Goal: Task Accomplishment & Management: Manage account settings

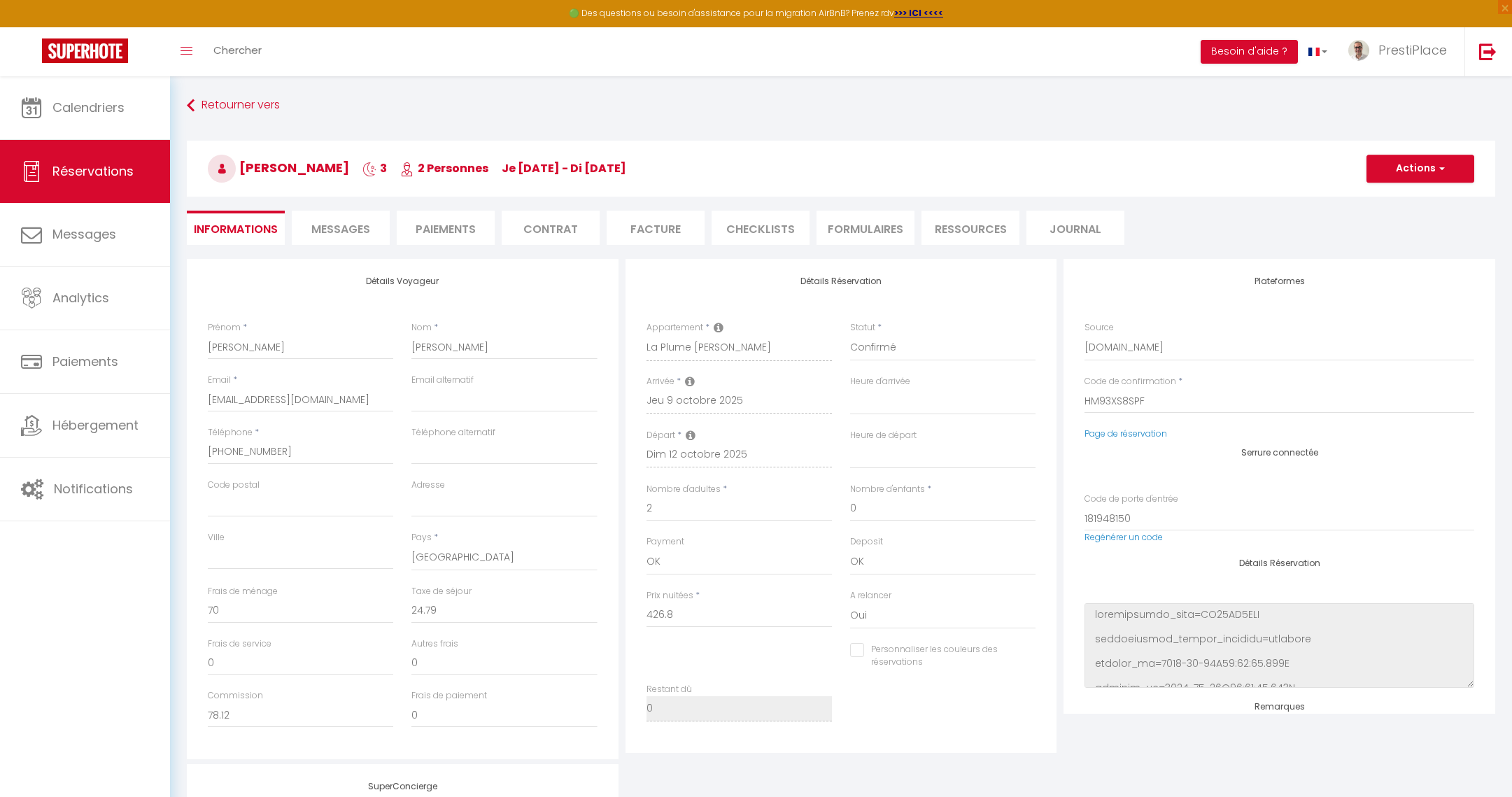
select select "US"
select select "51108"
select select
select select "1"
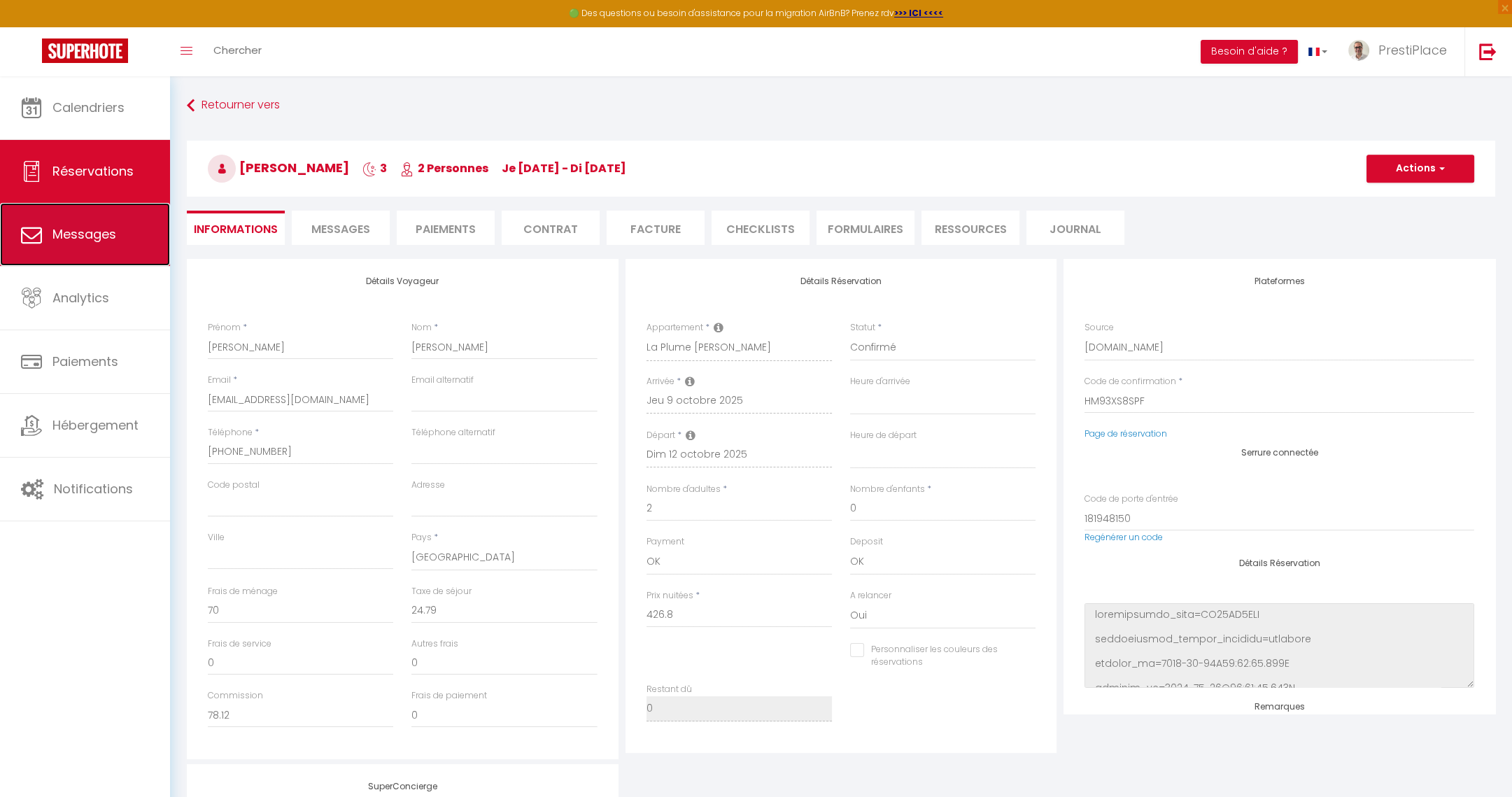
click at [83, 238] on span "Messages" at bounding box center [83, 235] width 64 height 18
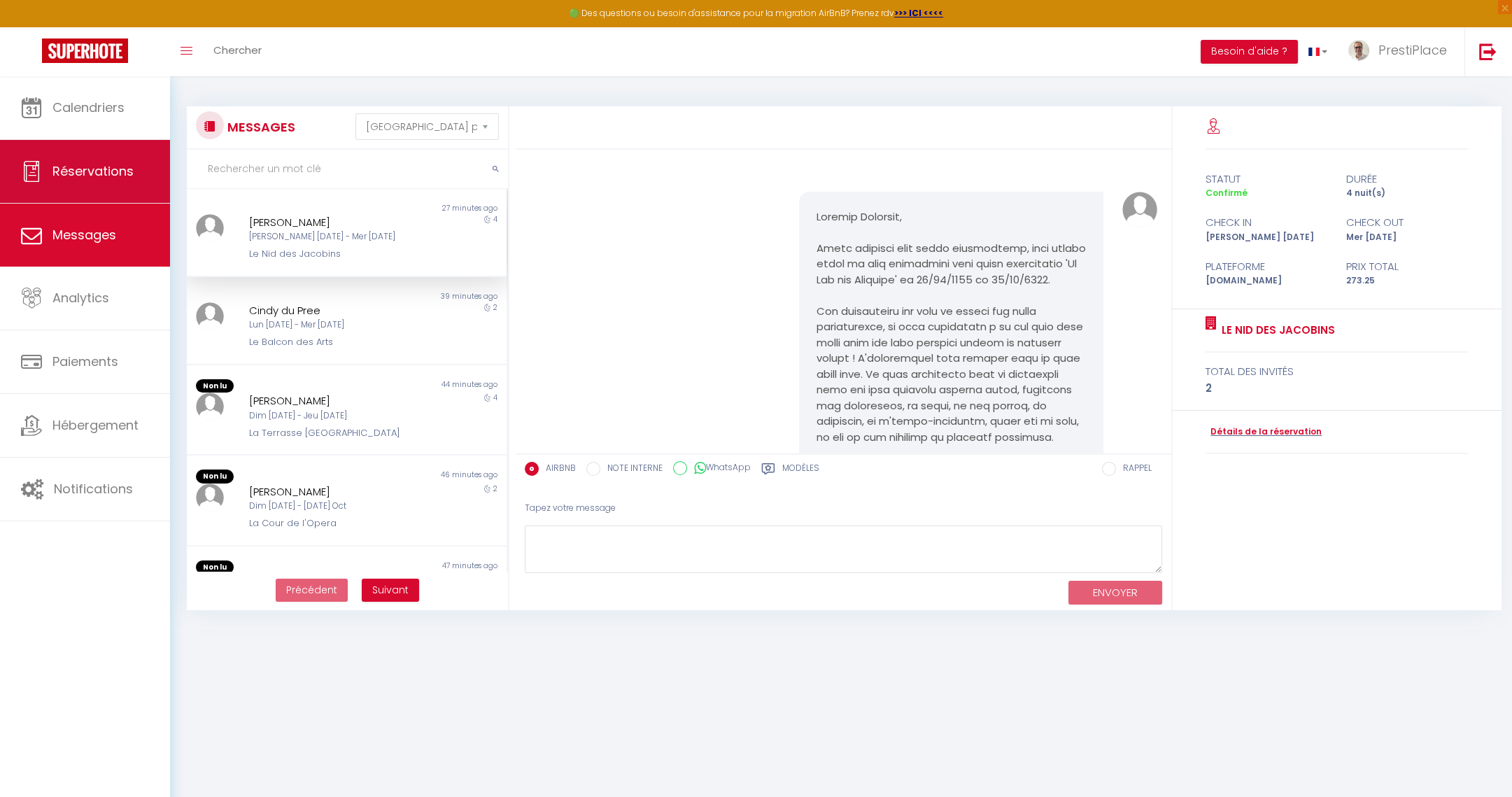
scroll to position [568, 0]
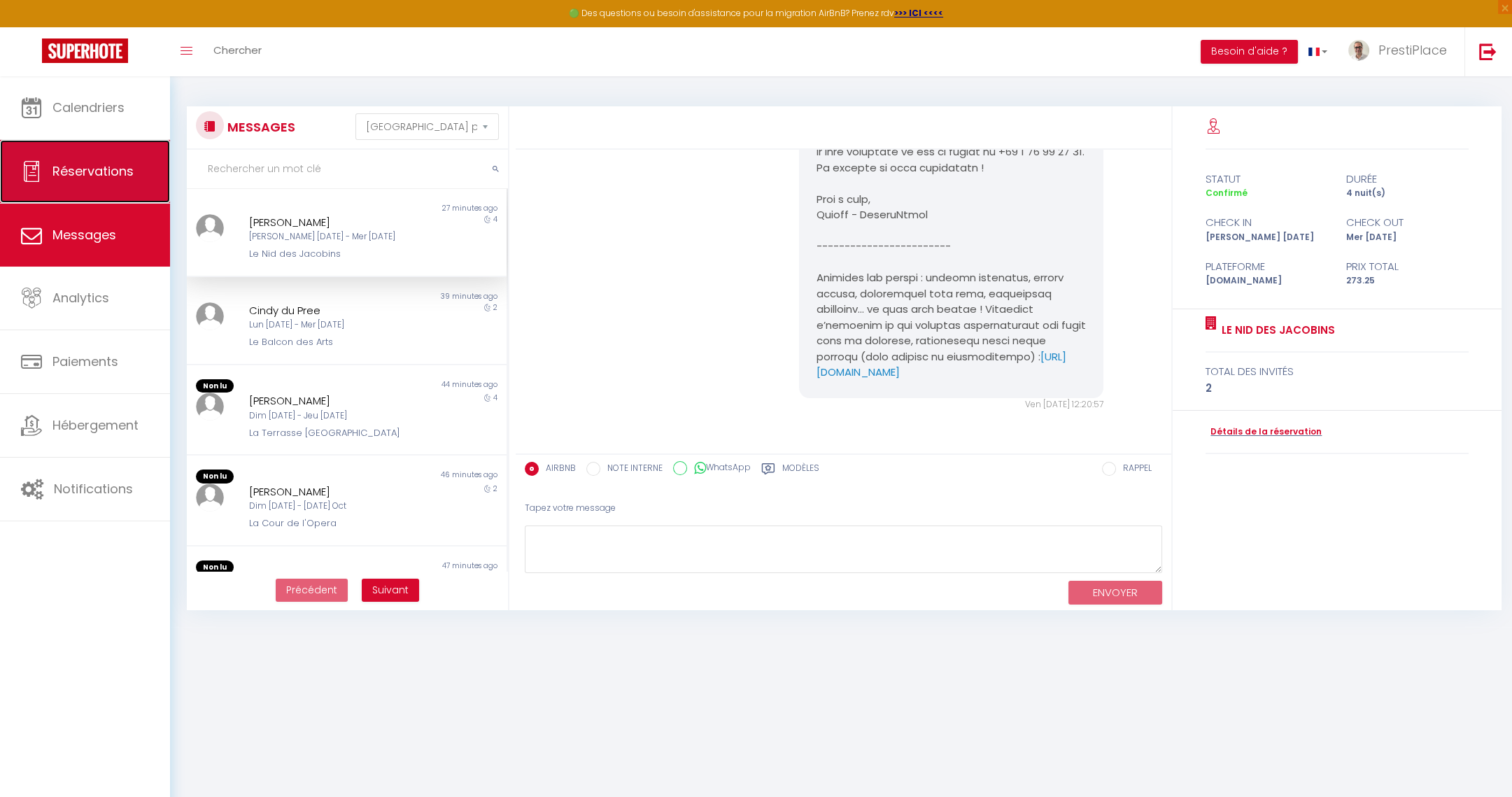
click at [88, 165] on span "Réservations" at bounding box center [92, 171] width 81 height 18
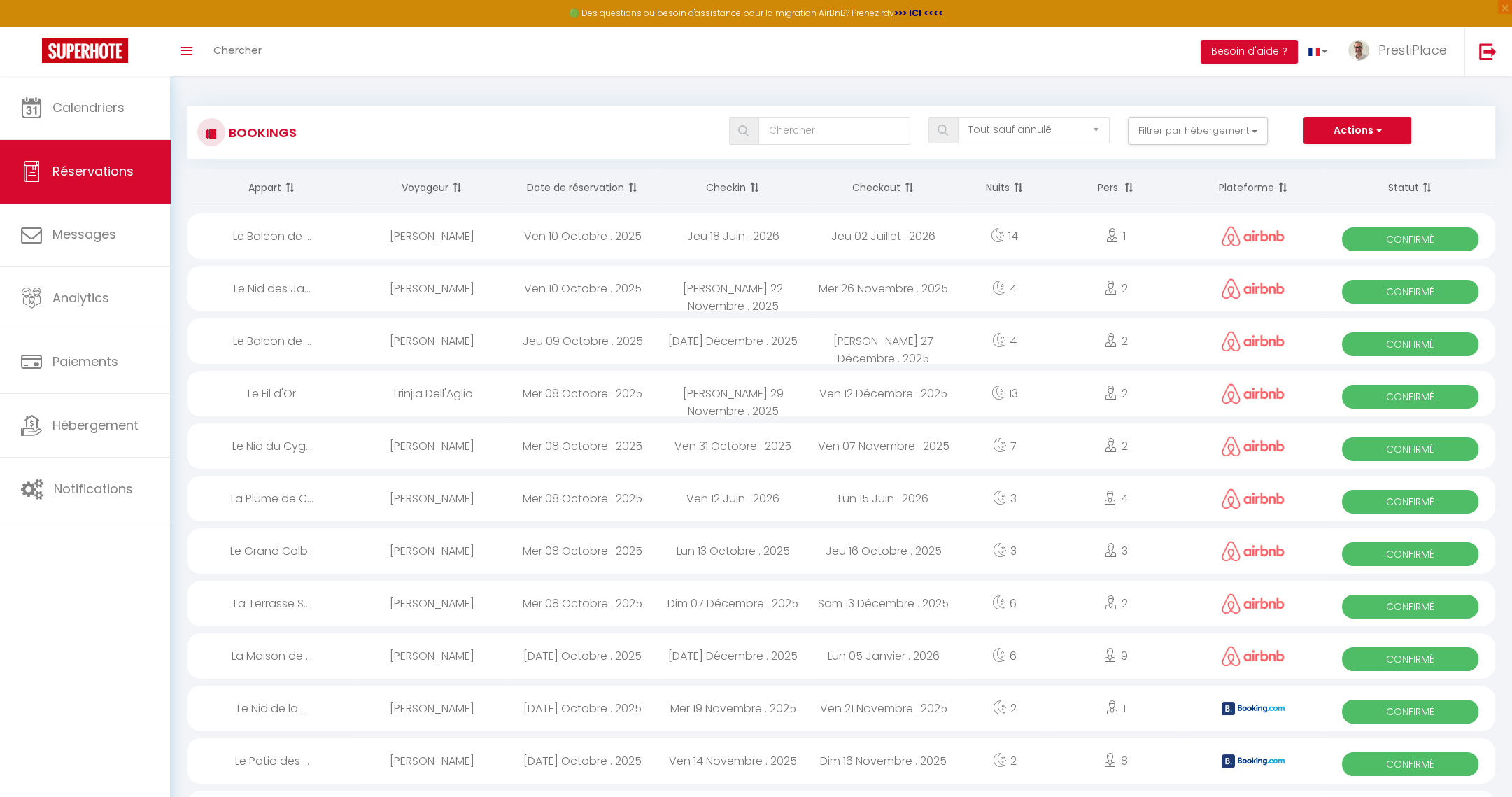
click at [552, 236] on div "Ven 10 Octobre . 2025" at bounding box center [582, 236] width 150 height 45
select select "OK"
select select "0"
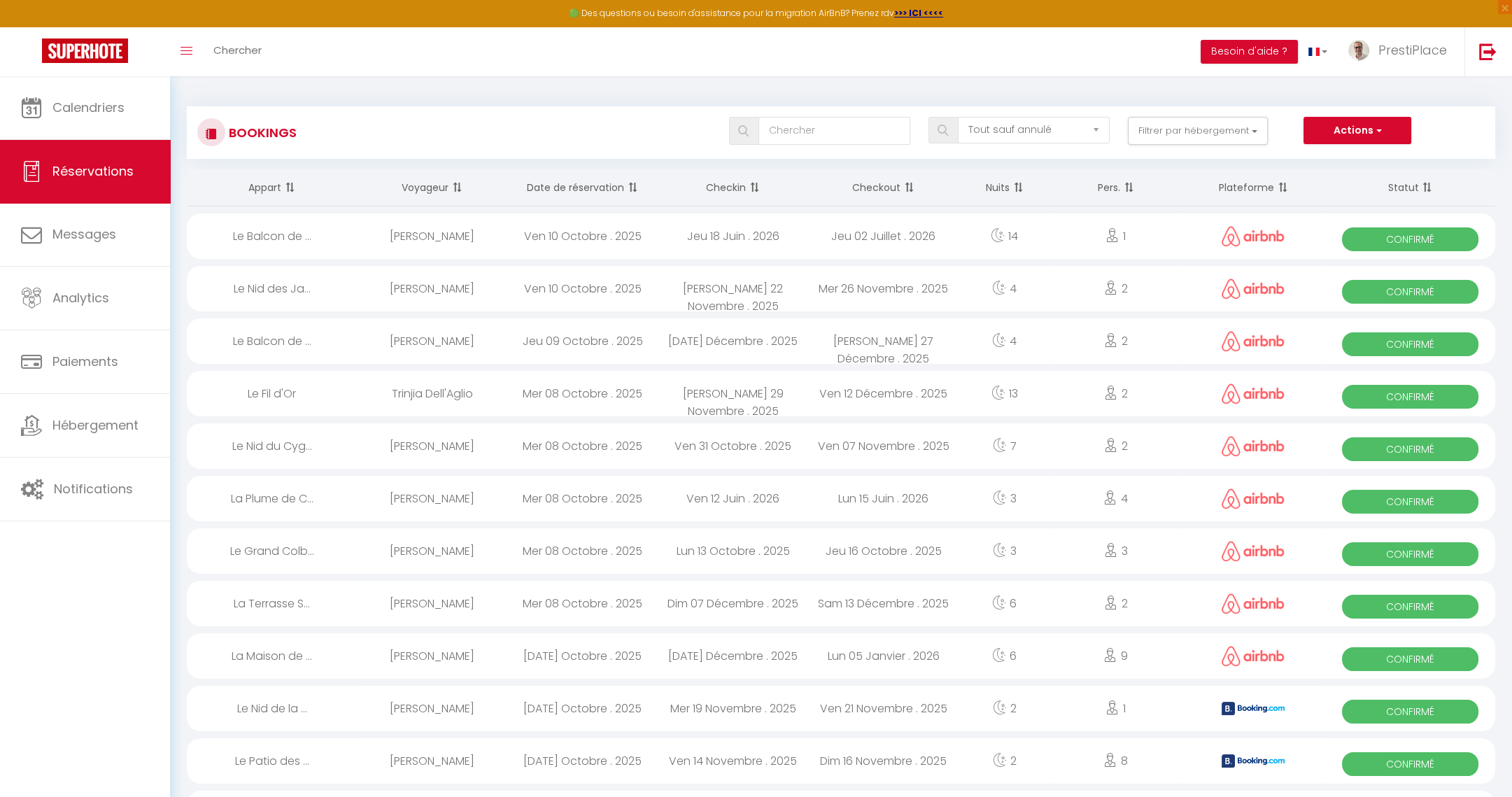
select select "1"
select select
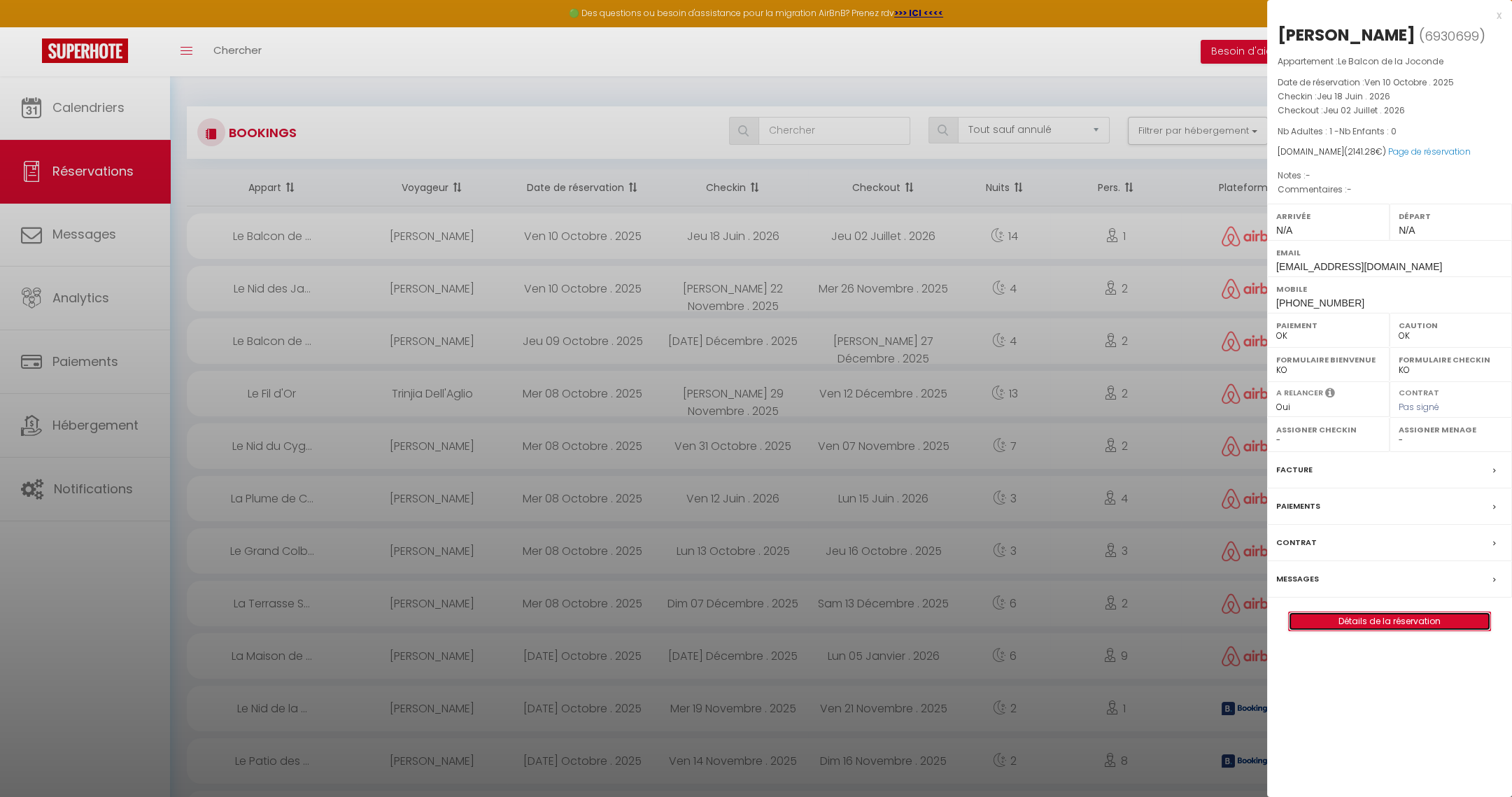
click at [1405, 619] on link "Détails de la réservation" at bounding box center [1388, 621] width 201 height 19
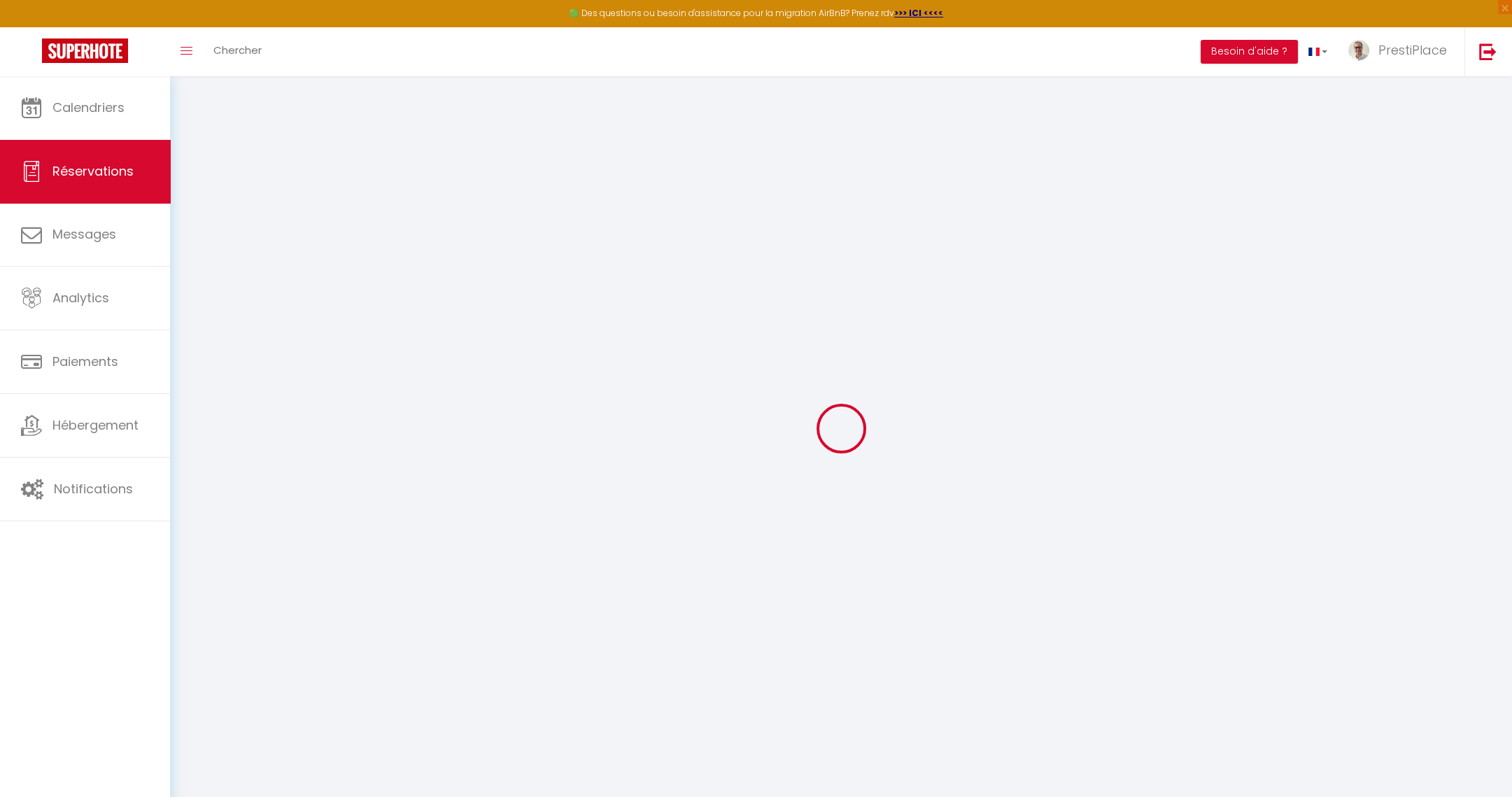
type input "[PERSON_NAME]"
type input "[EMAIL_ADDRESS][DOMAIN_NAME]"
type input "[PHONE_NUMBER]"
select select
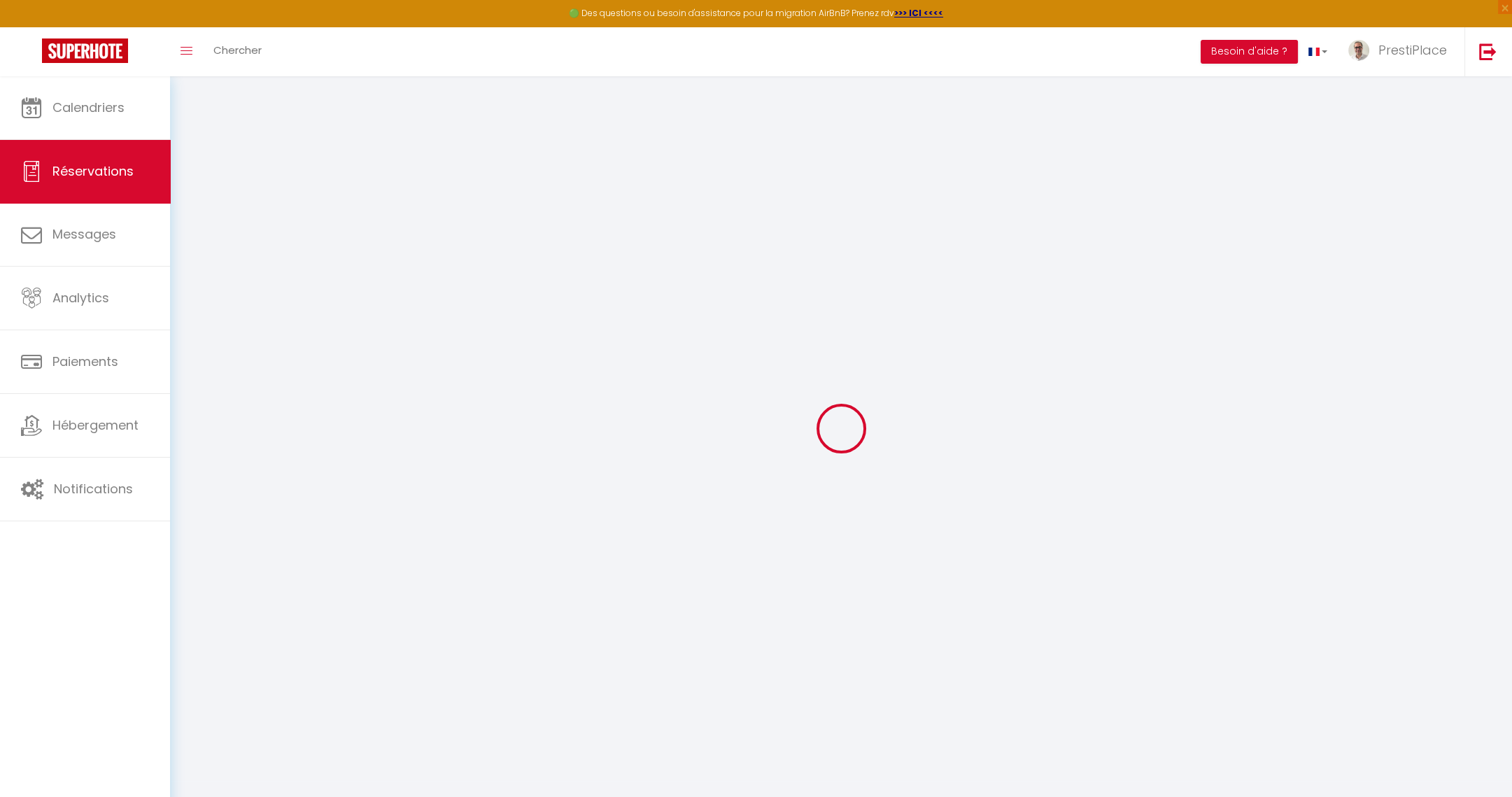
type input "312.67"
select select "74842"
select select "1"
select select
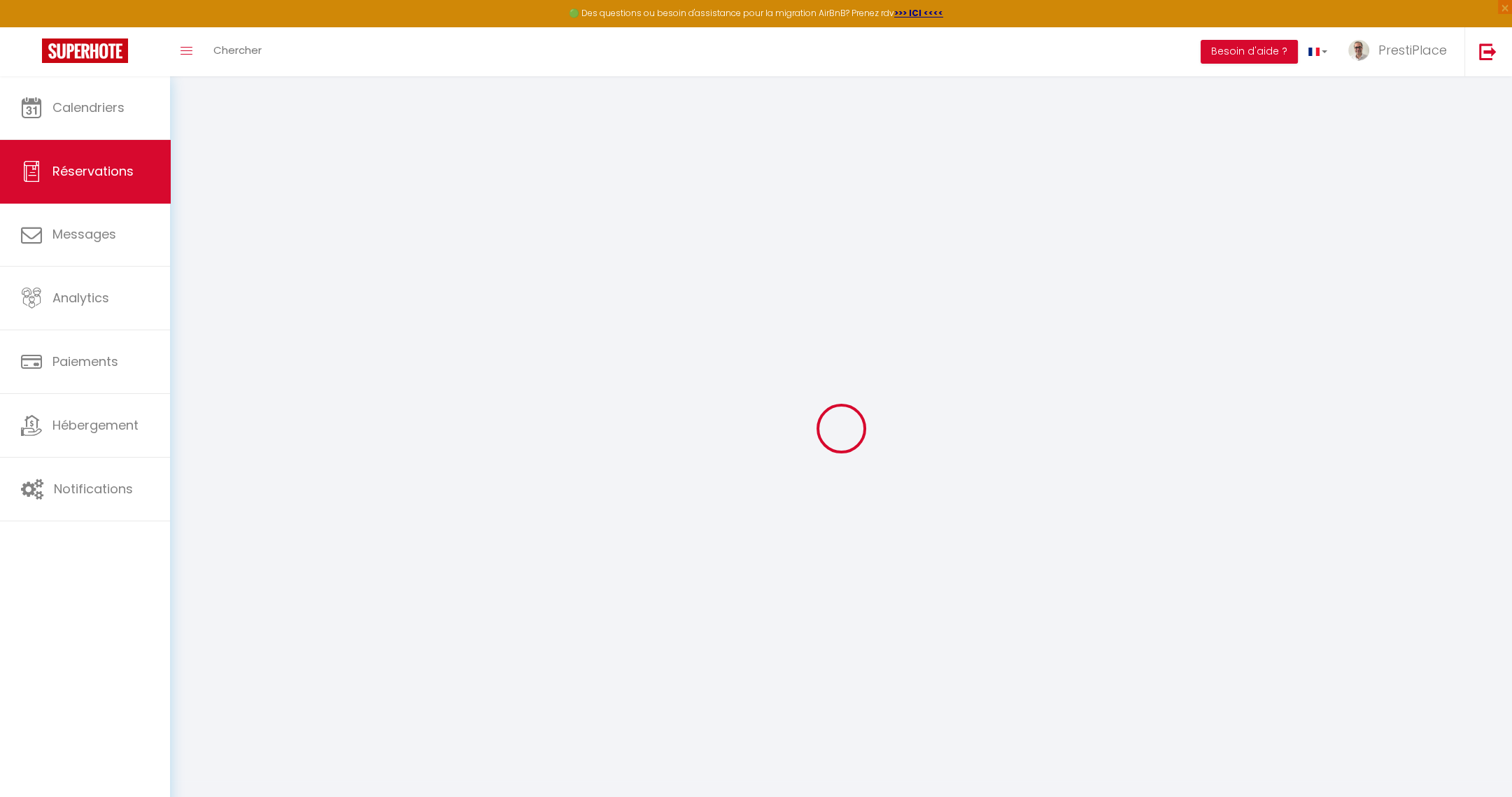
type input "1"
select select "12"
select select
type input "2024.44"
checkbox input "false"
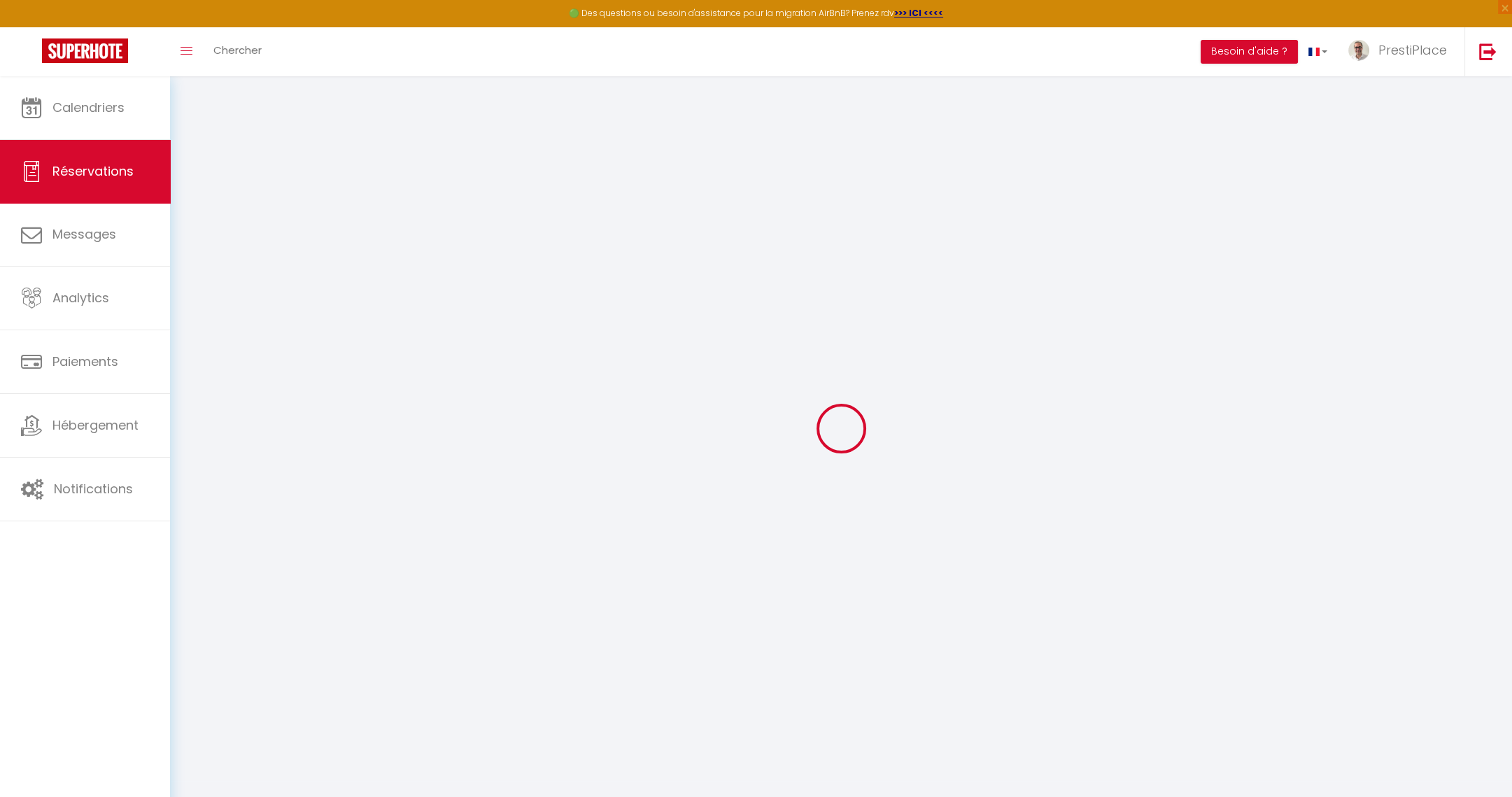
type input "0"
select select "1"
type input "0"
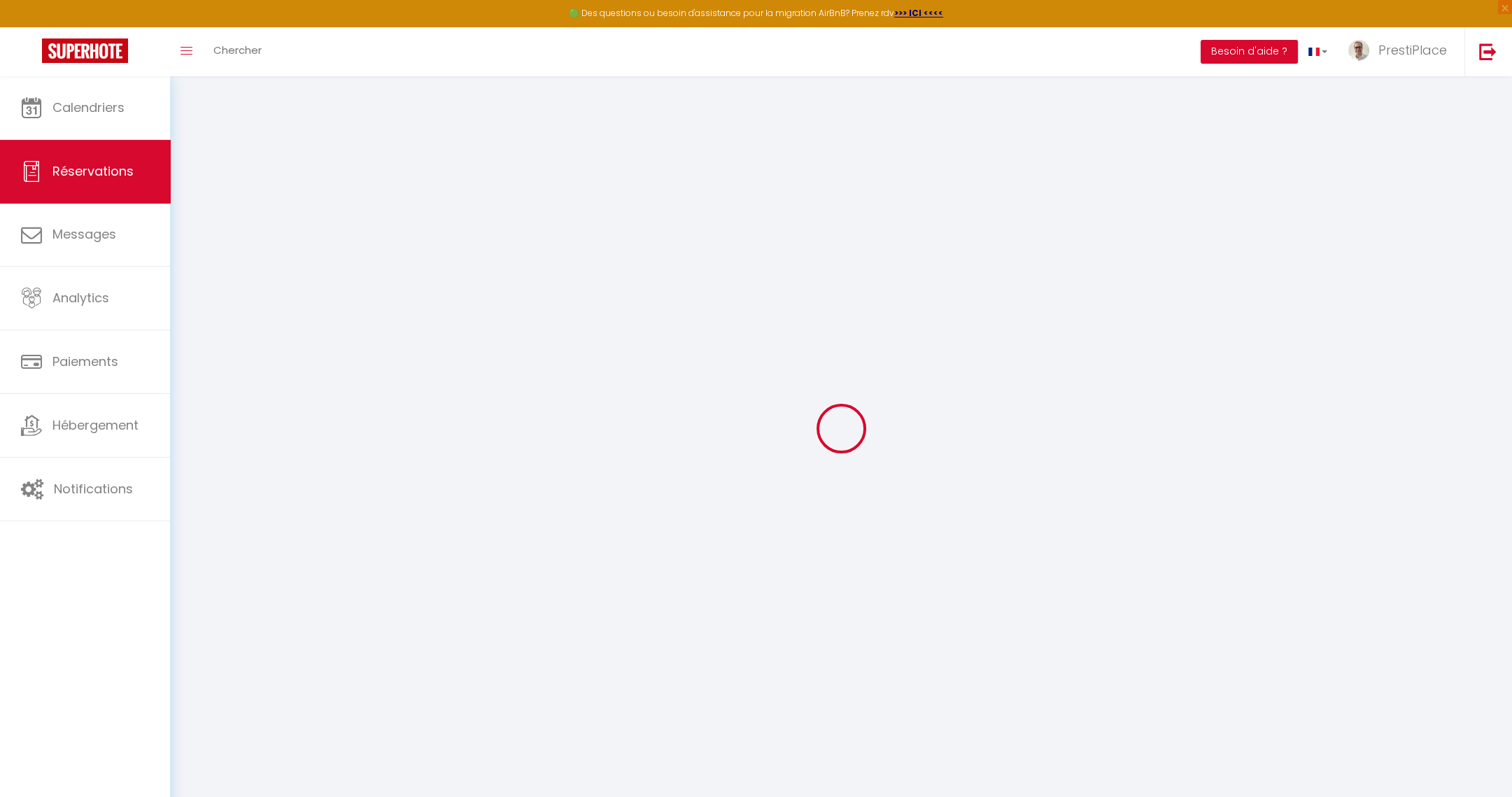
select select
select select "15"
checkbox input "false"
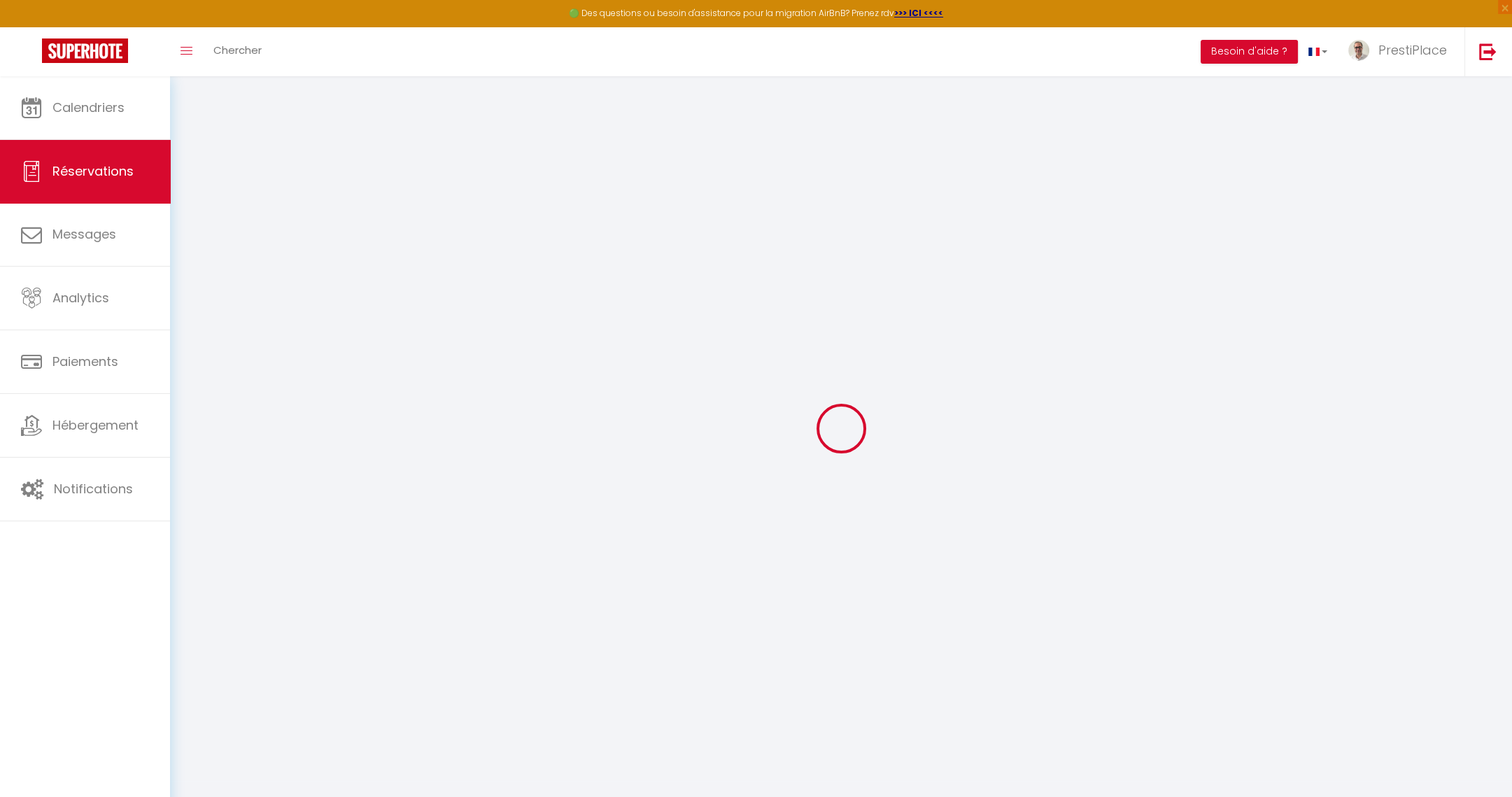
select select
checkbox input "false"
select select
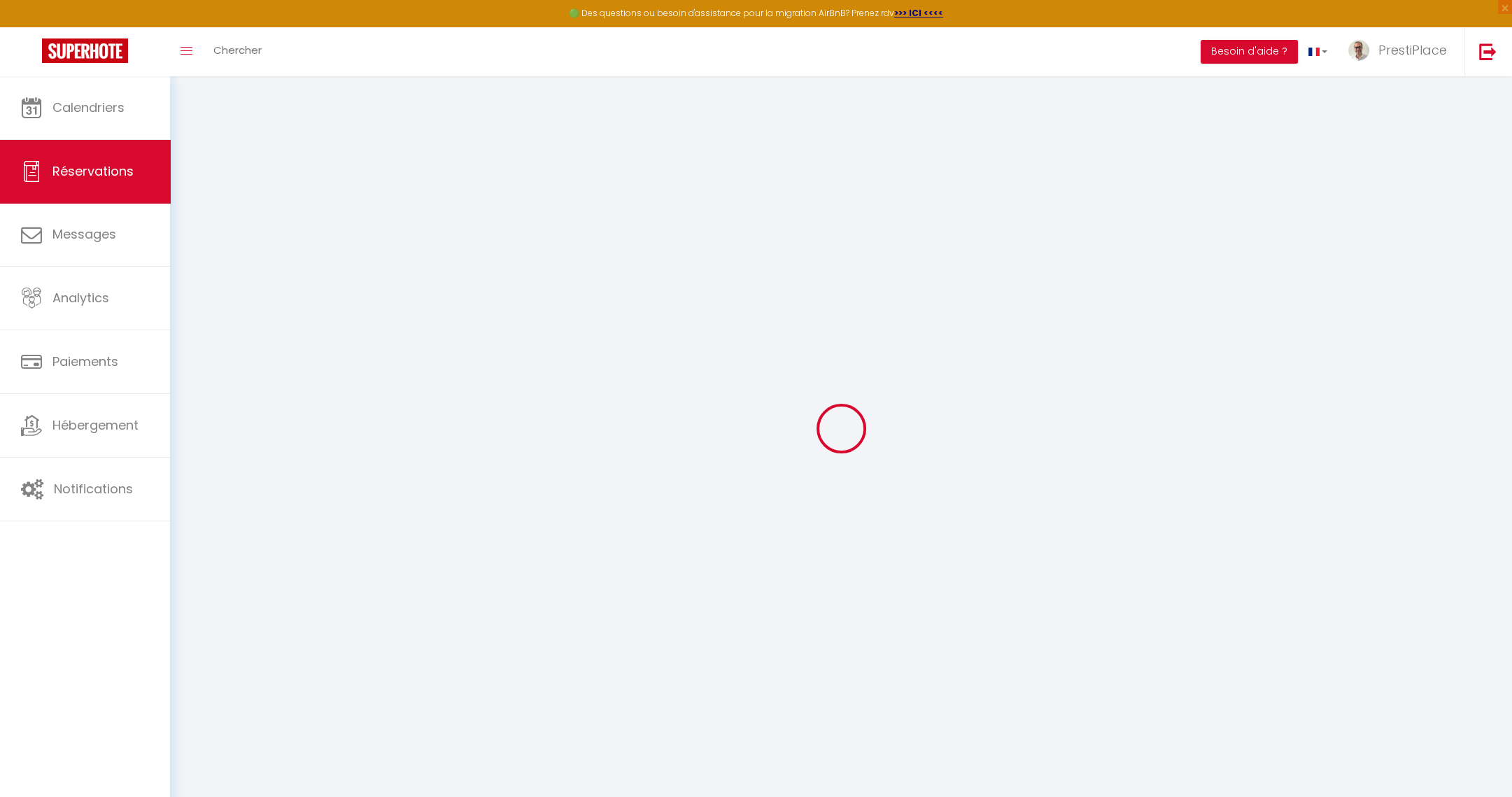
select select
checkbox input "false"
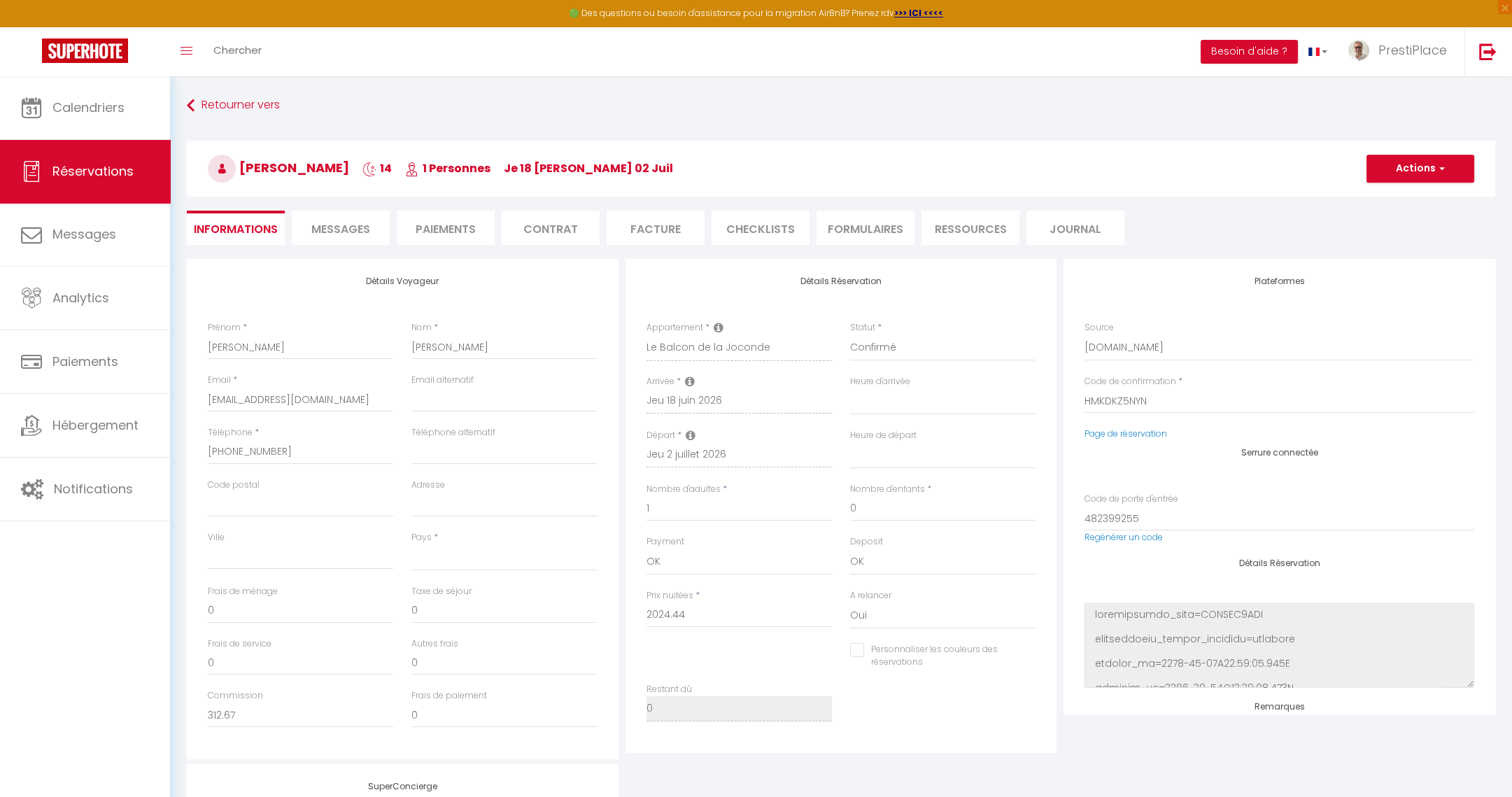
select select
type input "46"
type input "70.84"
select select
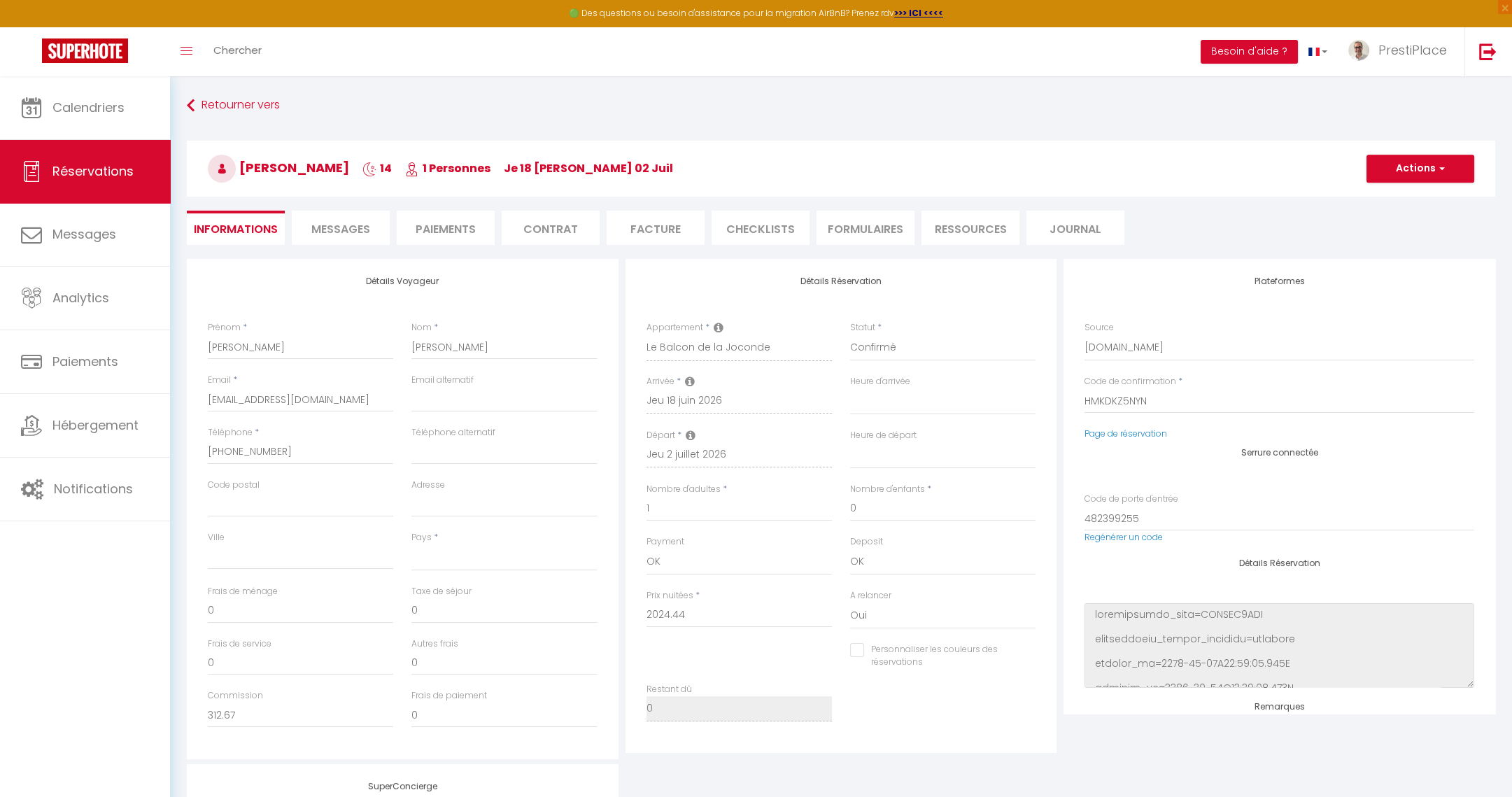
checkbox input "false"
select select
checkbox input "false"
select select
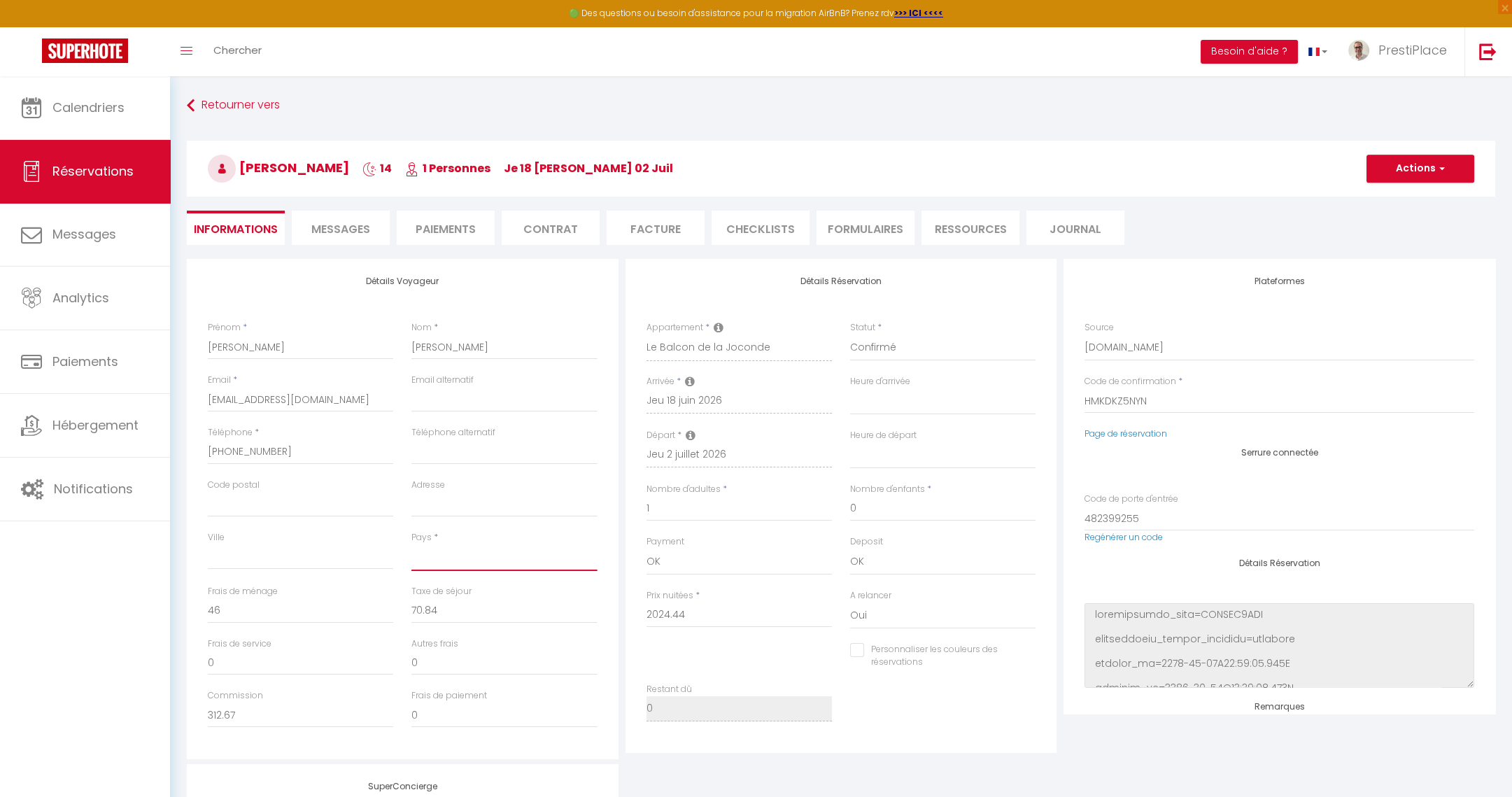
click at [471, 553] on select "[GEOGRAPHIC_DATA] [GEOGRAPHIC_DATA] [GEOGRAPHIC_DATA] [GEOGRAPHIC_DATA] [GEOGRA…" at bounding box center [503, 558] width 185 height 27
select select "ZA"
click at [473, 550] on select "[GEOGRAPHIC_DATA] [GEOGRAPHIC_DATA] [GEOGRAPHIC_DATA] [GEOGRAPHIC_DATA] [GEOGRA…" at bounding box center [503, 558] width 185 height 27
select select
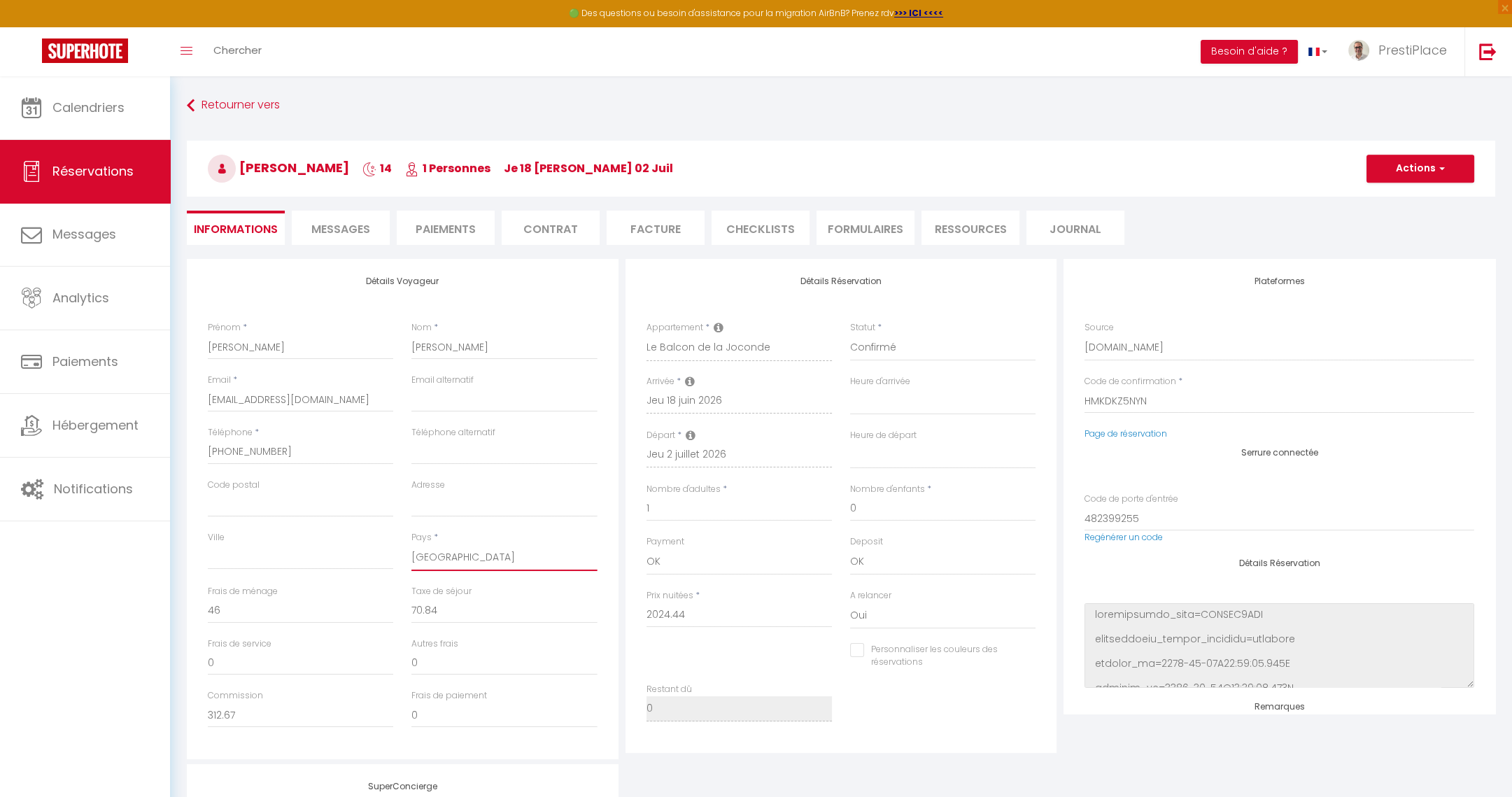
checkbox input "false"
click at [1407, 171] on button "Actions" at bounding box center [1421, 169] width 108 height 28
click at [1392, 198] on link "Enregistrer" at bounding box center [1406, 199] width 111 height 19
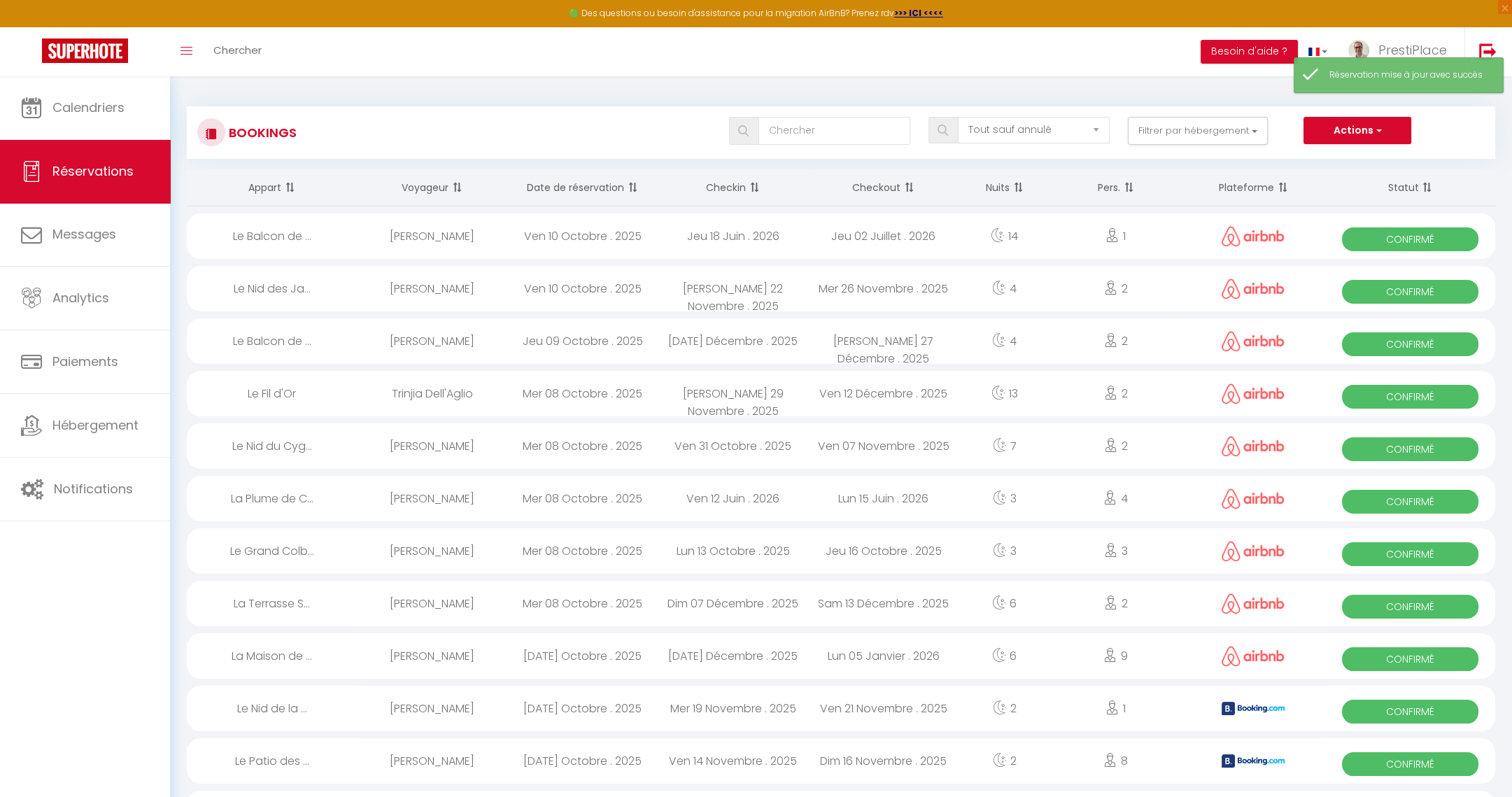
click at [447, 245] on div "[PERSON_NAME]" at bounding box center [432, 236] width 150 height 45
select select "OK"
select select "0"
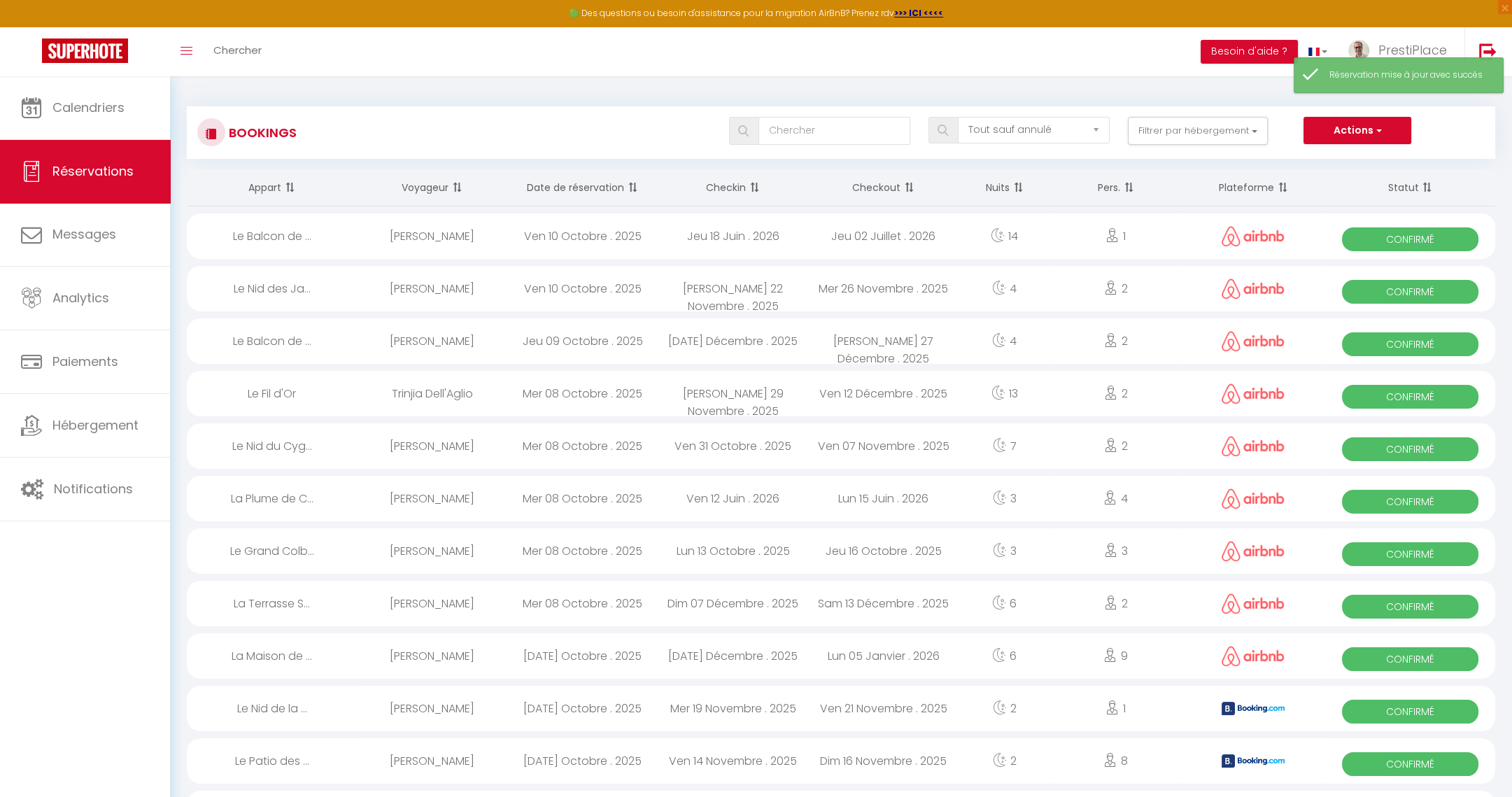
select select "1"
select select
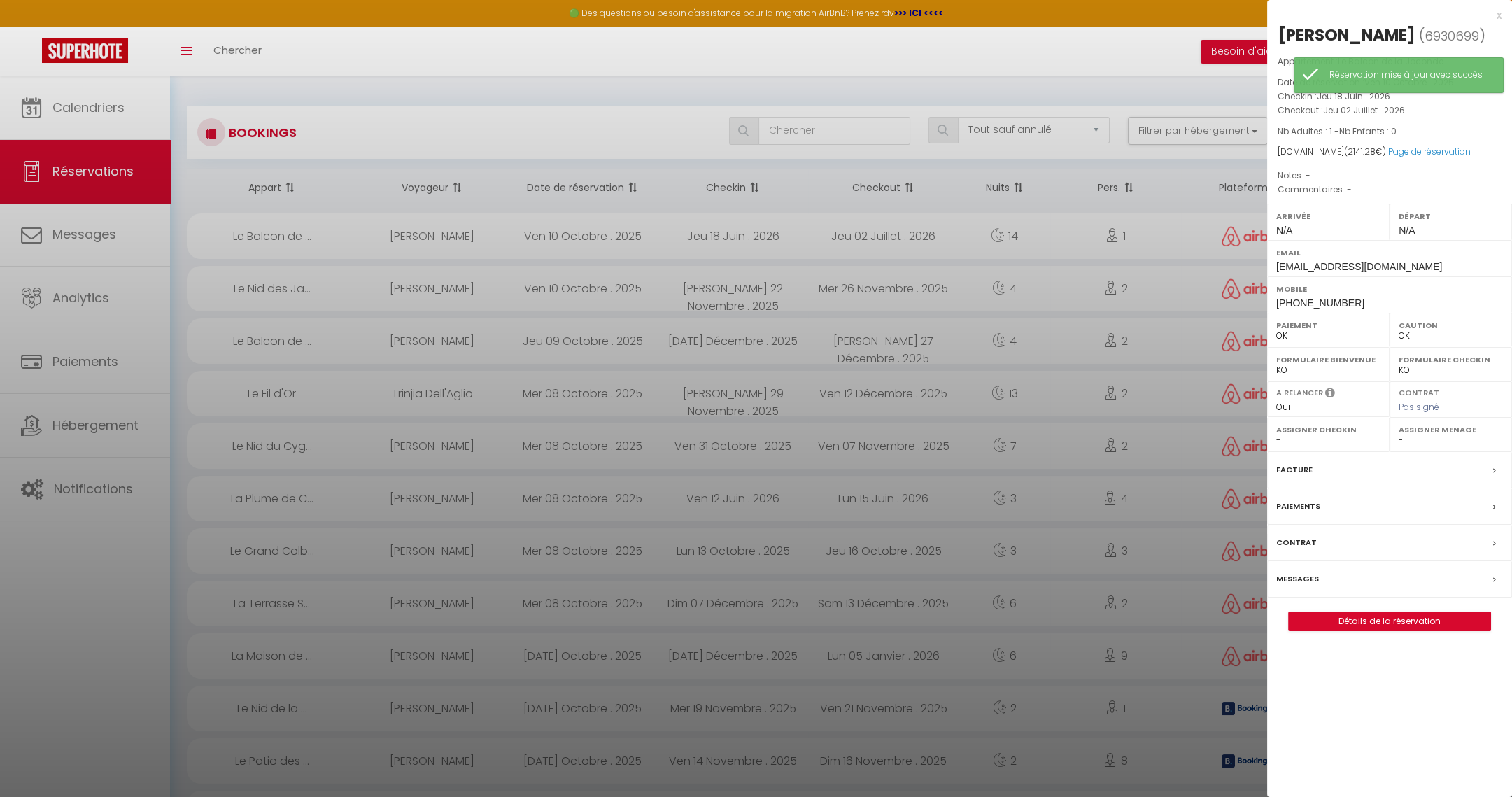
click at [1295, 574] on label "Messages" at bounding box center [1297, 579] width 42 height 15
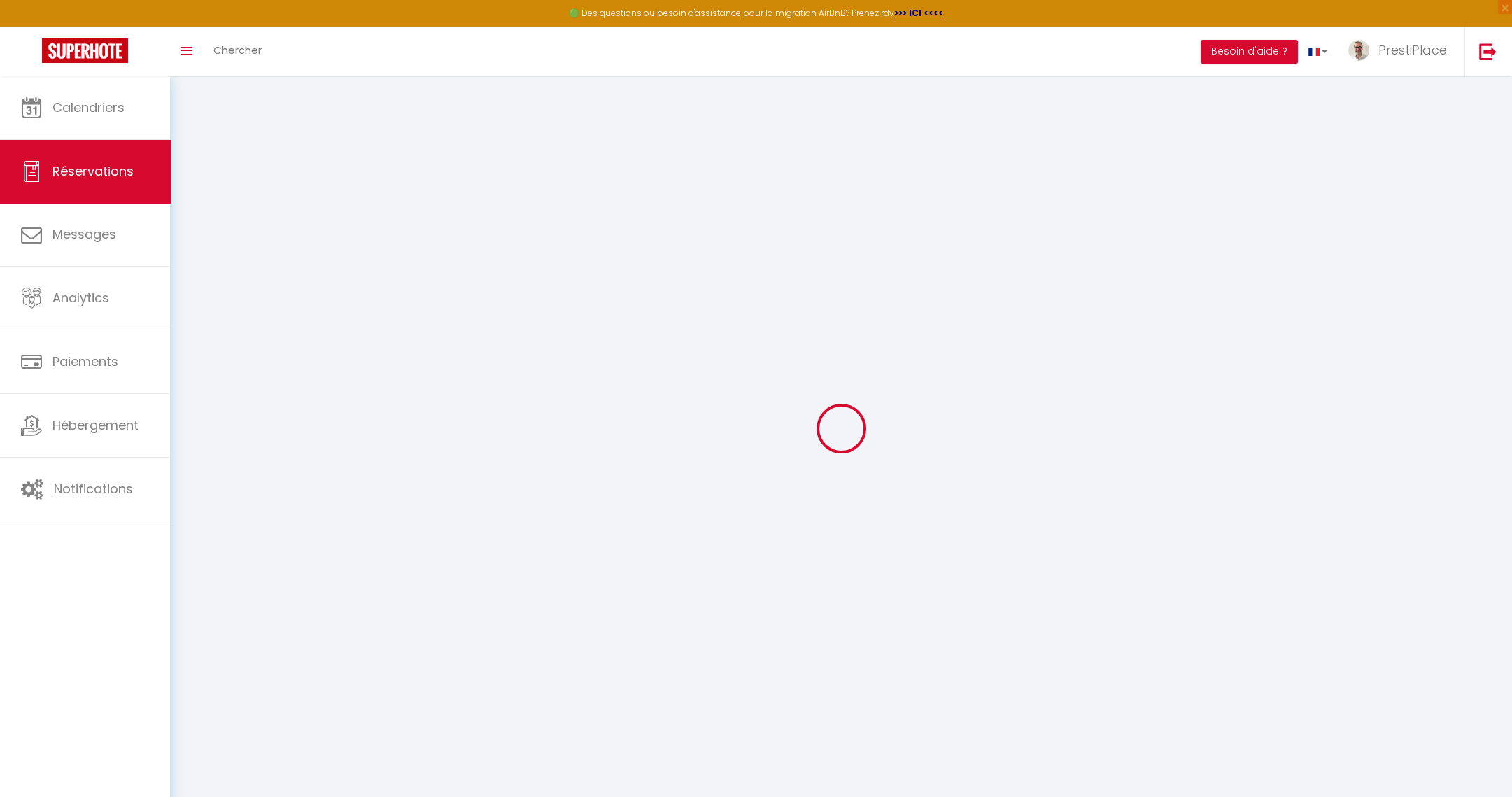
select select
checkbox input "false"
select select
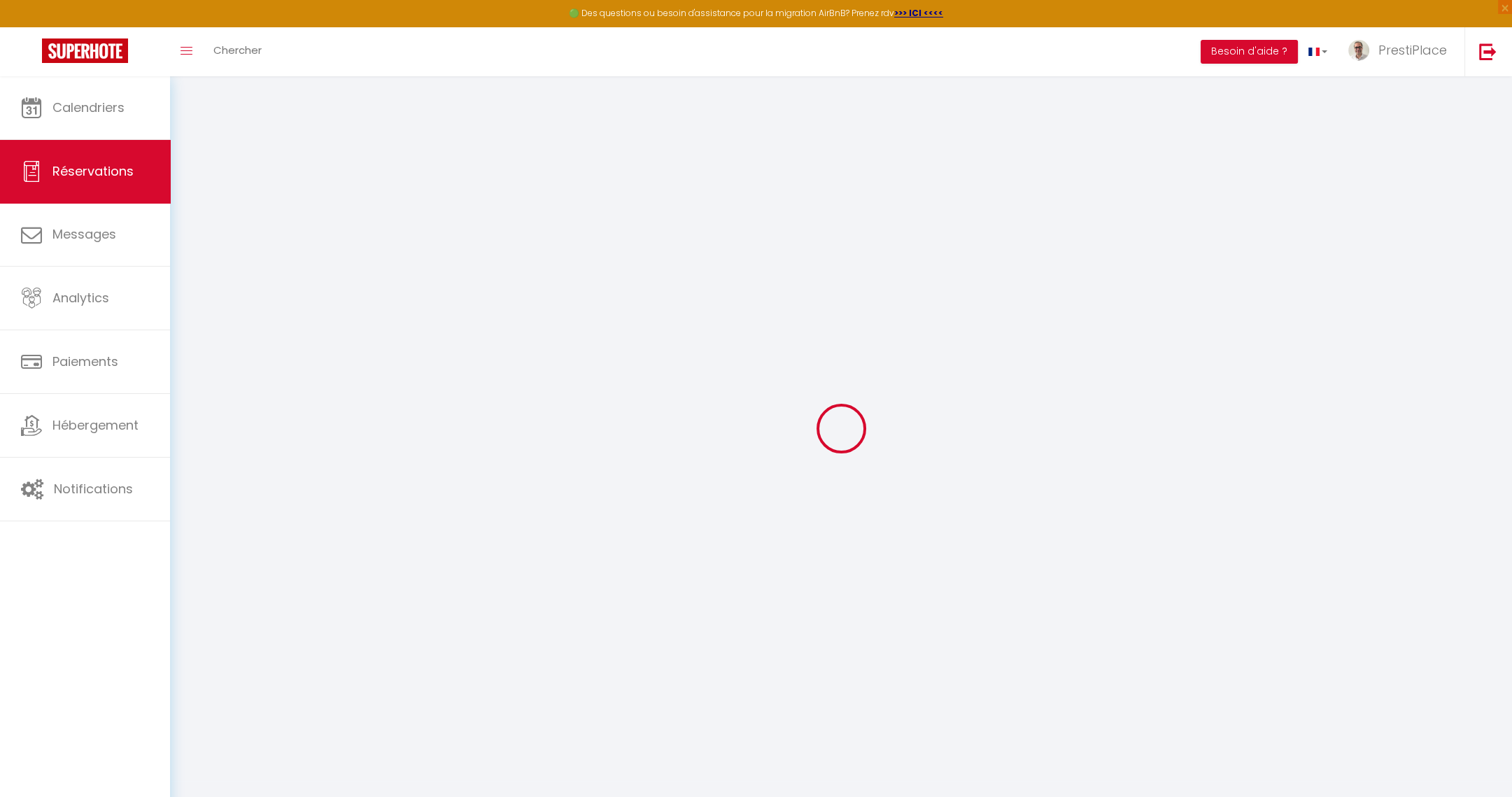
checkbox input "false"
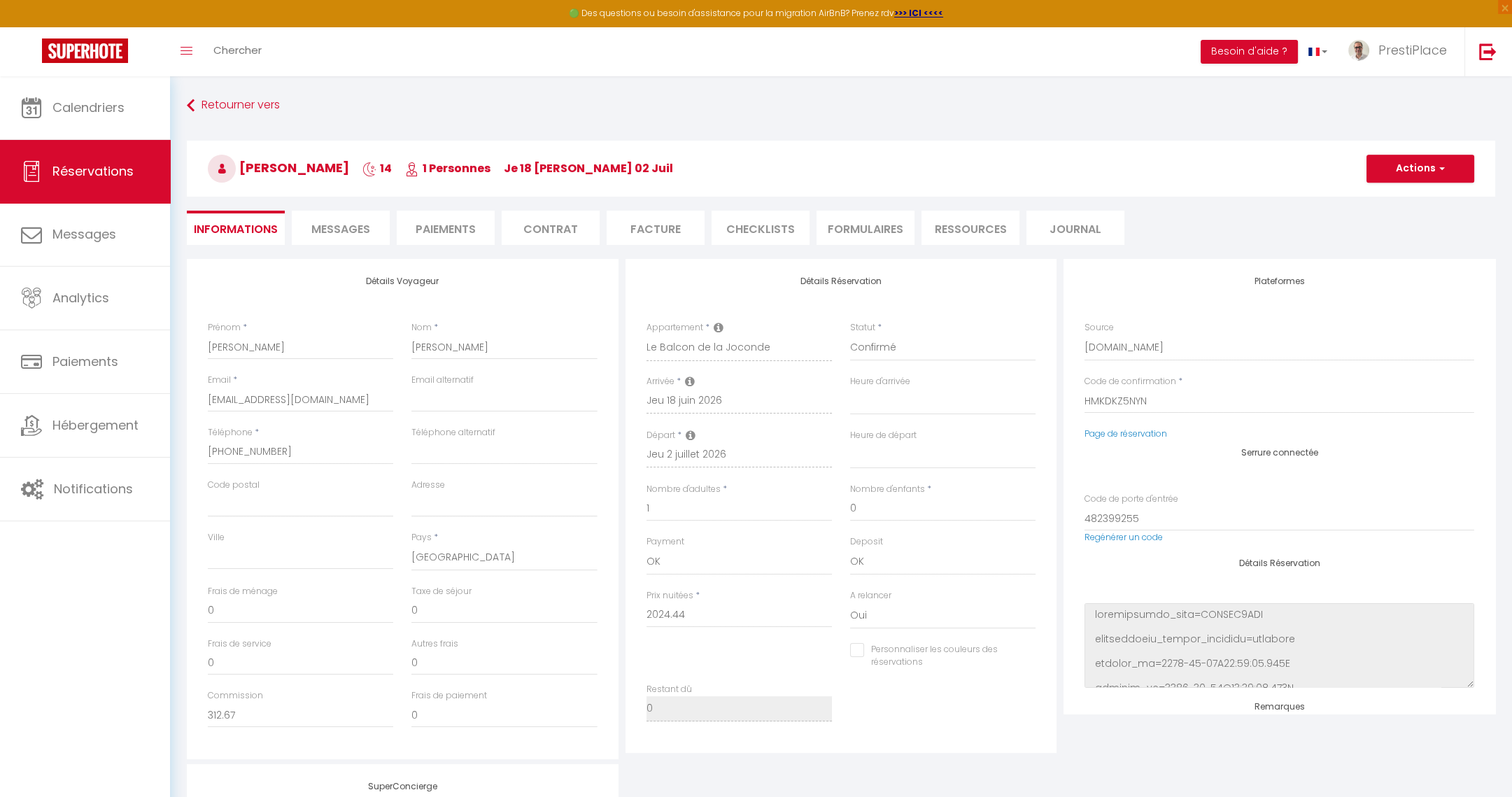
click at [327, 231] on span "Messages" at bounding box center [340, 229] width 59 height 16
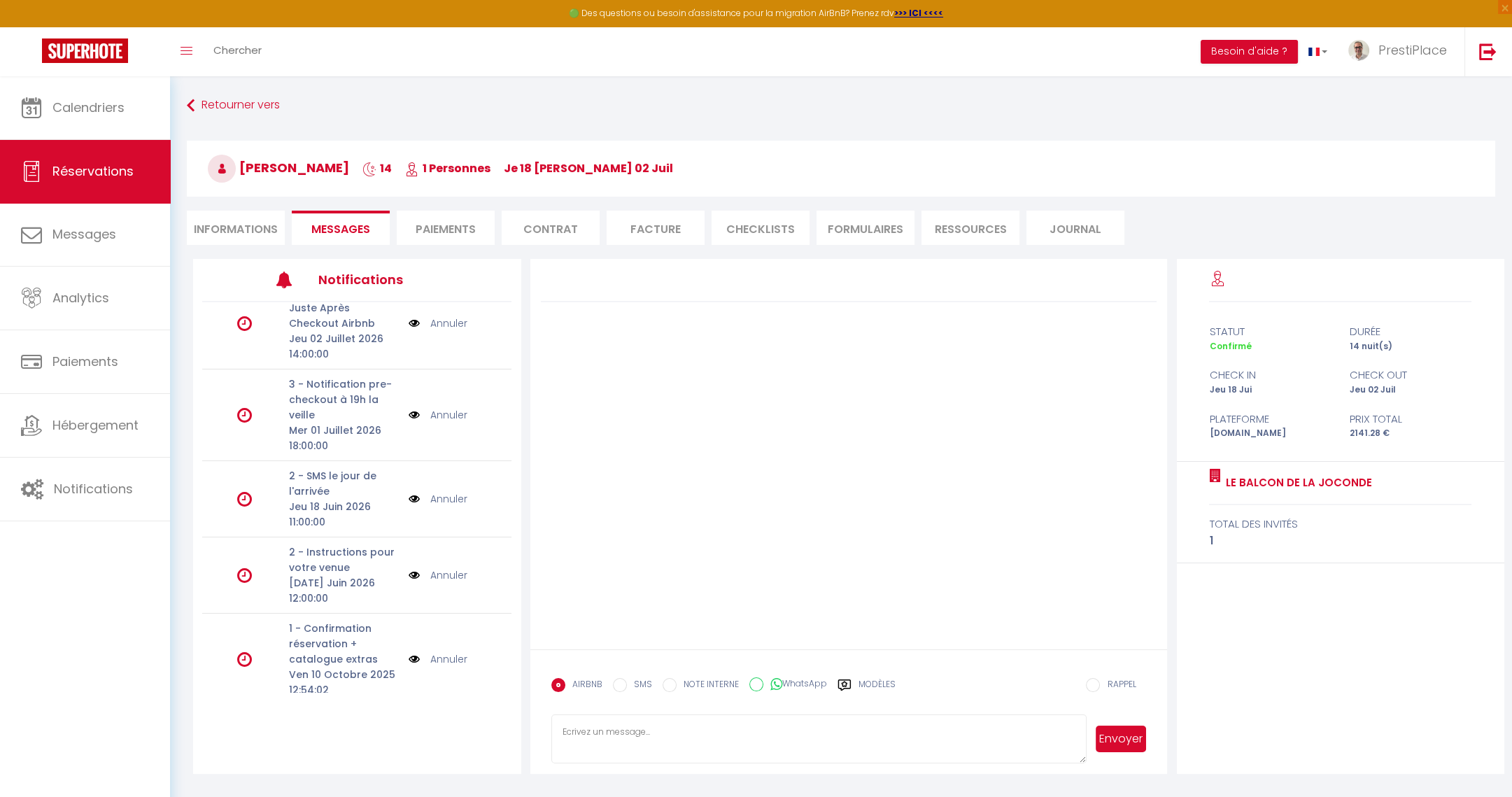
scroll to position [36, 0]
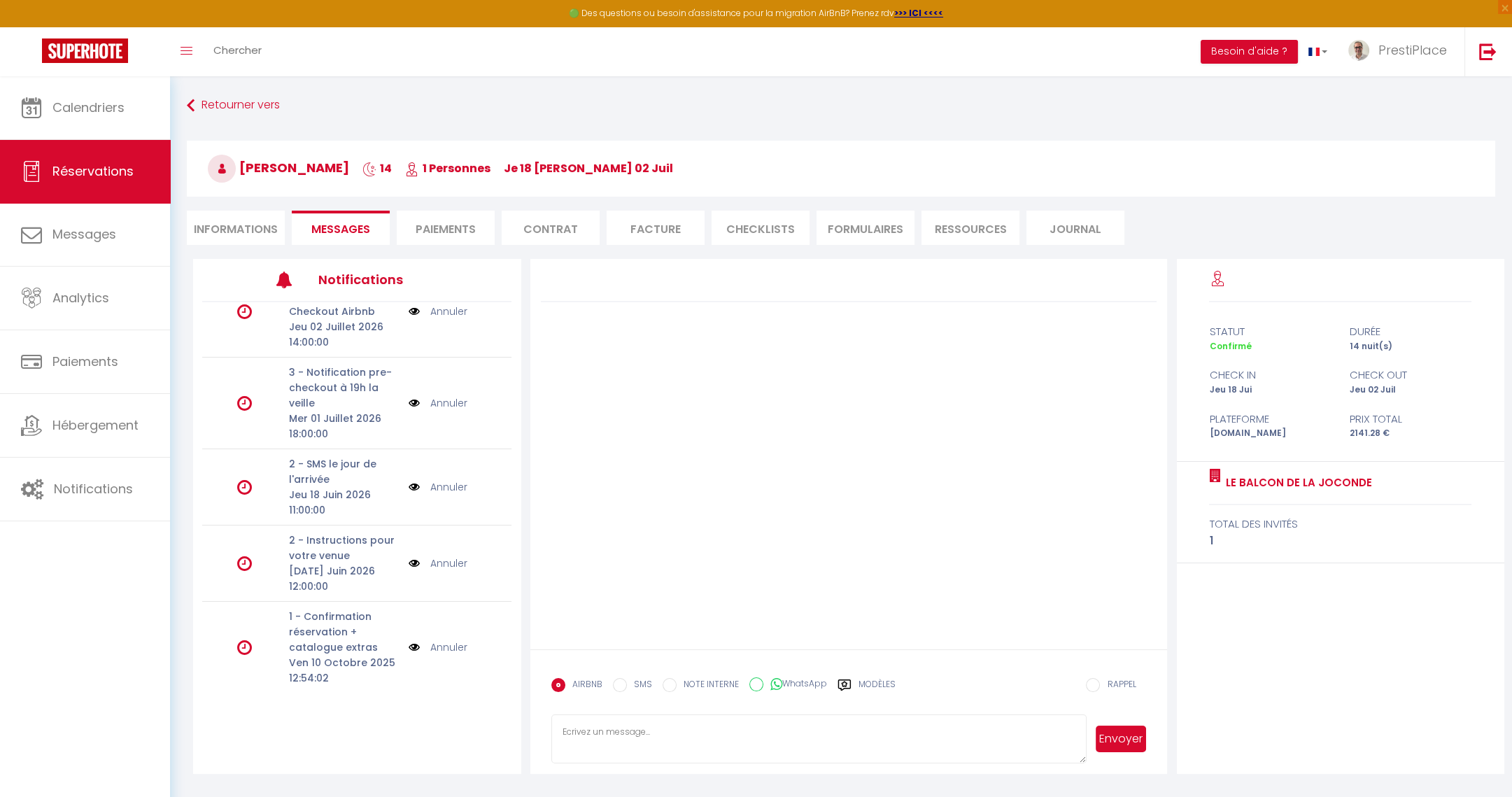
click at [408, 647] on img at bounding box center [413, 648] width 11 height 16
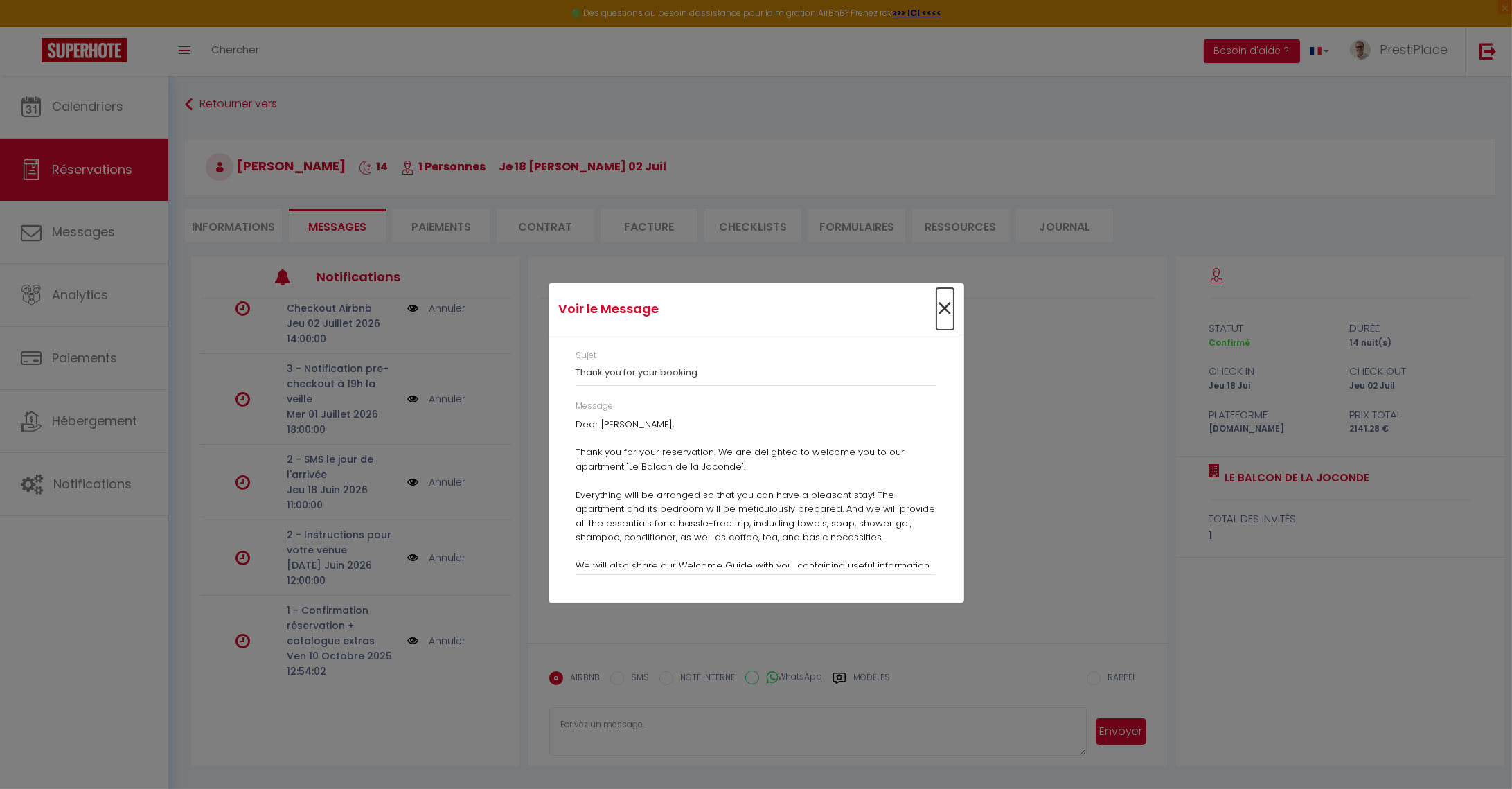
click at [947, 307] on span "×" at bounding box center [945, 309] width 17 height 42
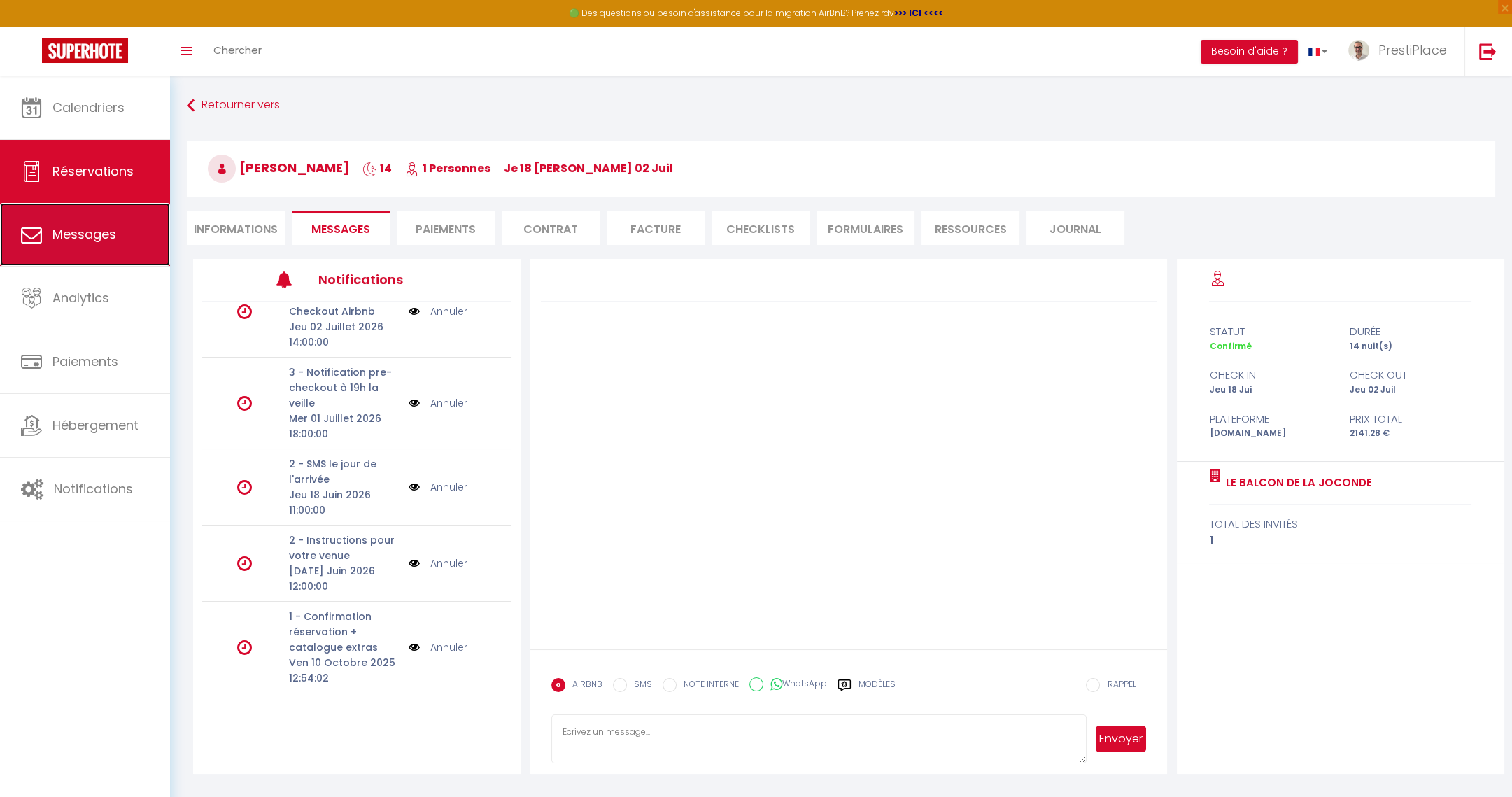
click at [105, 224] on link "Messages" at bounding box center [84, 235] width 170 height 63
select select "message"
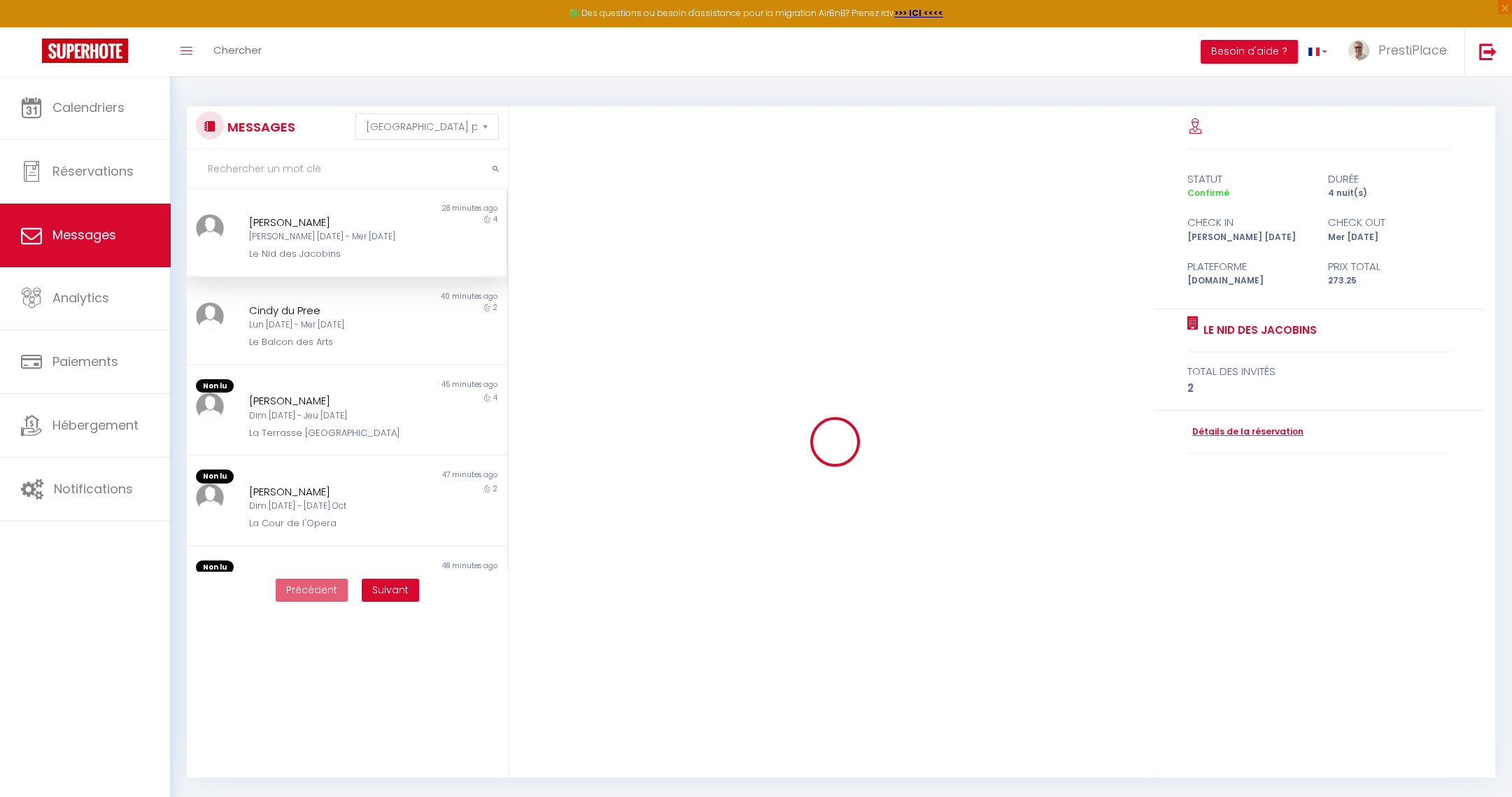
click at [320, 260] on div "Le Nid des Jacobins" at bounding box center [333, 254] width 168 height 14
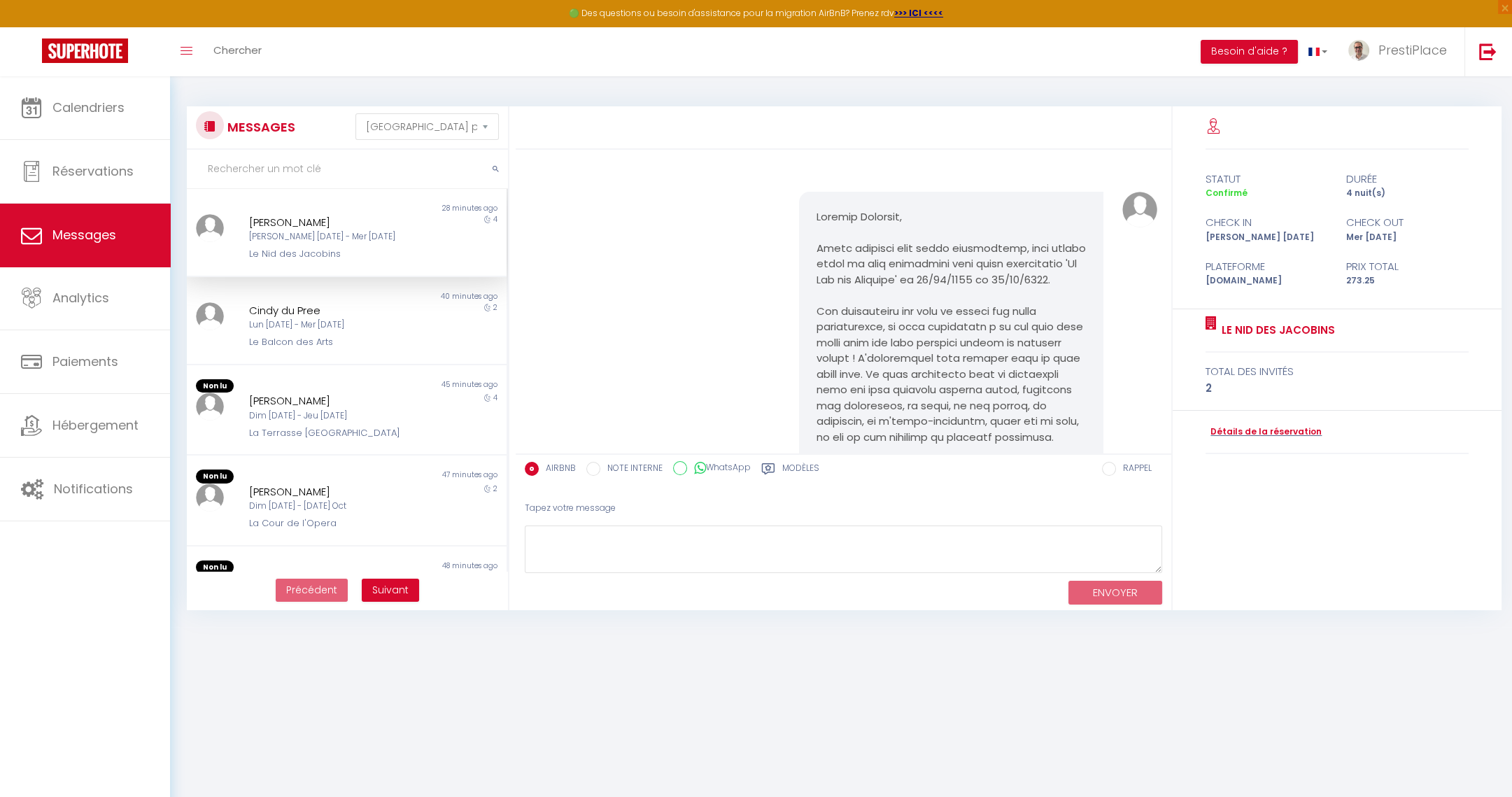
scroll to position [568, 0]
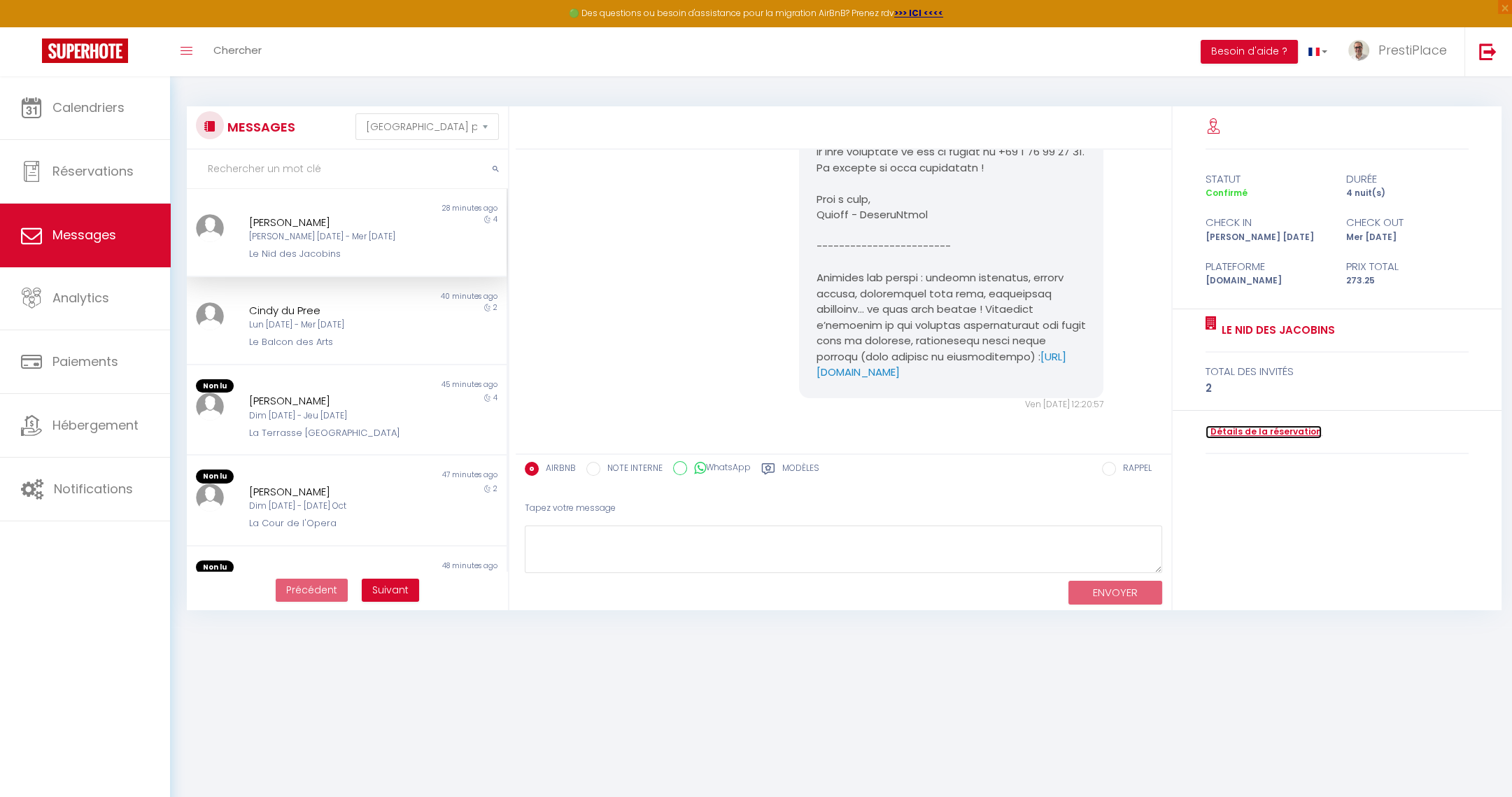
click at [1247, 437] on link "Détails de la réservation" at bounding box center [1264, 433] width 116 height 14
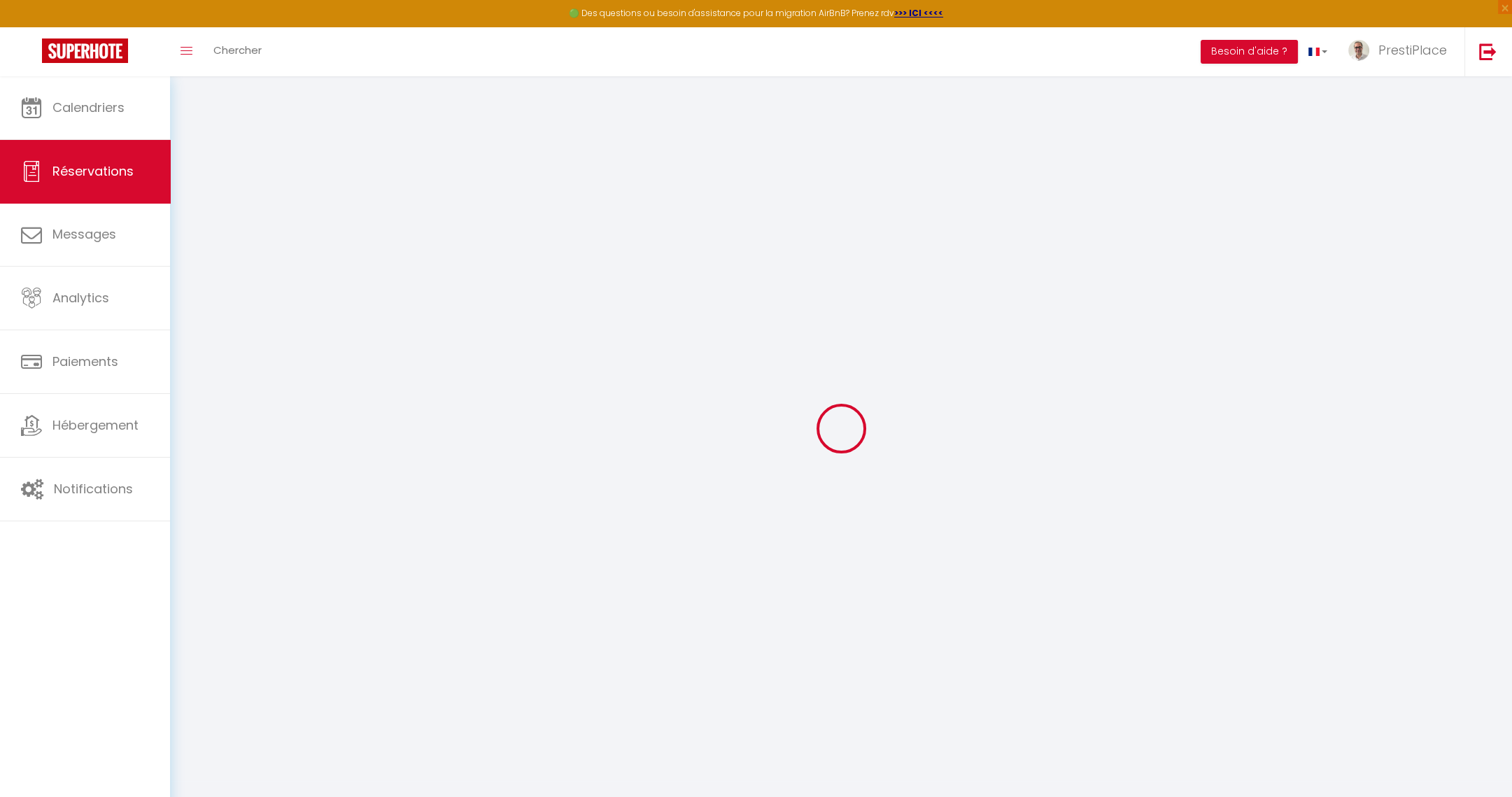
type input "[PERSON_NAME]"
type input "[EMAIL_ADDRESS][DOMAIN_NAME]"
type input "[PHONE_NUMBER]"
select select
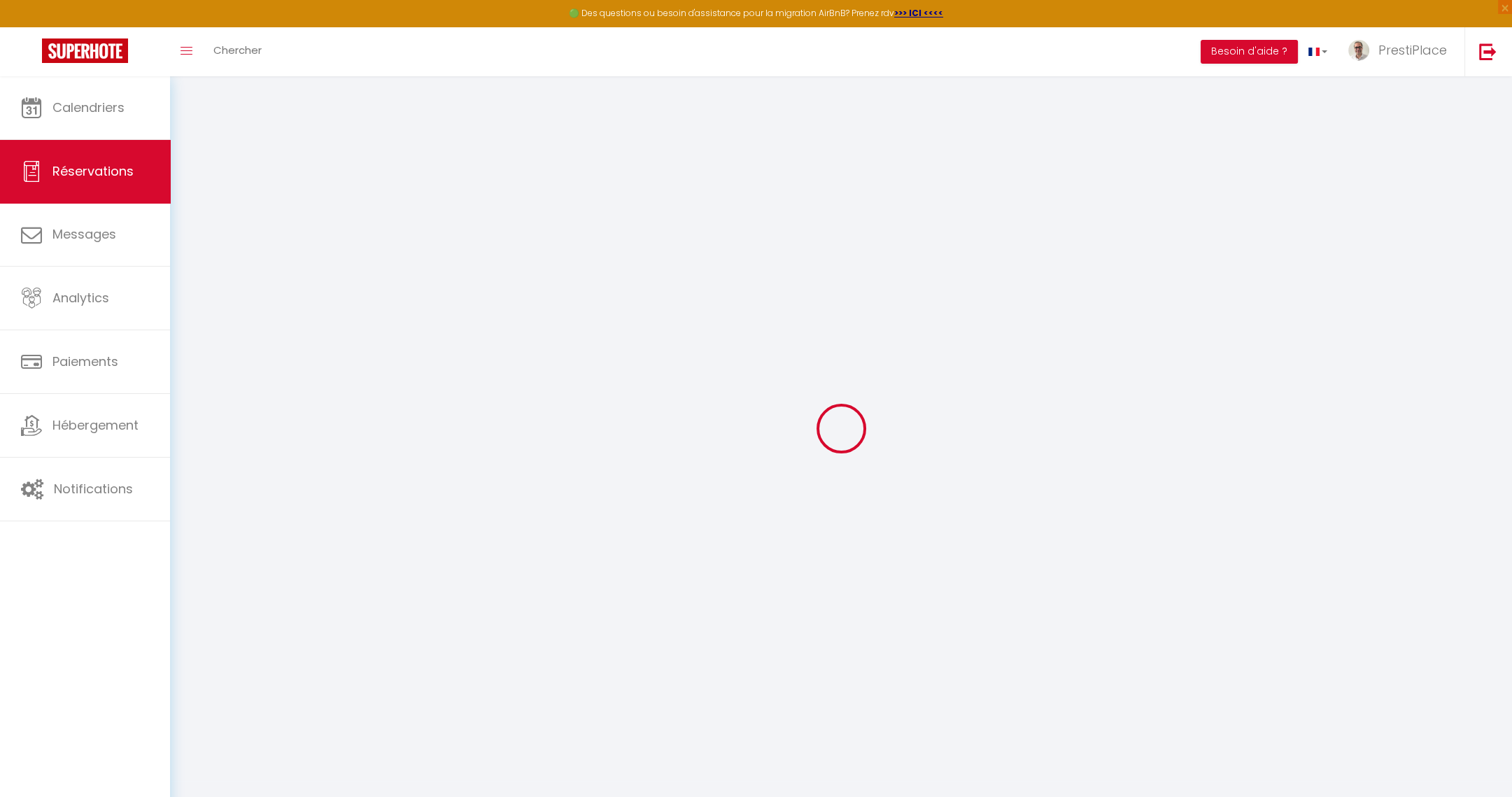
type input "41.26"
select select "72385"
select select "1"
select select
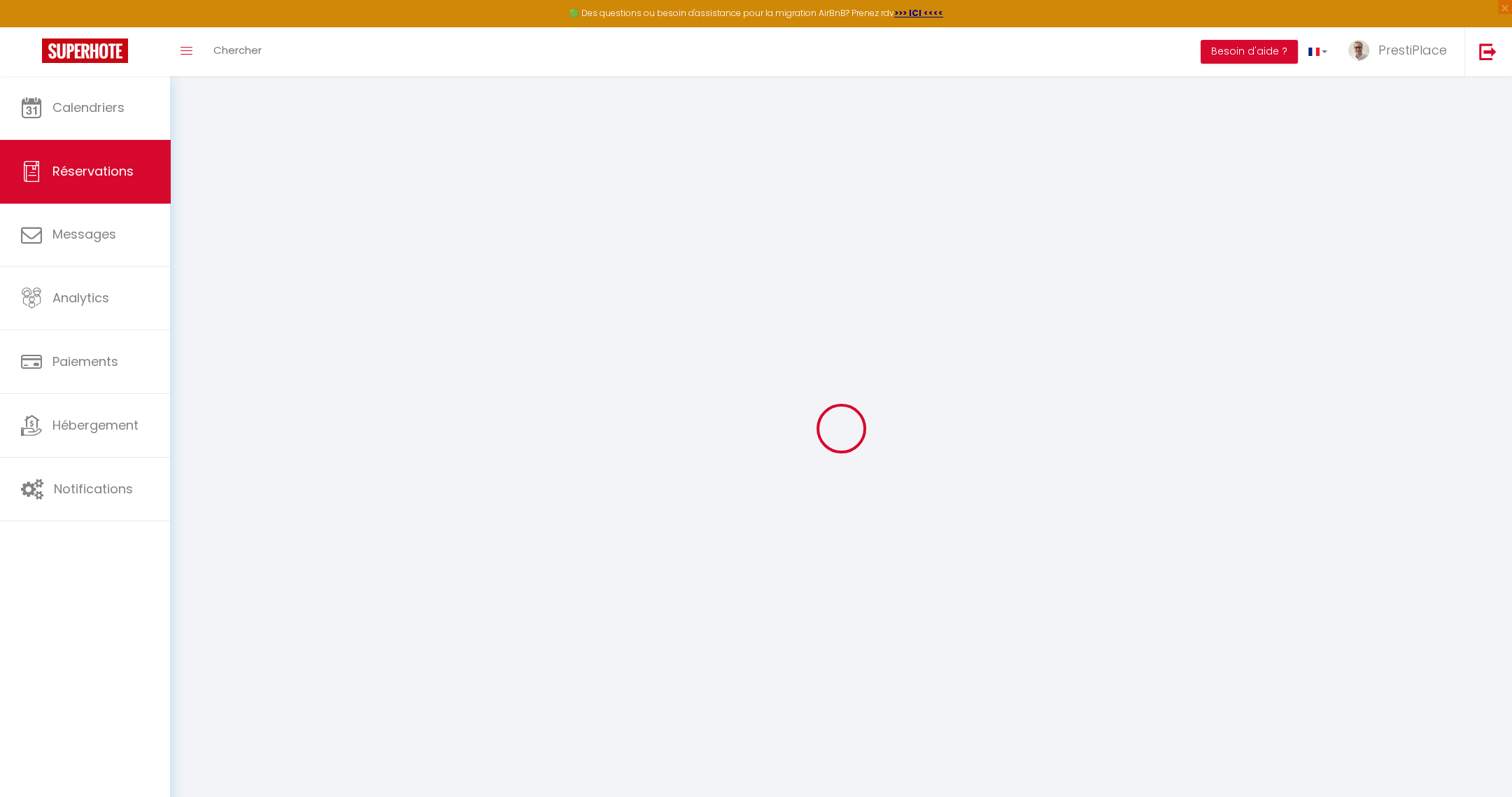
type input "2"
select select "12"
select select
type input "225.04"
checkbox input "false"
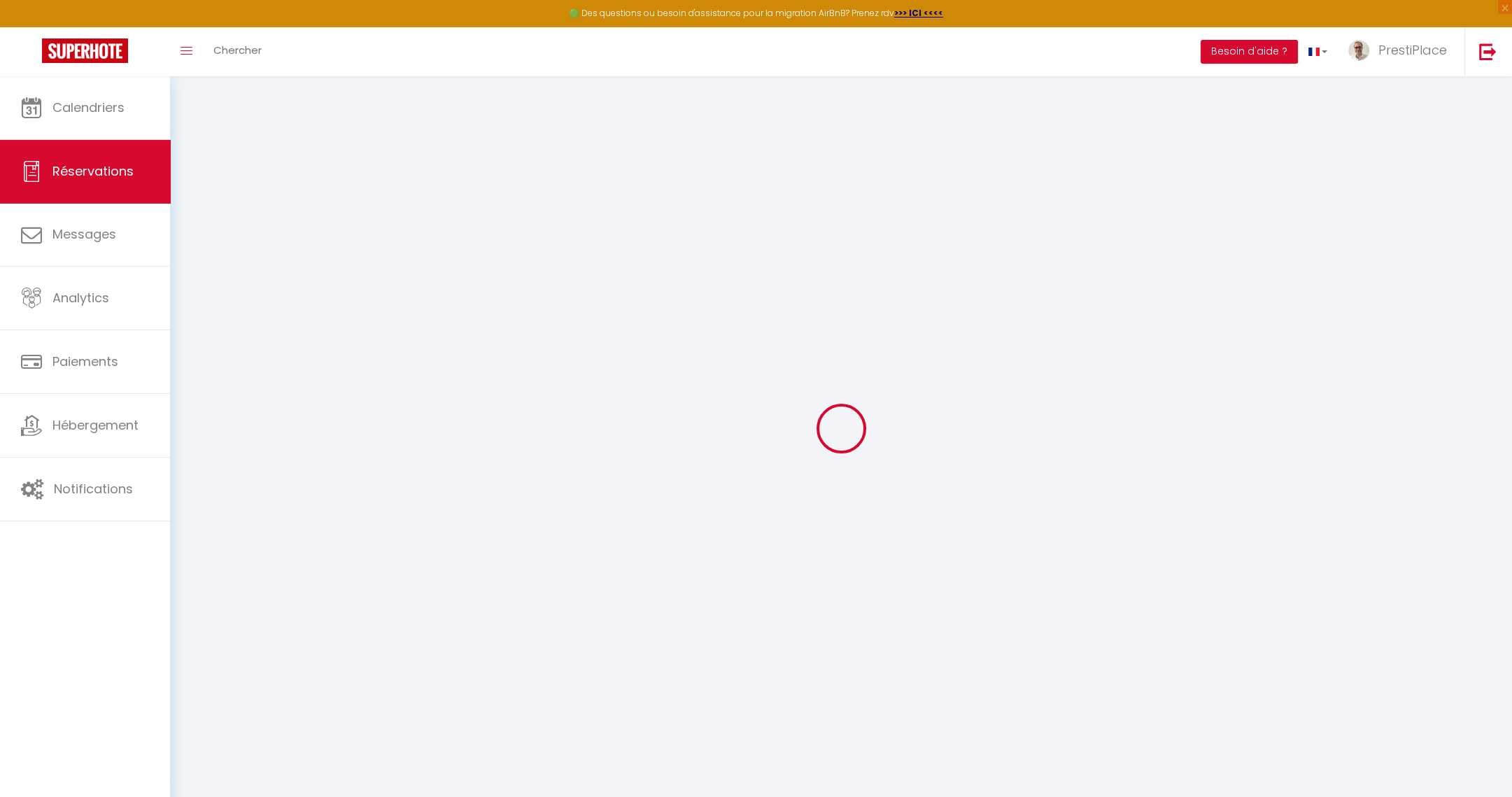
type input "0"
select select "1"
type input "0"
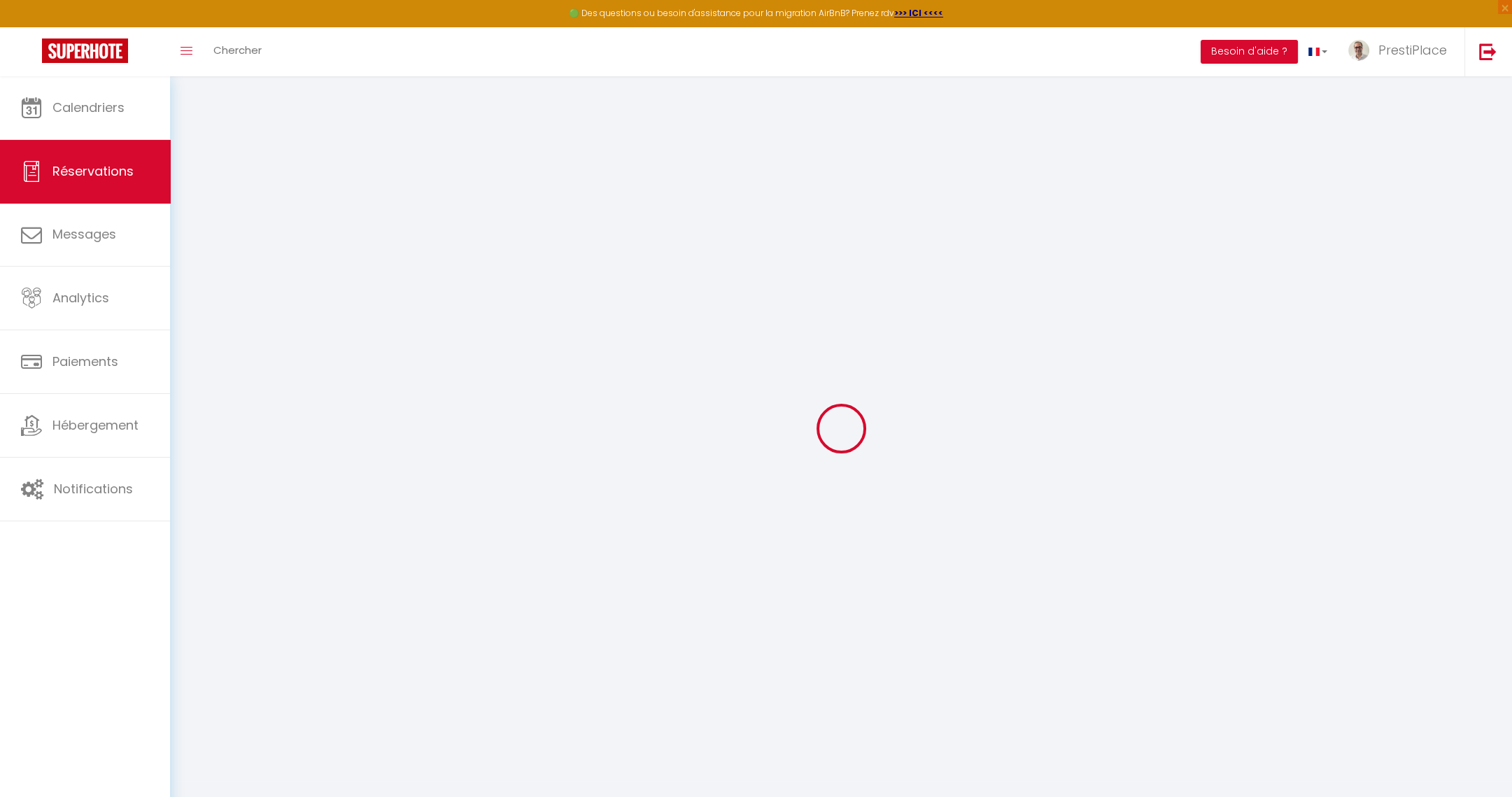
select select
select select "15"
checkbox input "false"
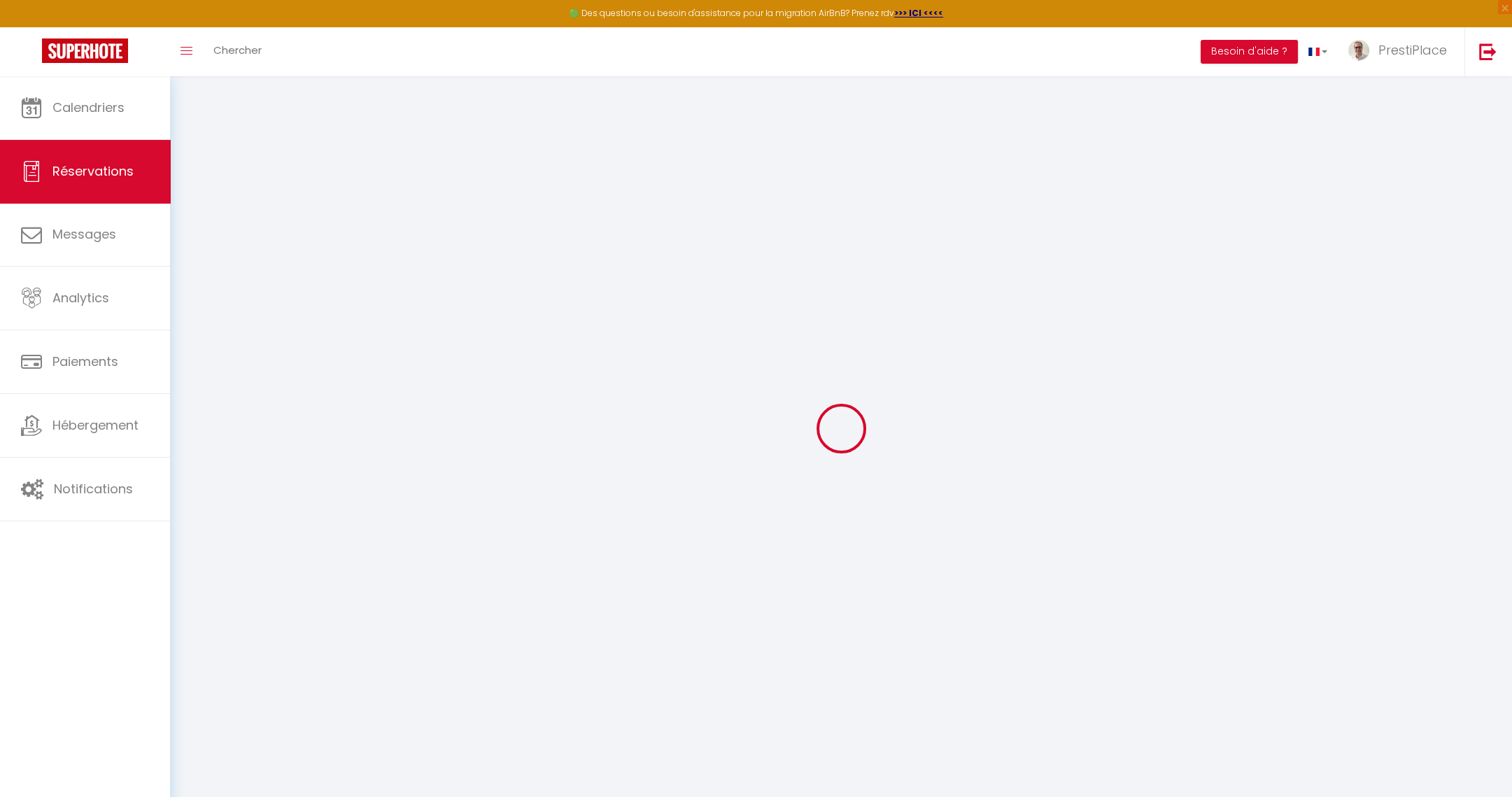
select select
checkbox input "false"
select select
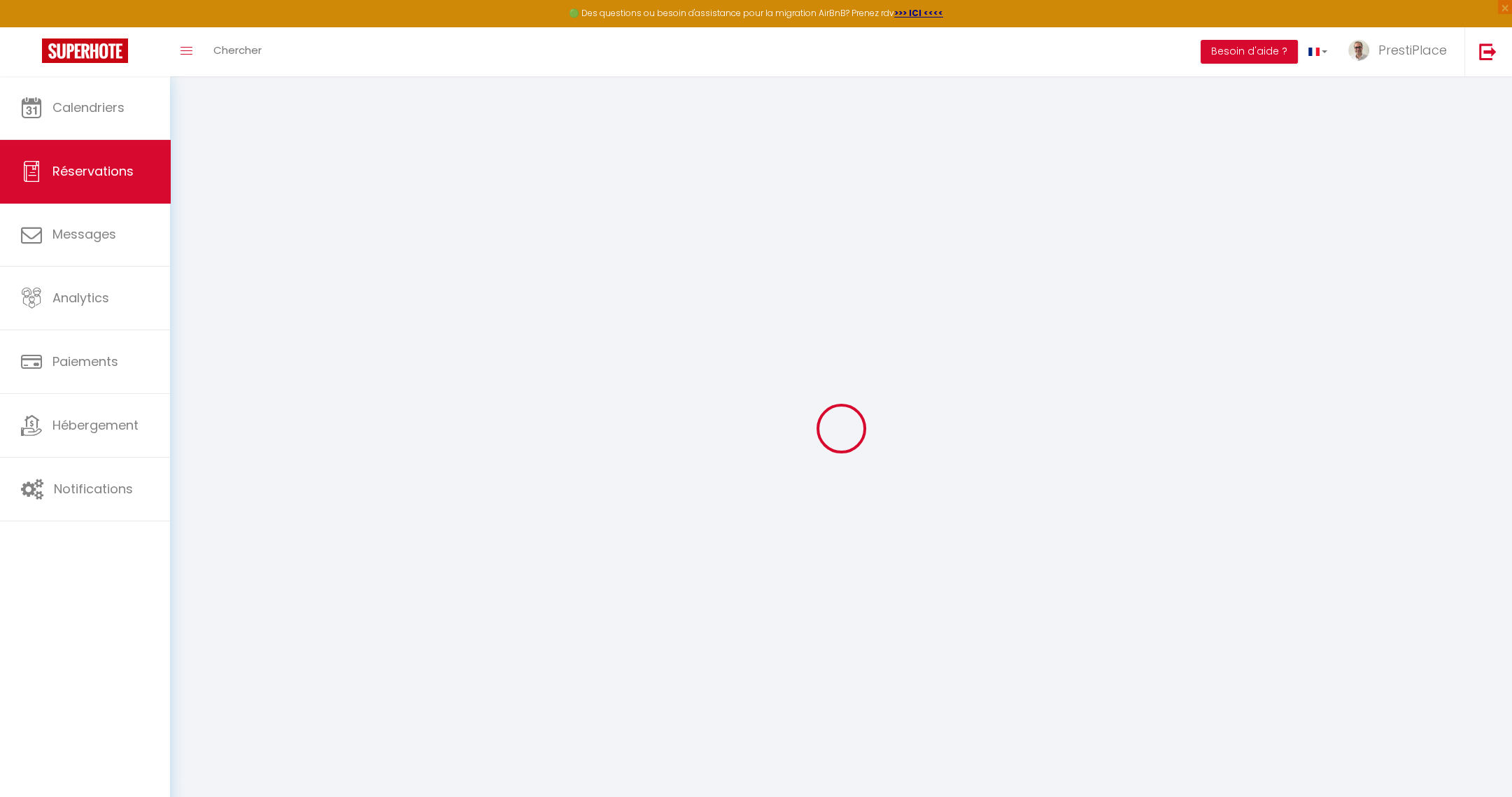
select select
checkbox input "false"
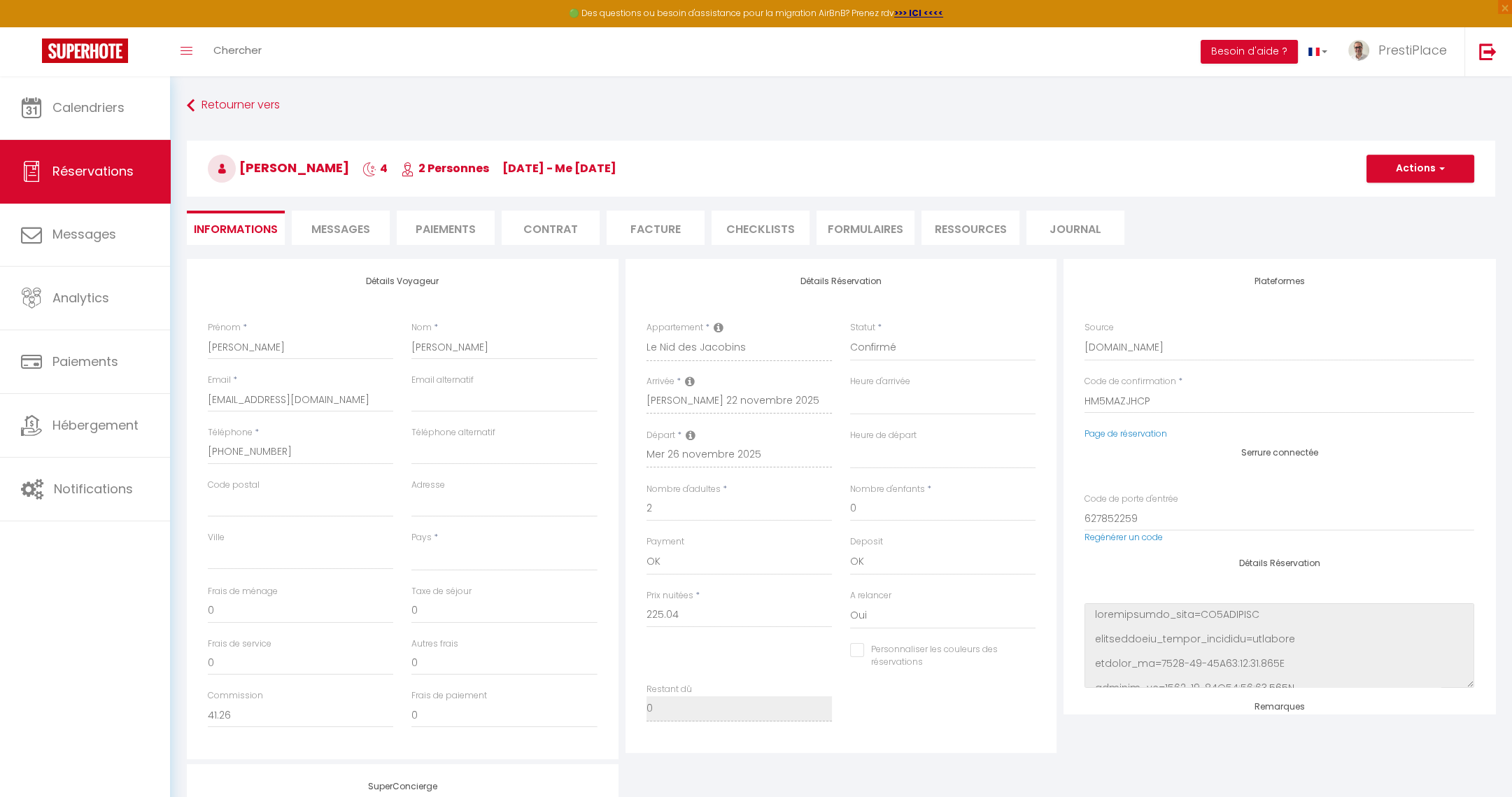
select select
type input "35"
type input "13.21"
select select
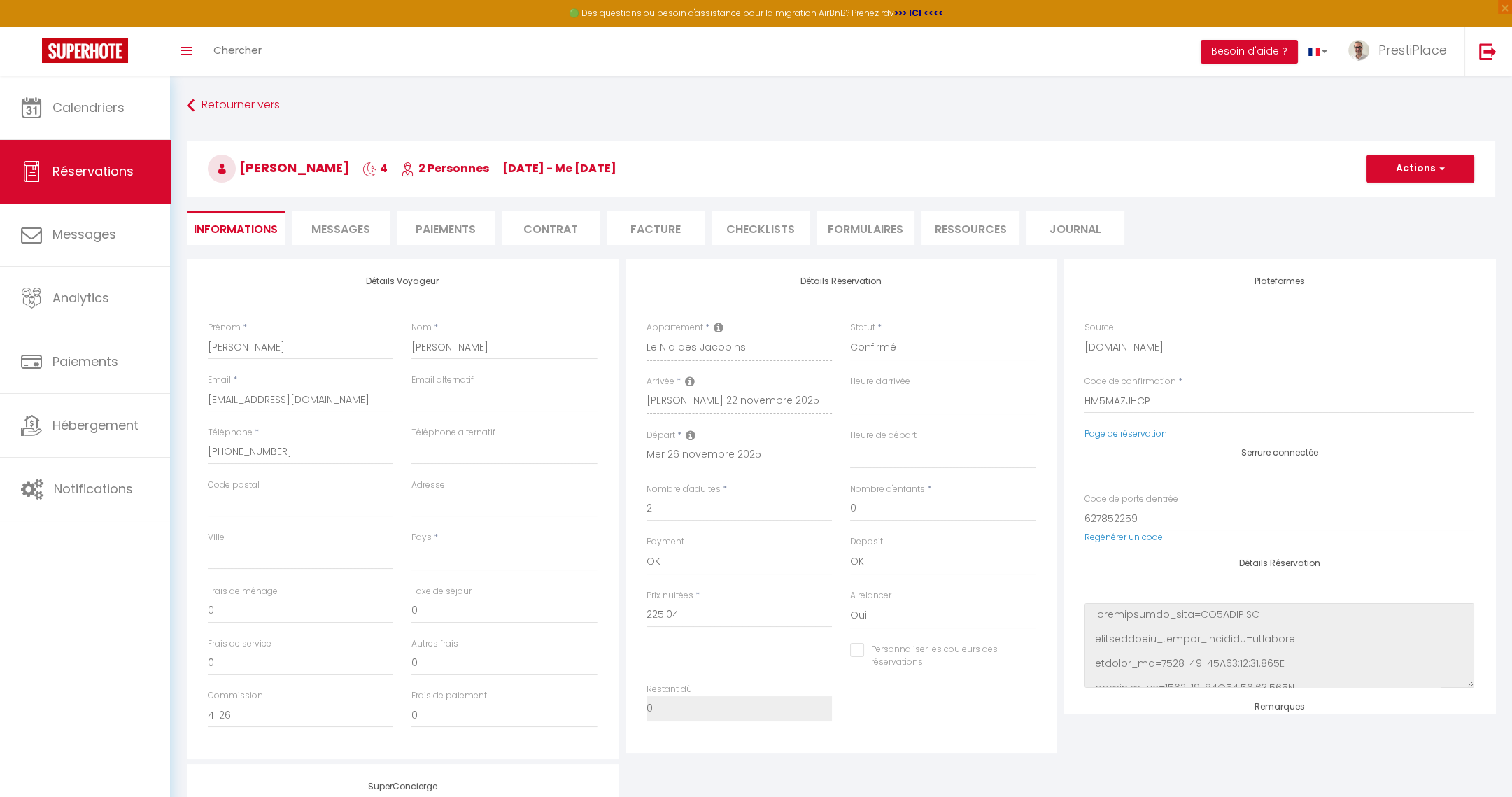
checkbox input "false"
select select
checkbox input "false"
select select
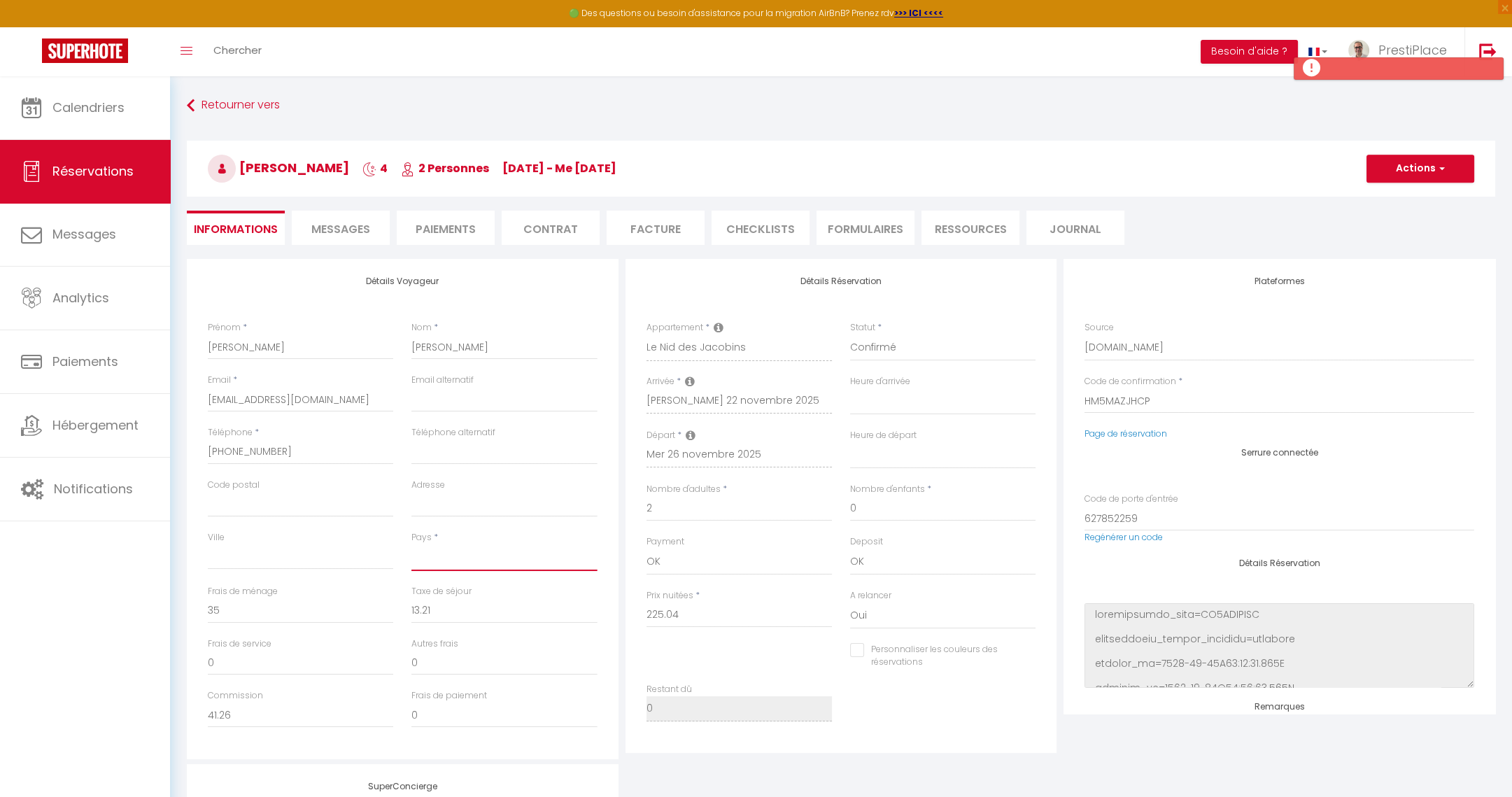
click at [468, 562] on select "[GEOGRAPHIC_DATA] [GEOGRAPHIC_DATA] [GEOGRAPHIC_DATA] [GEOGRAPHIC_DATA] [GEOGRA…" at bounding box center [503, 558] width 185 height 27
select select "GB"
drag, startPoint x: 507, startPoint y: 563, endPoint x: 1382, endPoint y: 186, distance: 952.8
click at [508, 564] on select "[GEOGRAPHIC_DATA] [GEOGRAPHIC_DATA] [GEOGRAPHIC_DATA] [GEOGRAPHIC_DATA] [GEOGRA…" at bounding box center [503, 558] width 185 height 27
select select
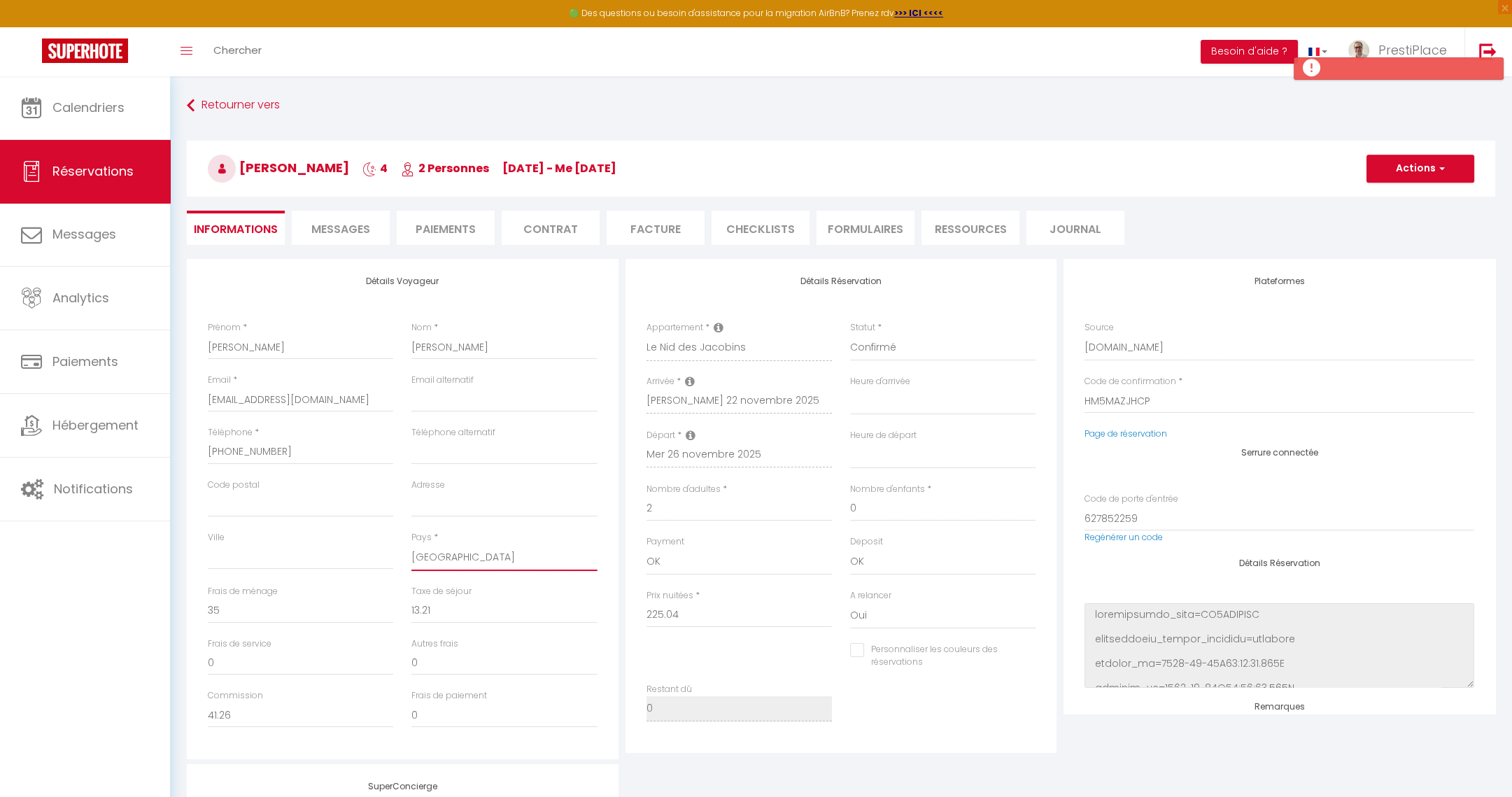
select select
checkbox input "false"
click at [1461, 163] on button "Actions" at bounding box center [1421, 169] width 108 height 28
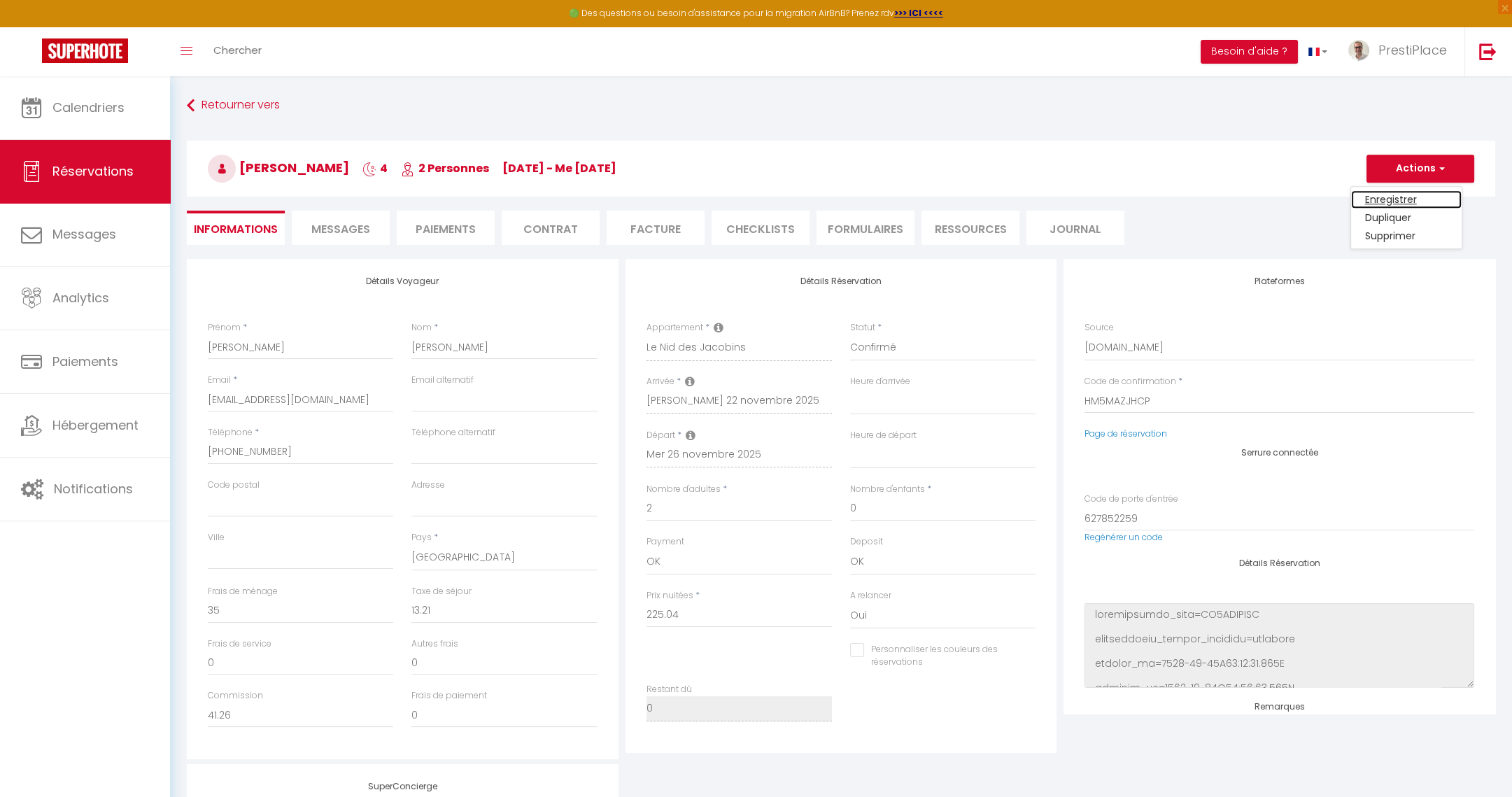
click at [1401, 191] on link "Enregistrer" at bounding box center [1406, 199] width 111 height 19
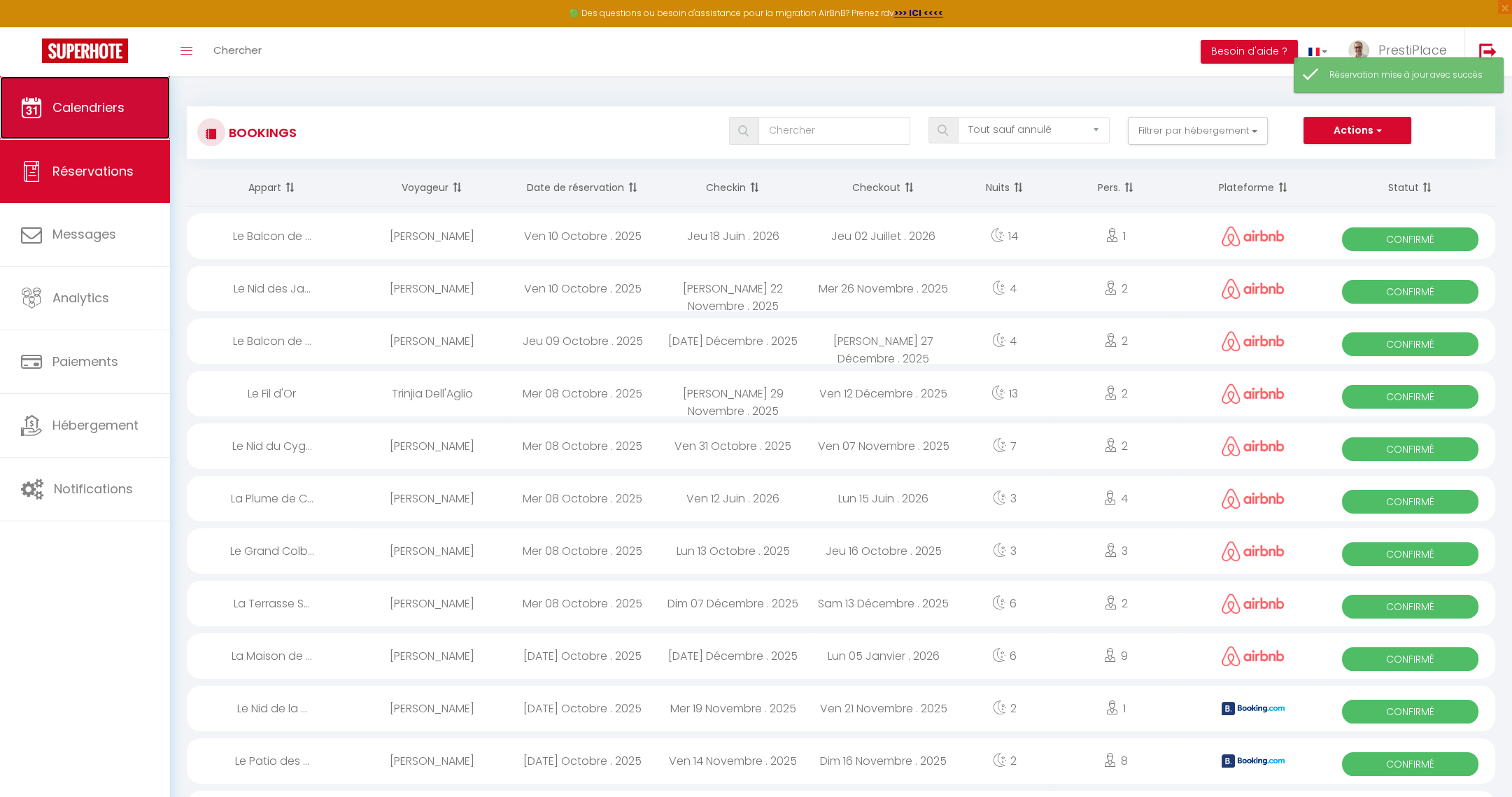
click at [82, 91] on link "Calendriers" at bounding box center [84, 108] width 170 height 63
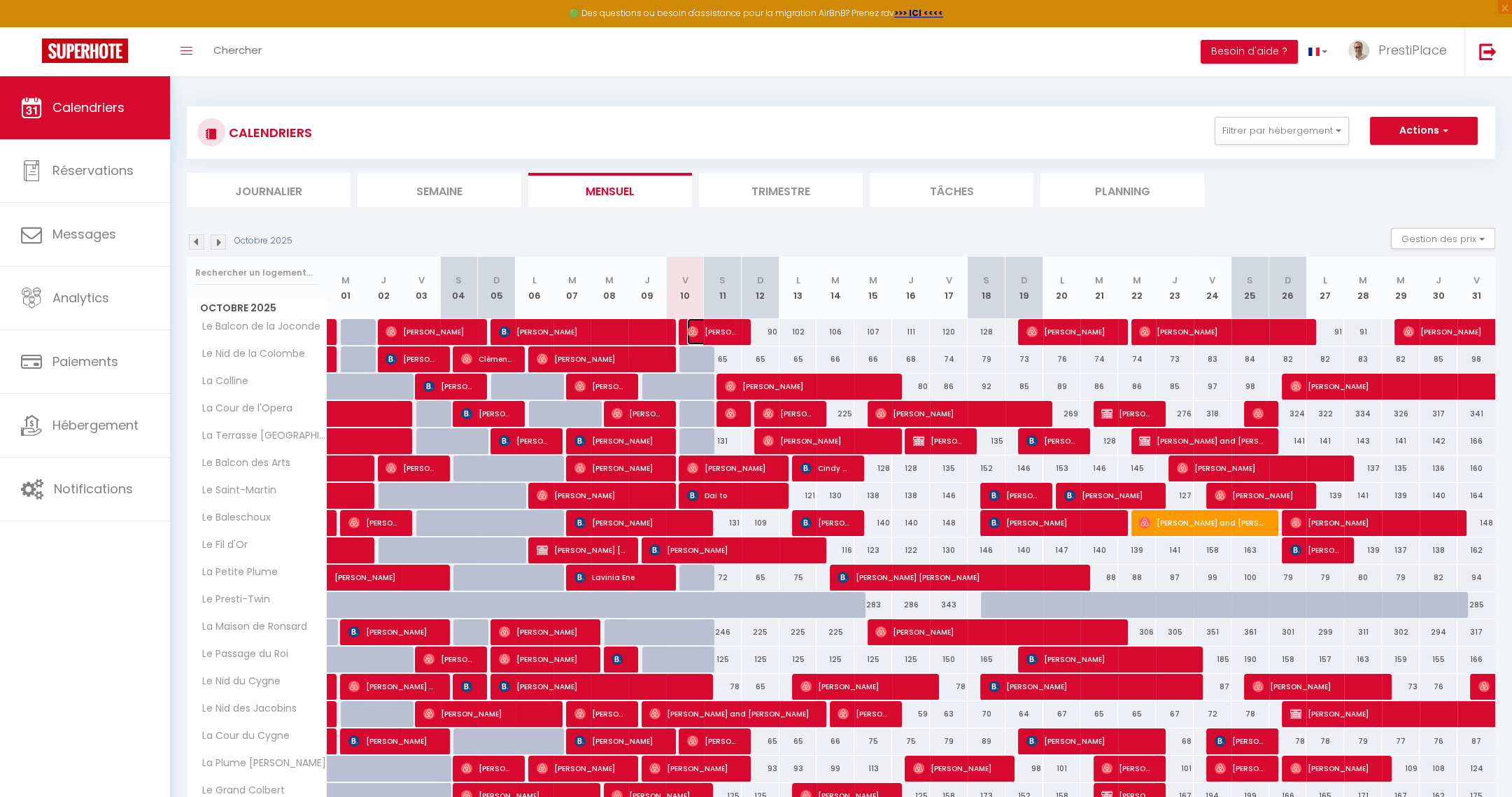
click at [713, 328] on span "[PERSON_NAME]" at bounding box center [711, 331] width 50 height 27
select select "OK"
select select "0"
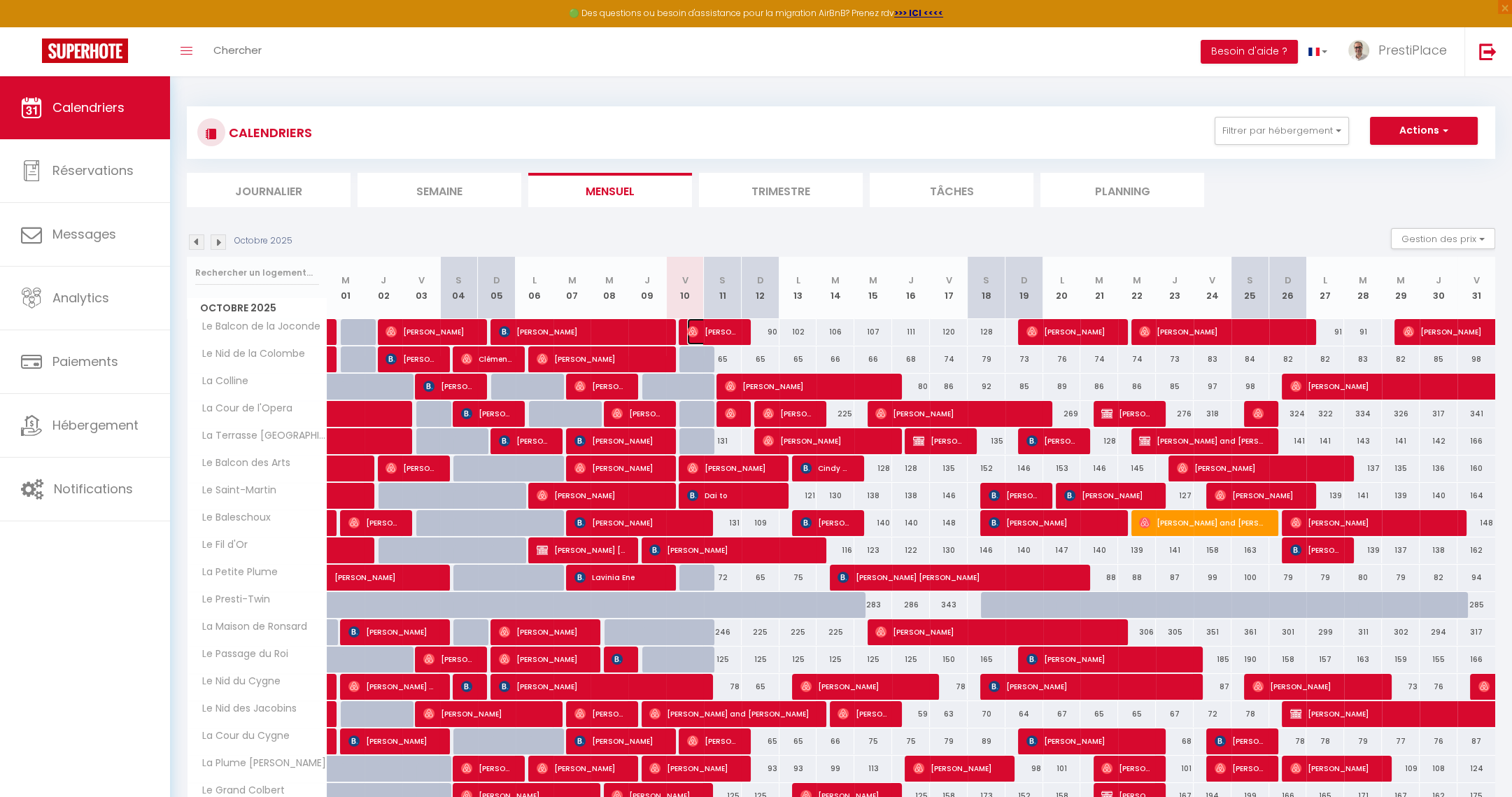
select select "1"
select select
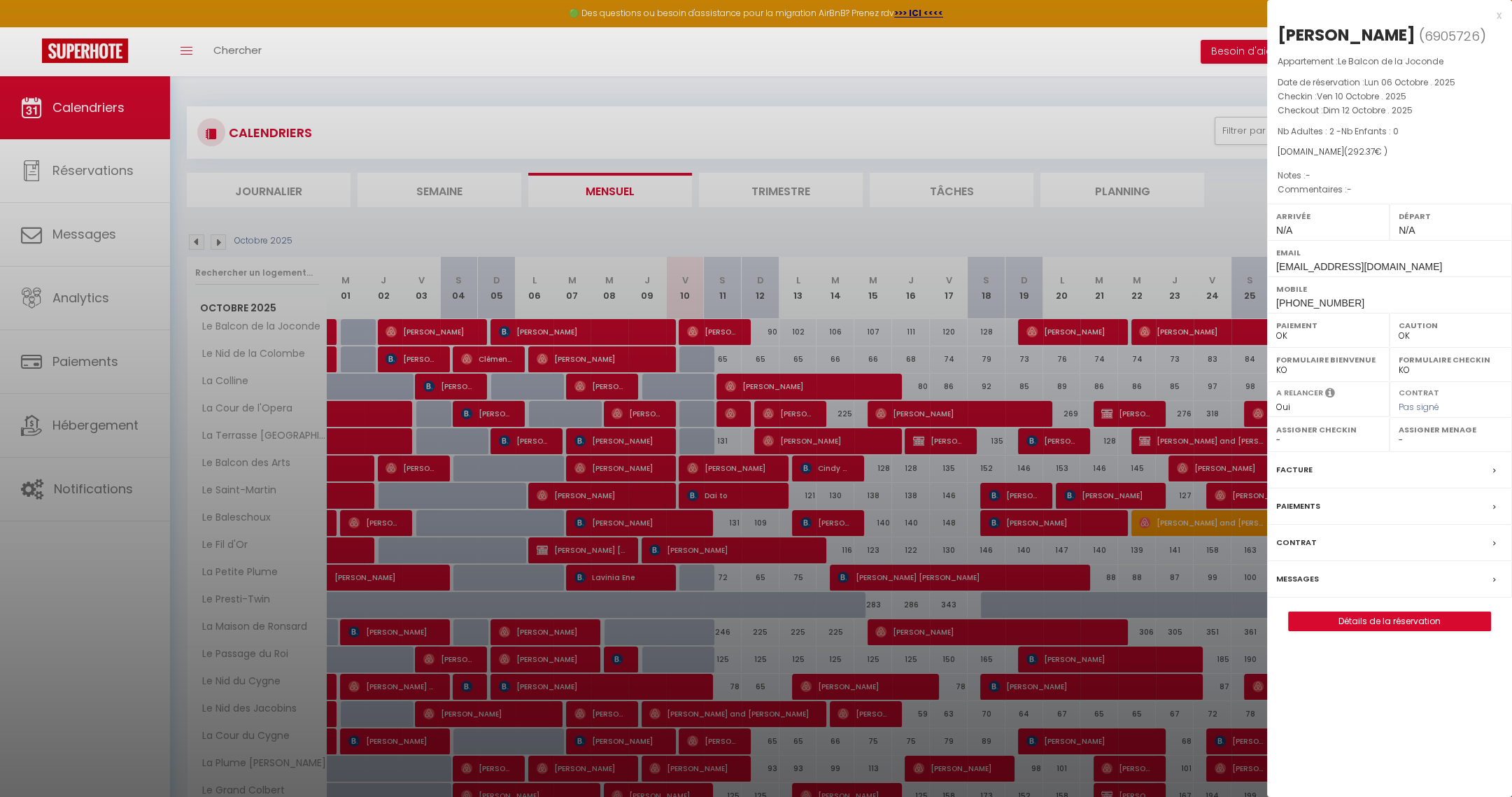
click at [723, 492] on div at bounding box center [756, 398] width 1512 height 797
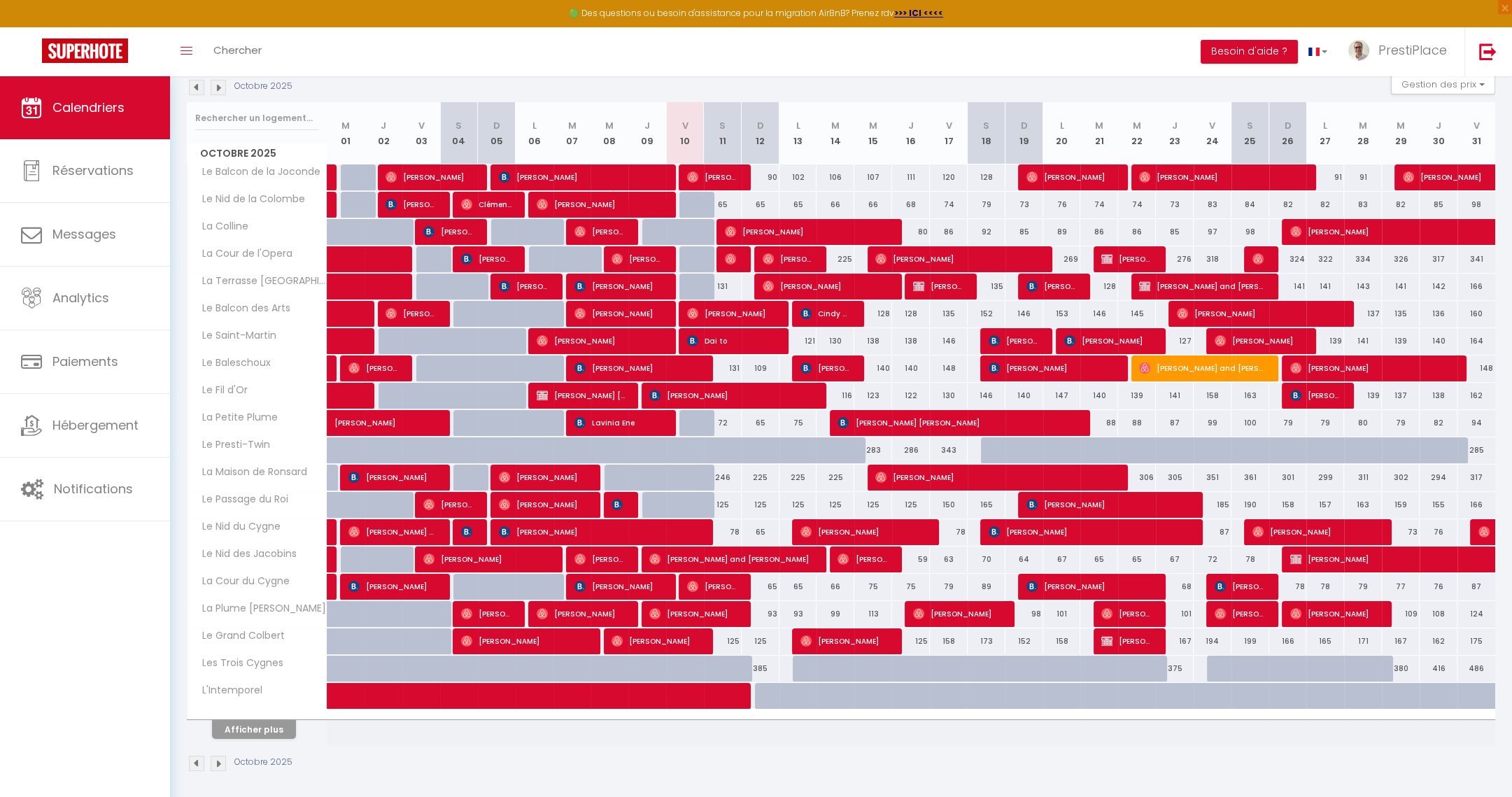
scroll to position [156, 0]
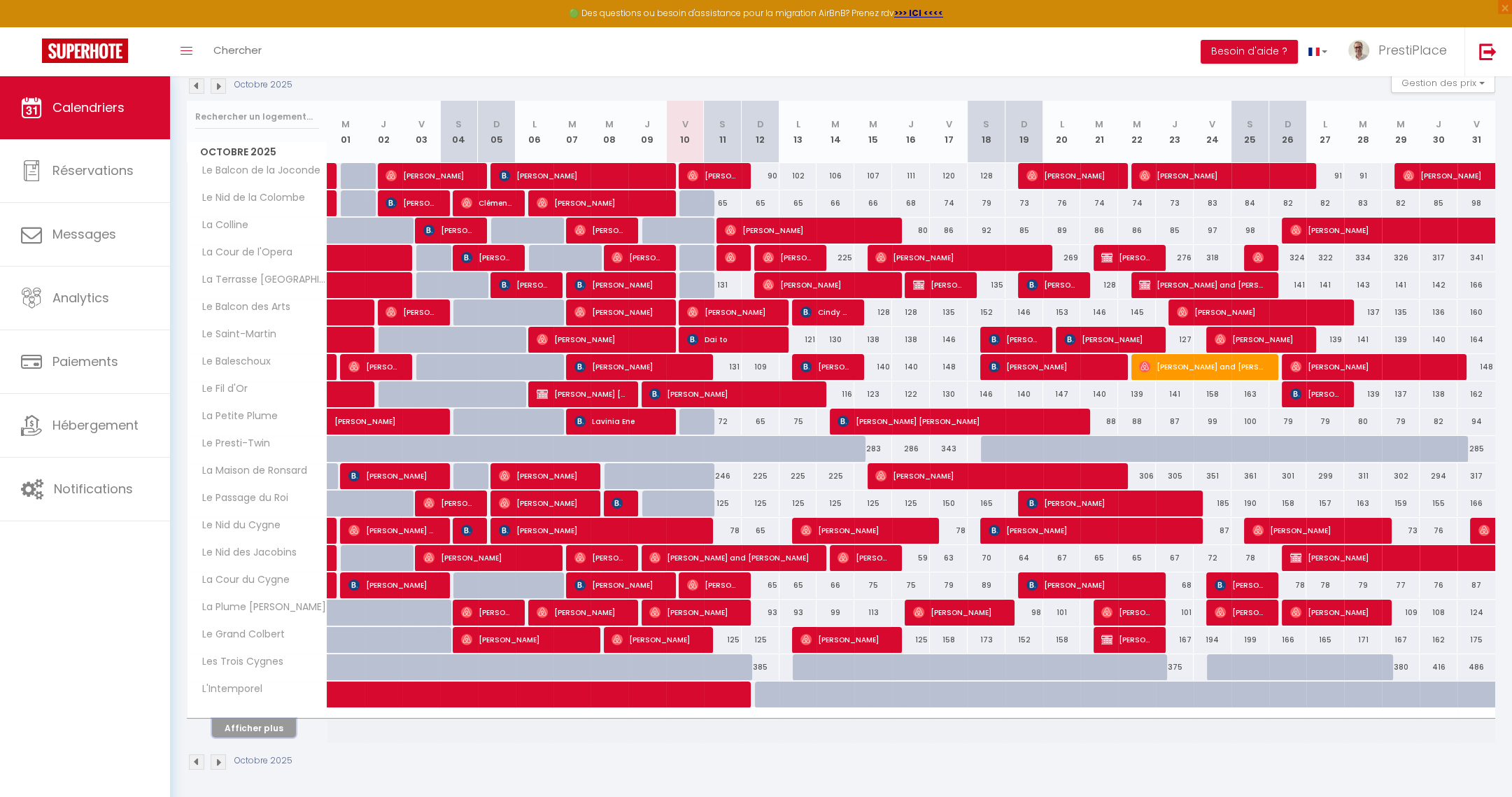
click at [246, 732] on button "Afficher plus" at bounding box center [254, 727] width 84 height 19
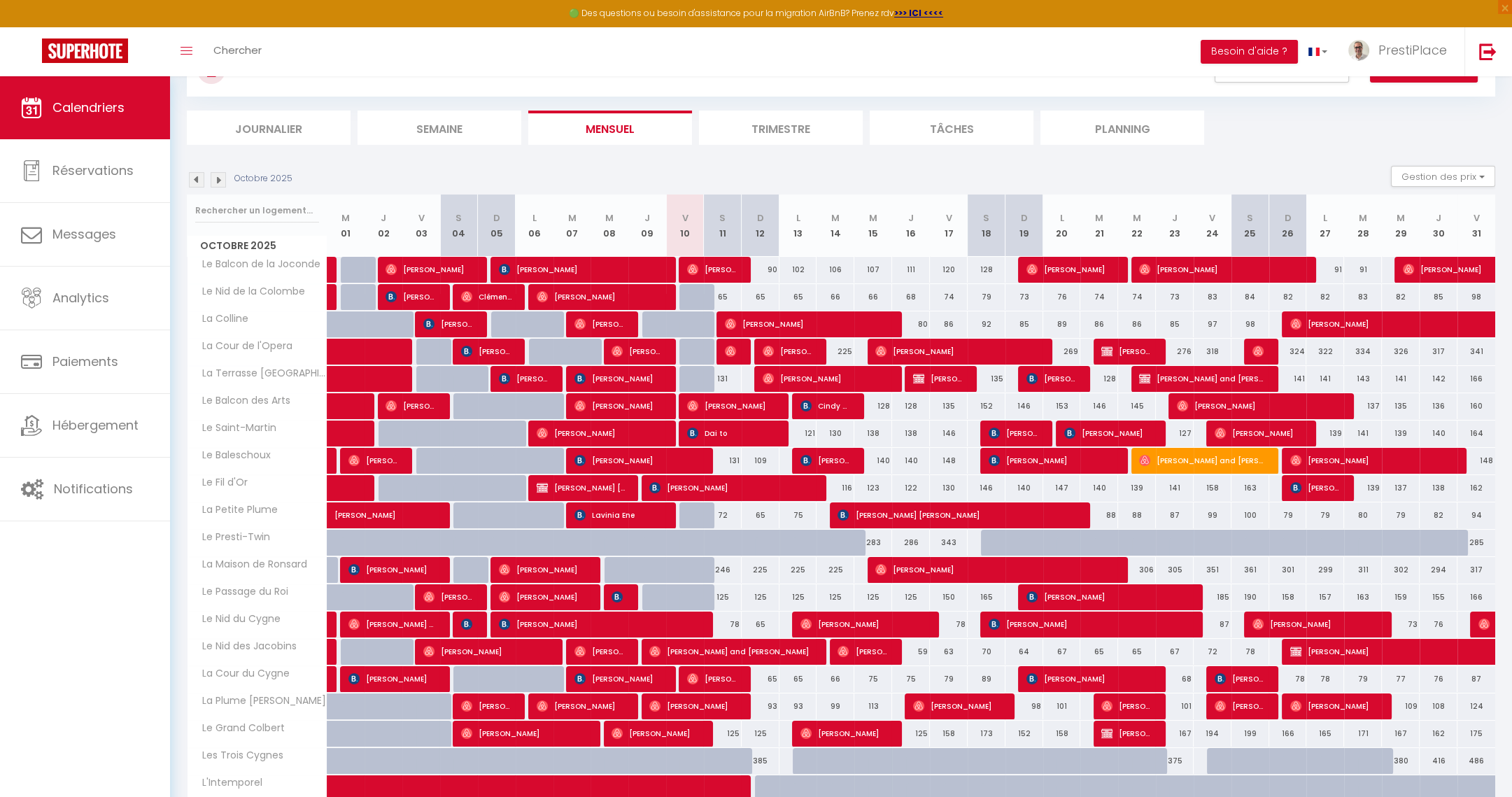
scroll to position [0, 0]
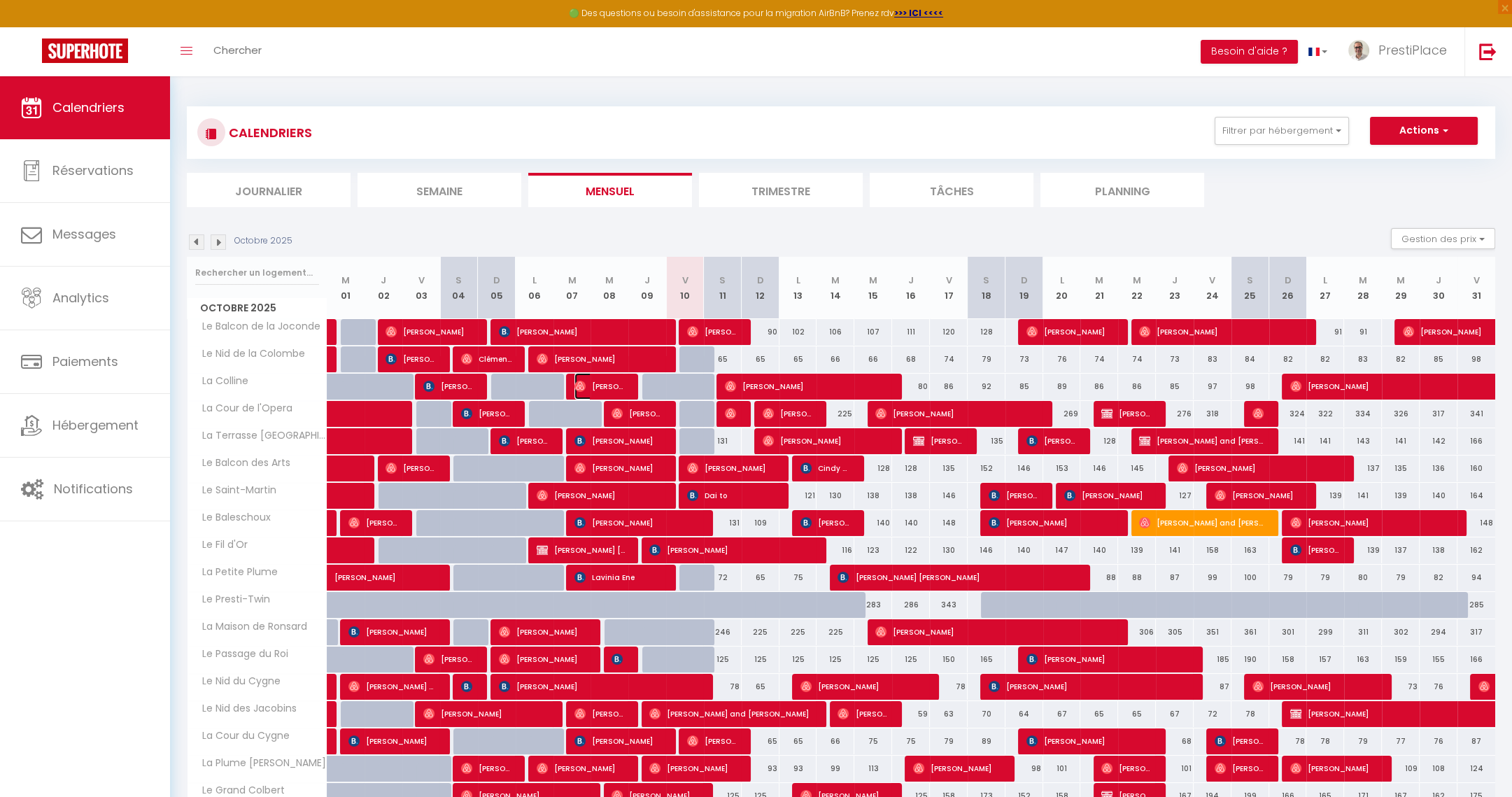
click at [600, 386] on span "[PERSON_NAME]" at bounding box center [599, 386] width 50 height 27
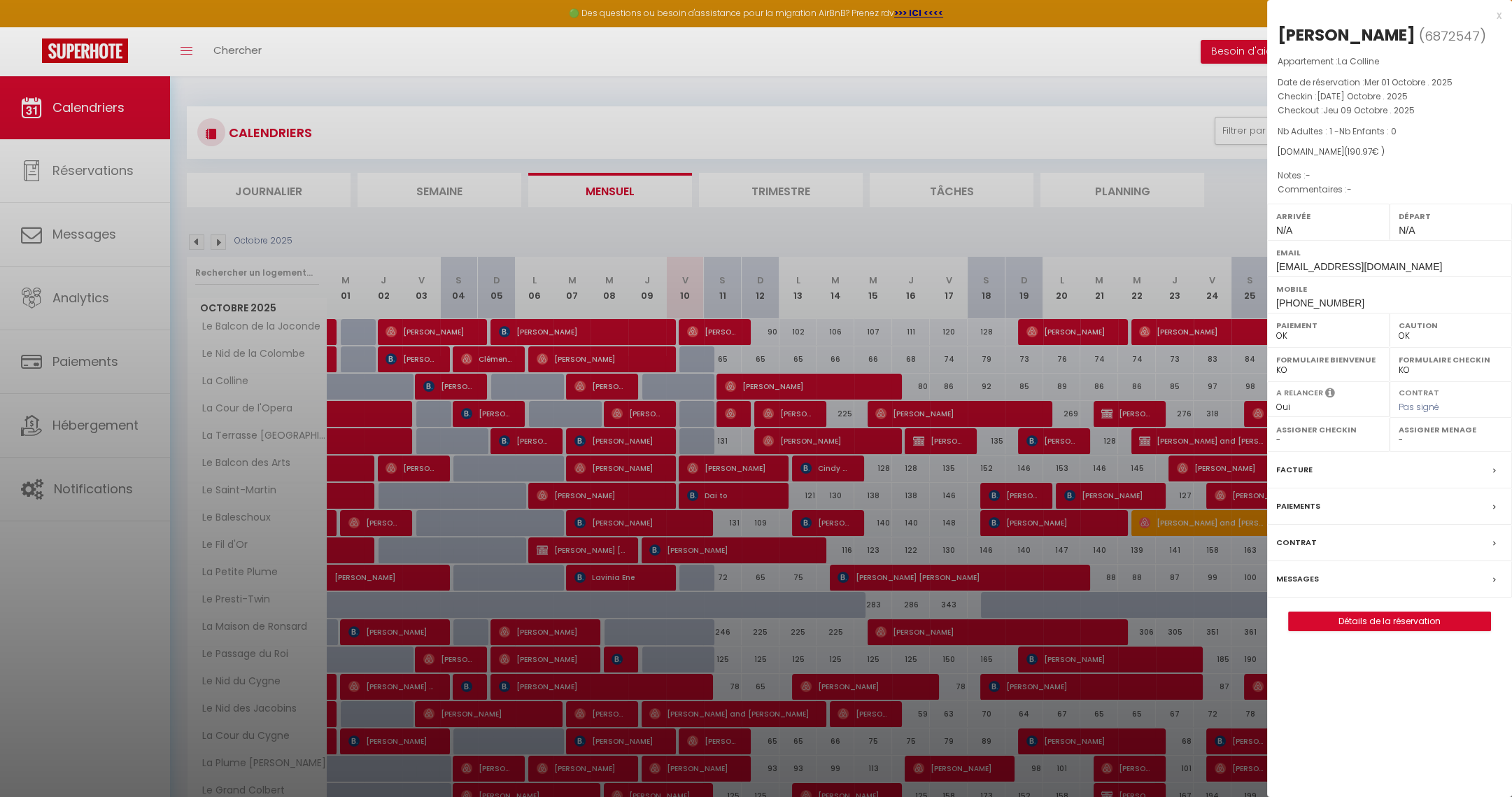
click at [1306, 578] on label "Messages" at bounding box center [1297, 579] width 42 height 15
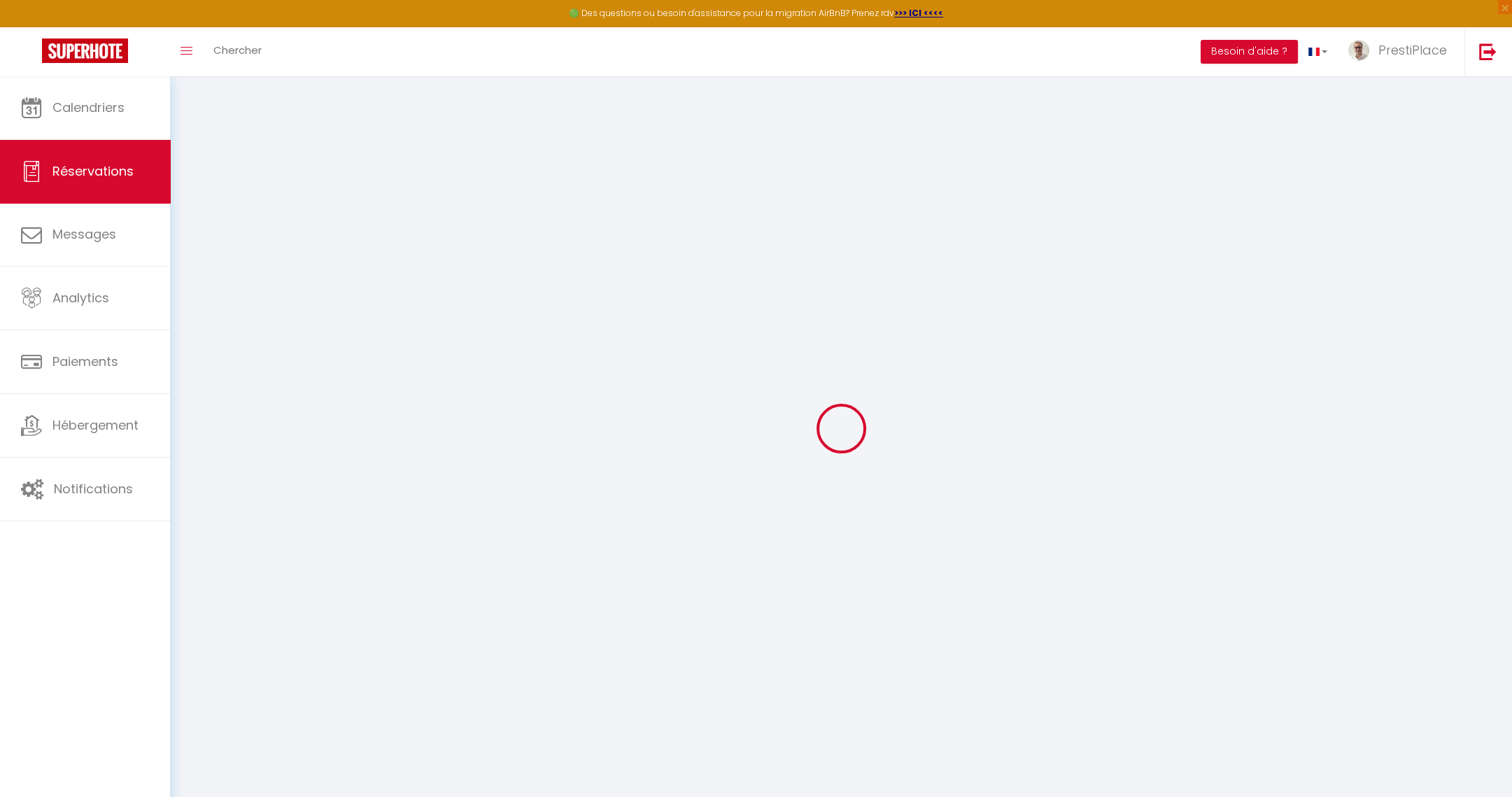
select select
checkbox input "false"
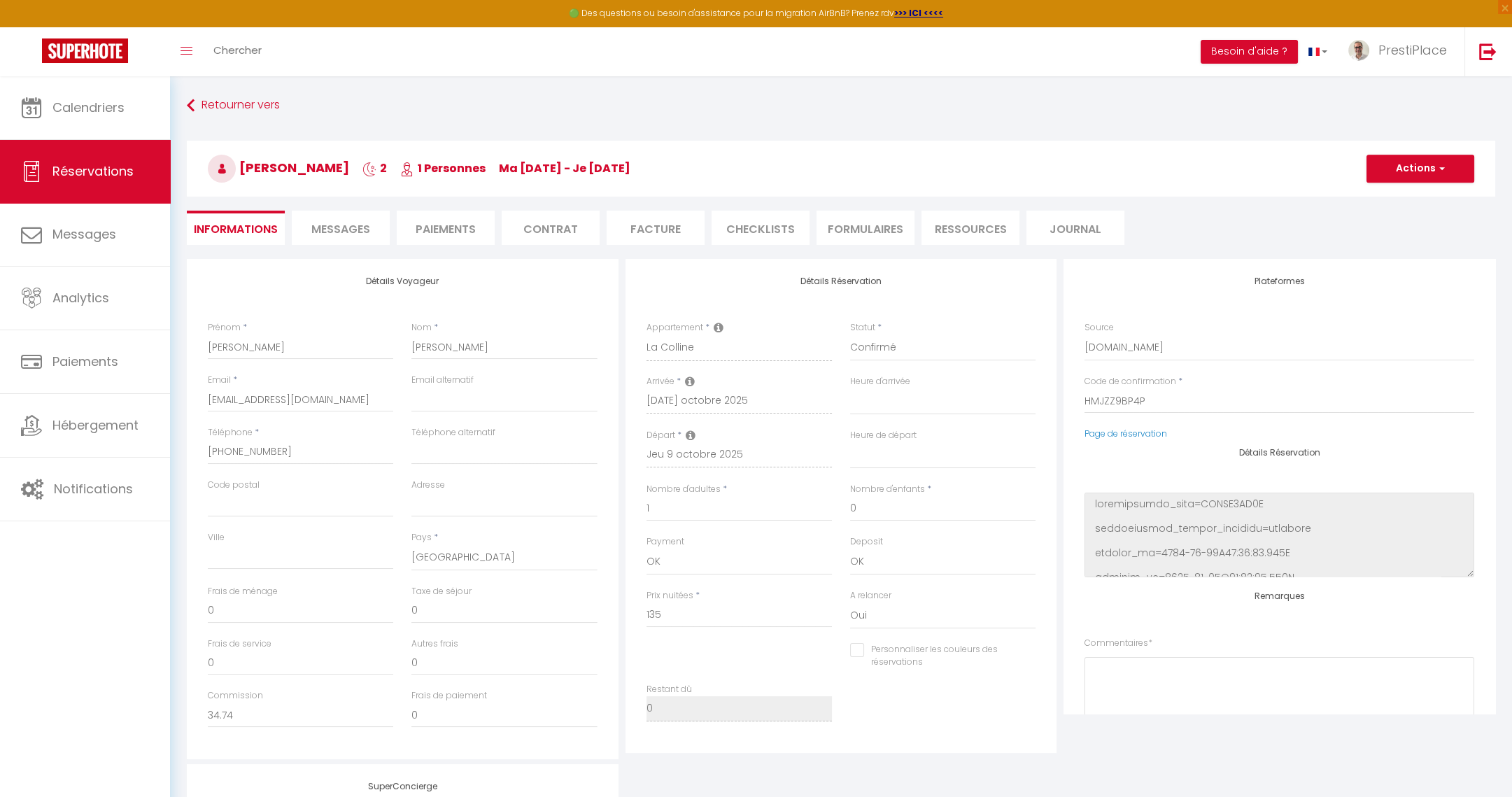
click at [343, 222] on span "Messages" at bounding box center [340, 229] width 59 height 16
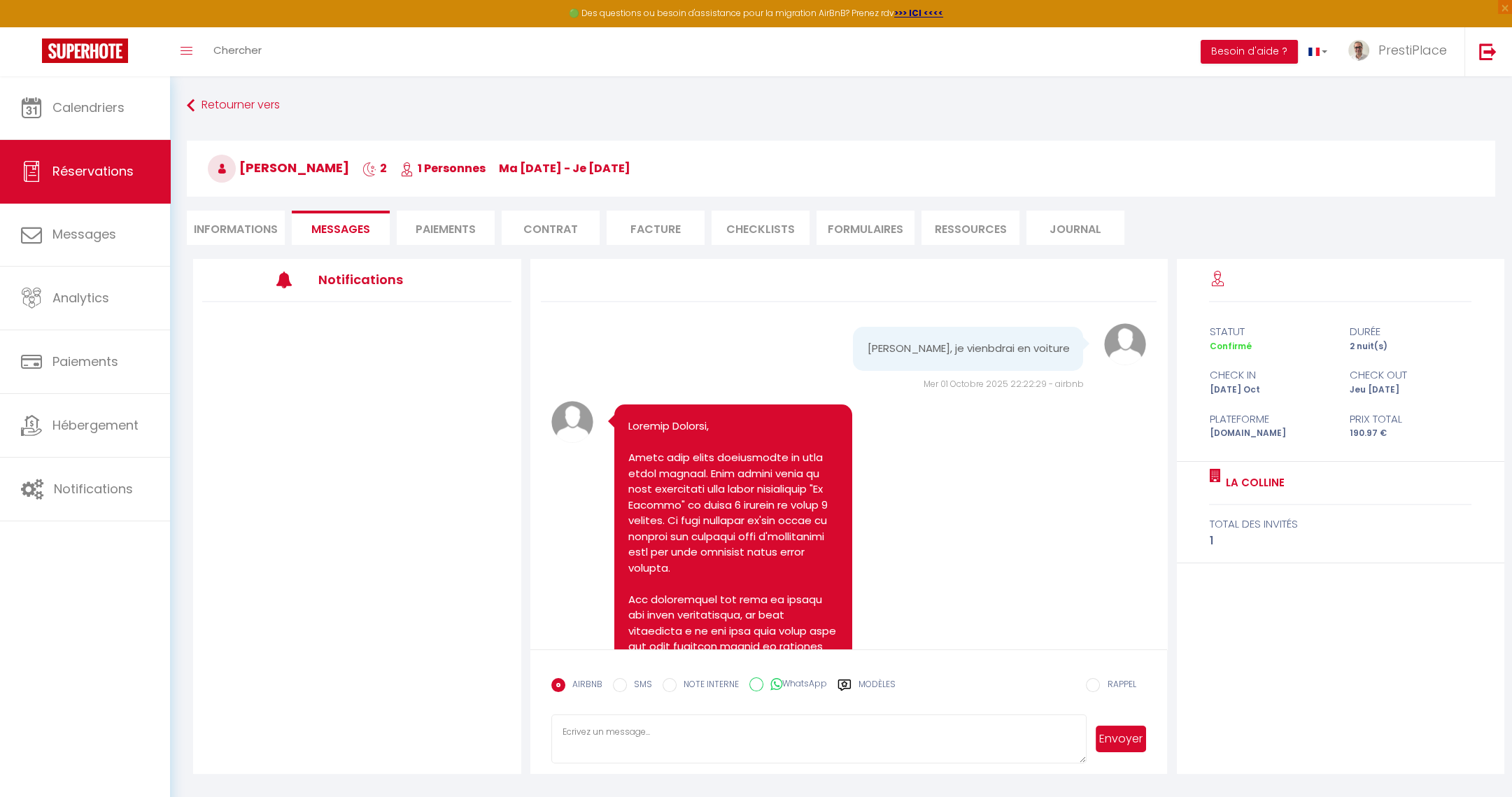
scroll to position [4173, 0]
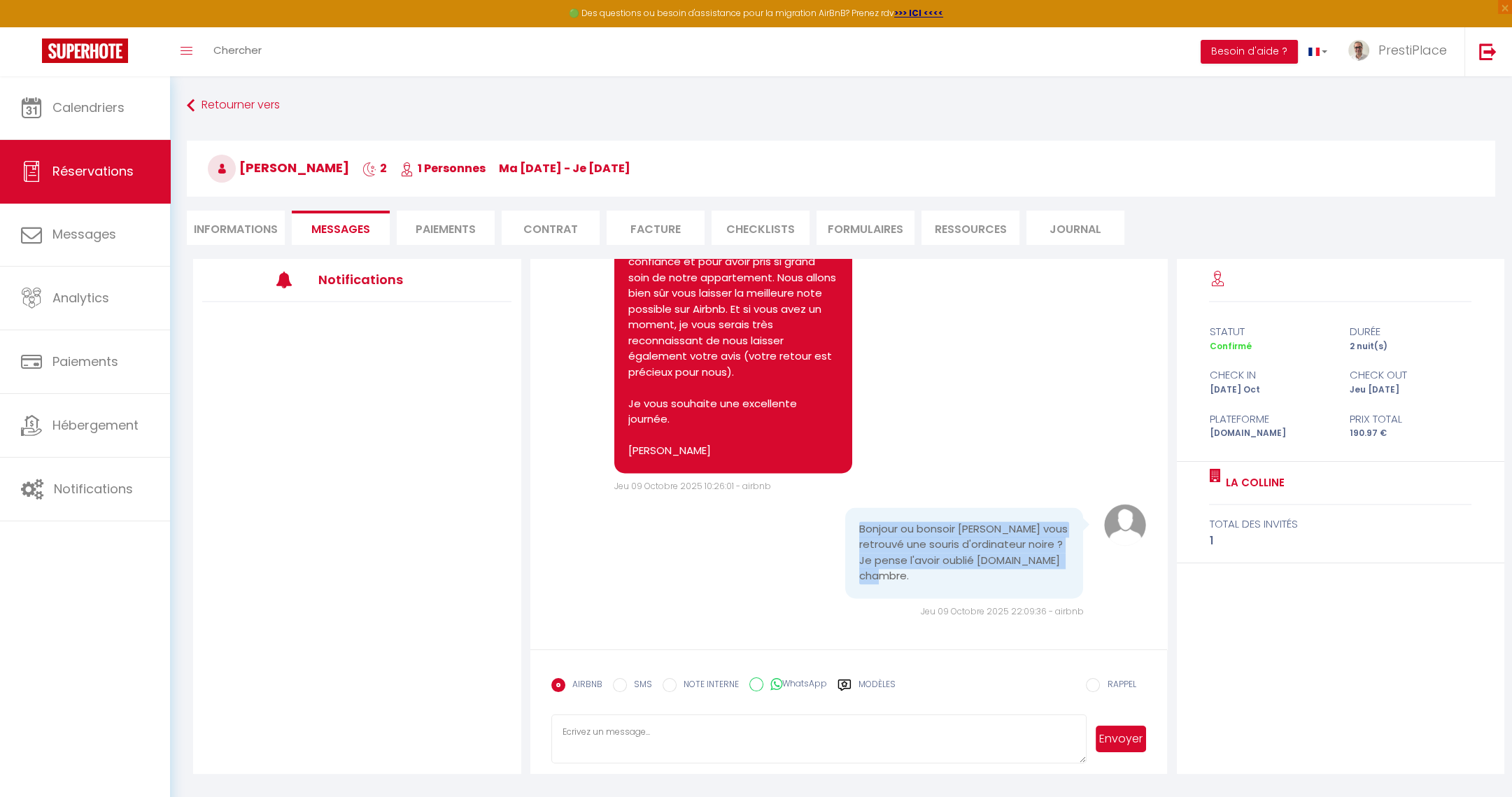
drag, startPoint x: 852, startPoint y: 512, endPoint x: 952, endPoint y: 589, distance: 126.2
click at [952, 589] on div "Bonjour ou bonsoir [PERSON_NAME] vous retrouvé une souris d'ordinateur noire ? …" at bounding box center [964, 553] width 237 height 91
copy pre "Bonjour ou bonsoir [PERSON_NAME] vous retrouvé une souris d'ordinateur noire ? …"
click at [233, 229] on li "Informations" at bounding box center [235, 228] width 98 height 34
select select
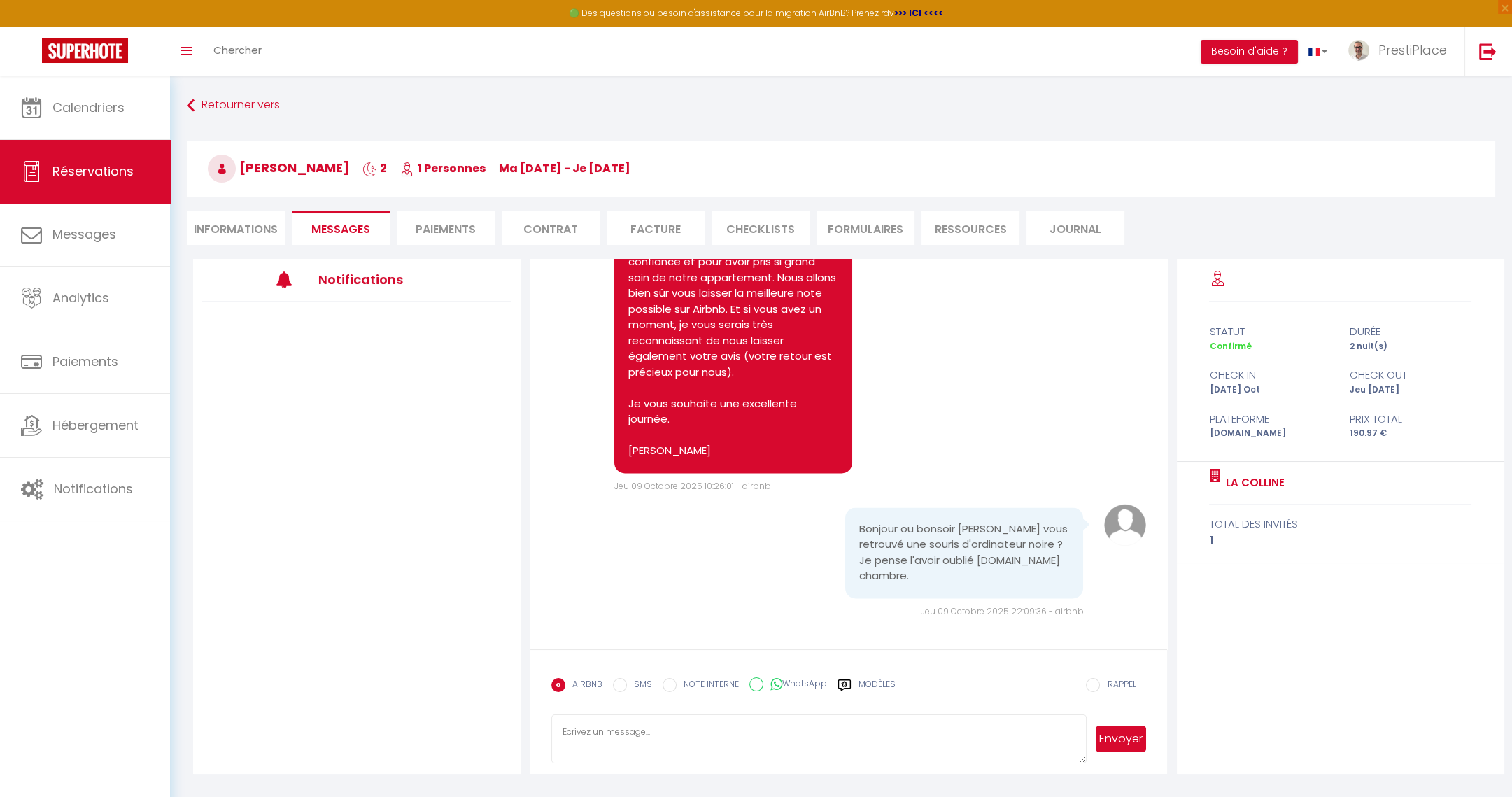
select select
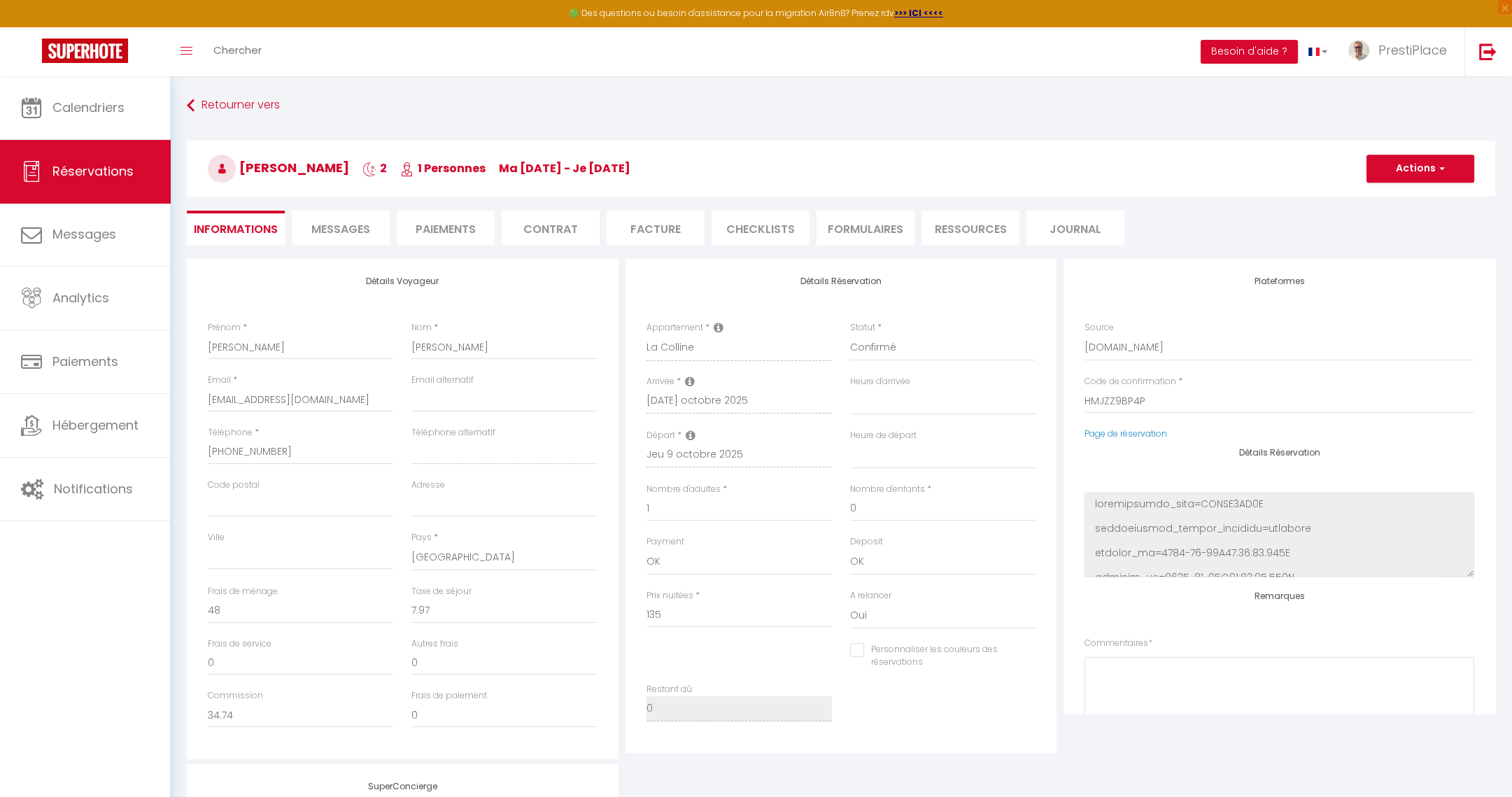
select select
checkbox input "false"
click at [1130, 433] on link "Page de réservation" at bounding box center [1125, 434] width 82 height 12
select select
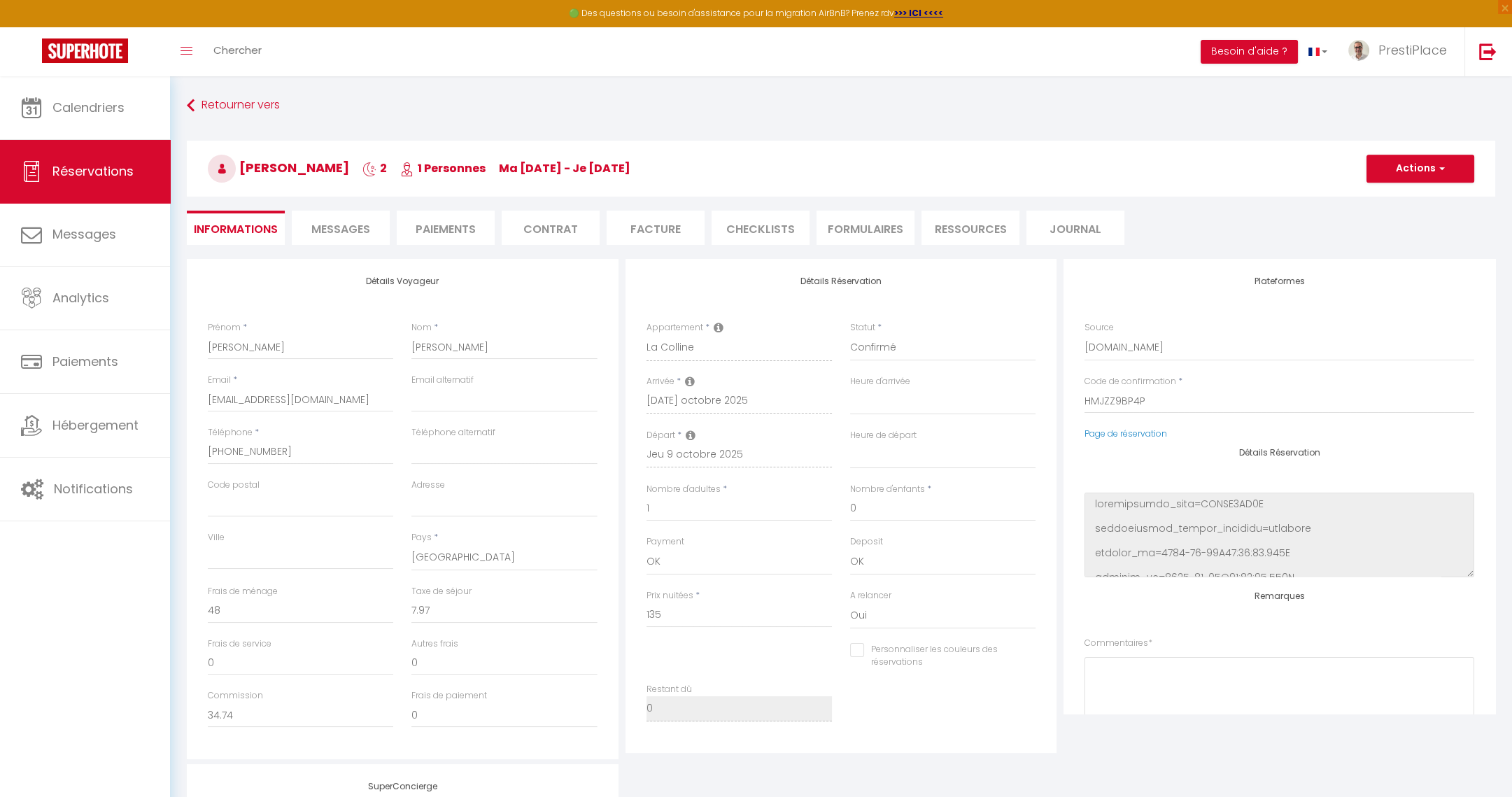
select select
checkbox input "false"
select select
checkbox input "false"
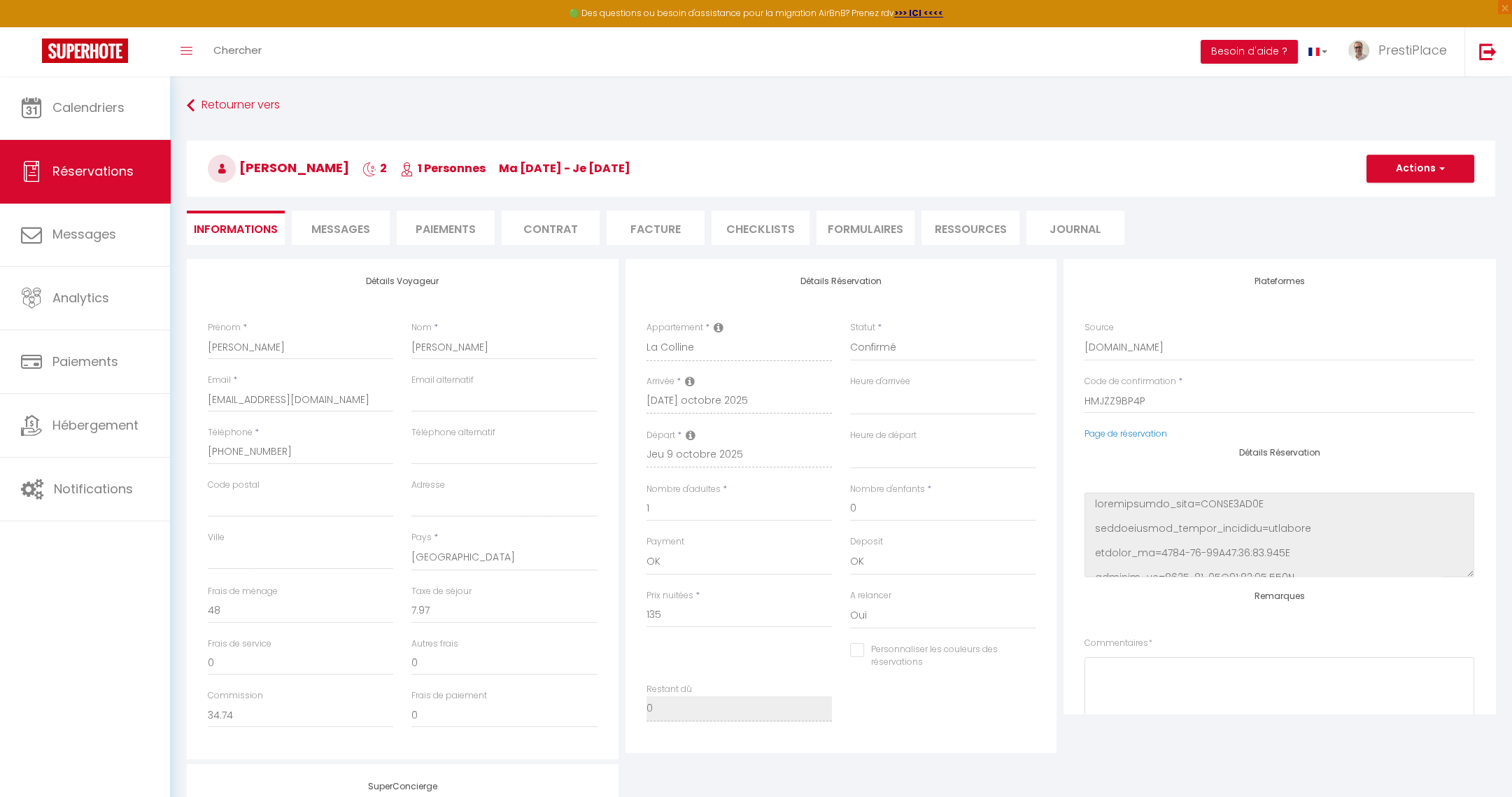
select select
checkbox input "false"
select select
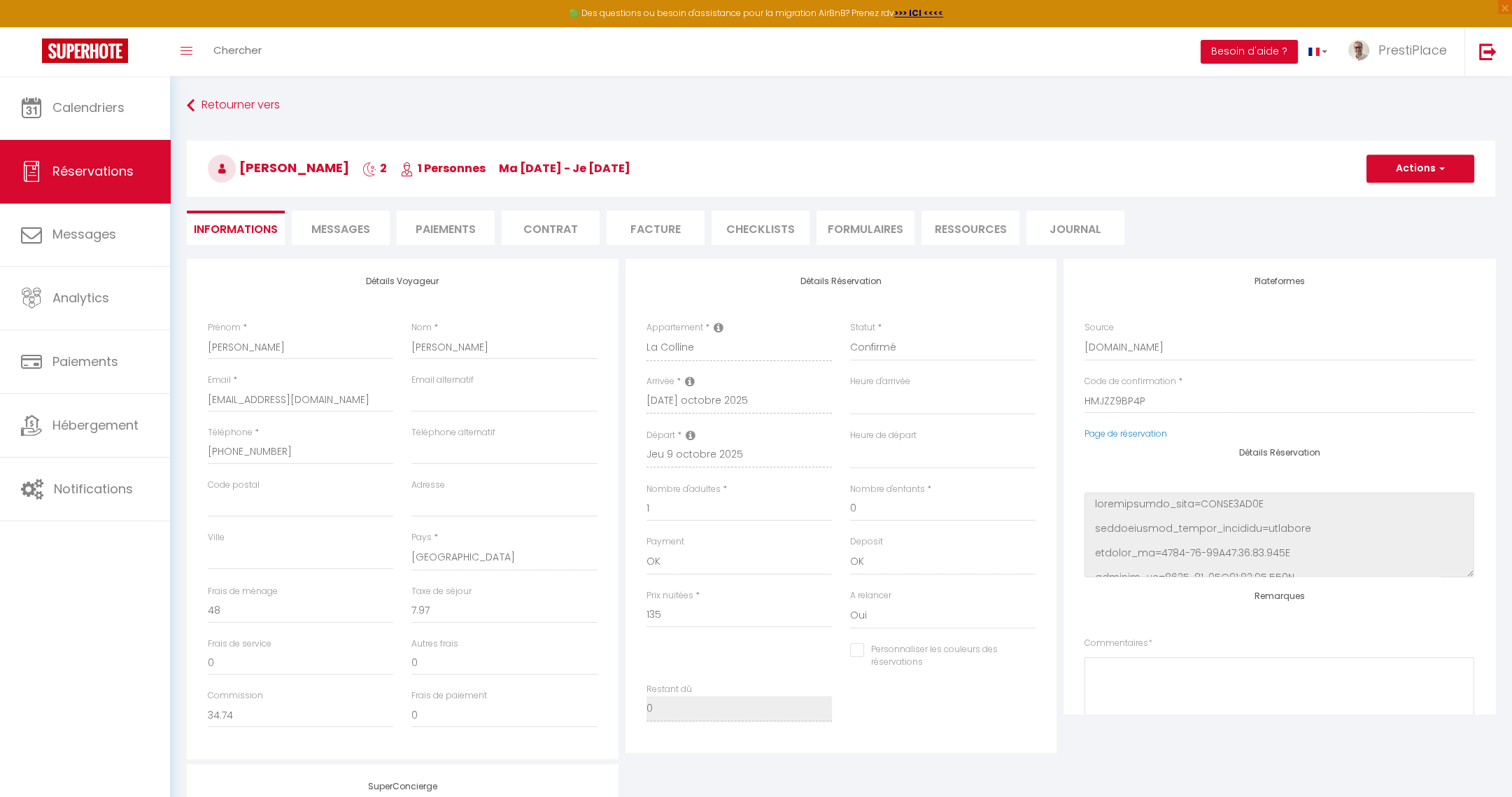
checkbox input "false"
select select
checkbox input "false"
select select
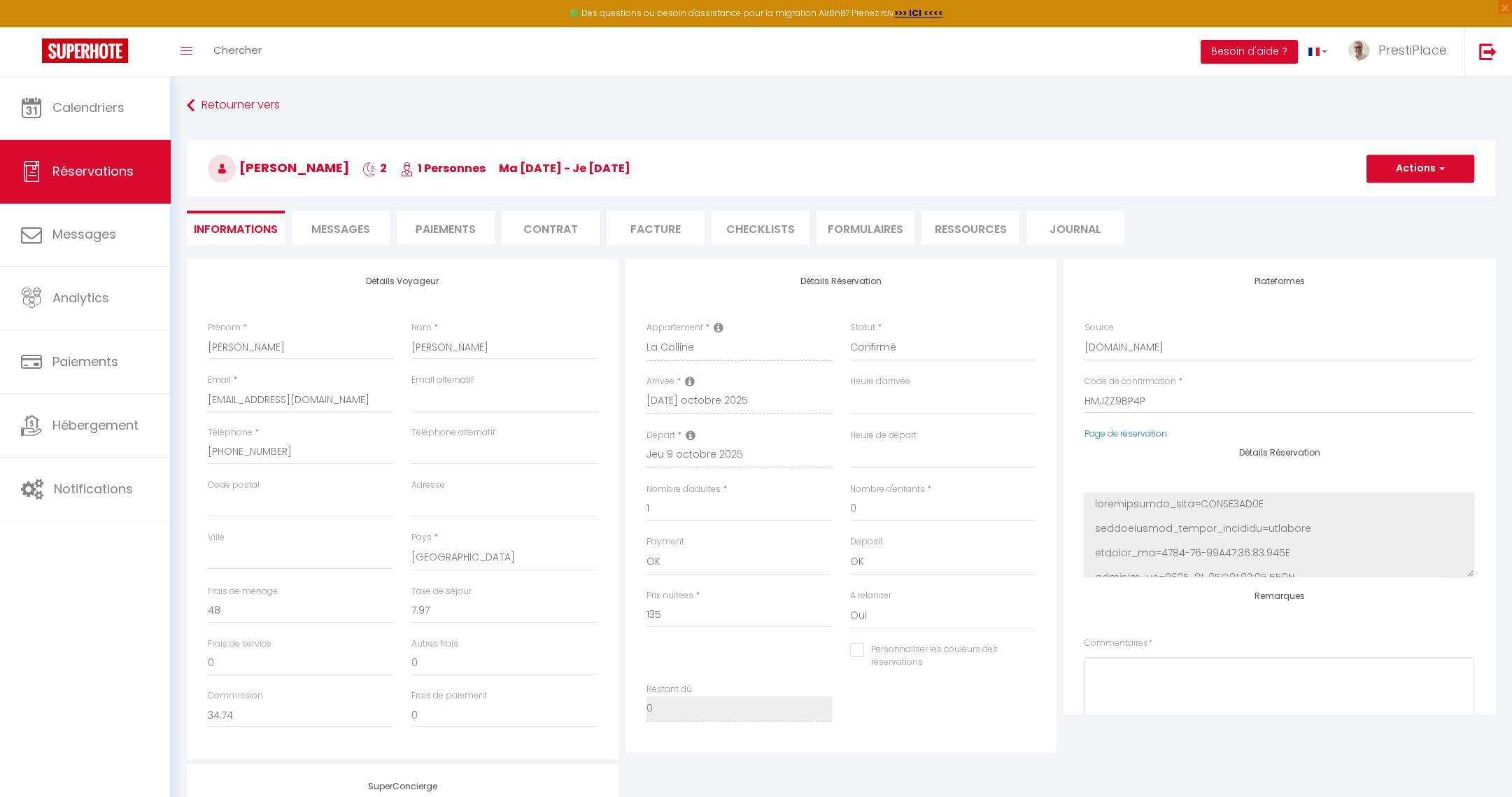
select select
checkbox input "false"
select select
checkbox input "false"
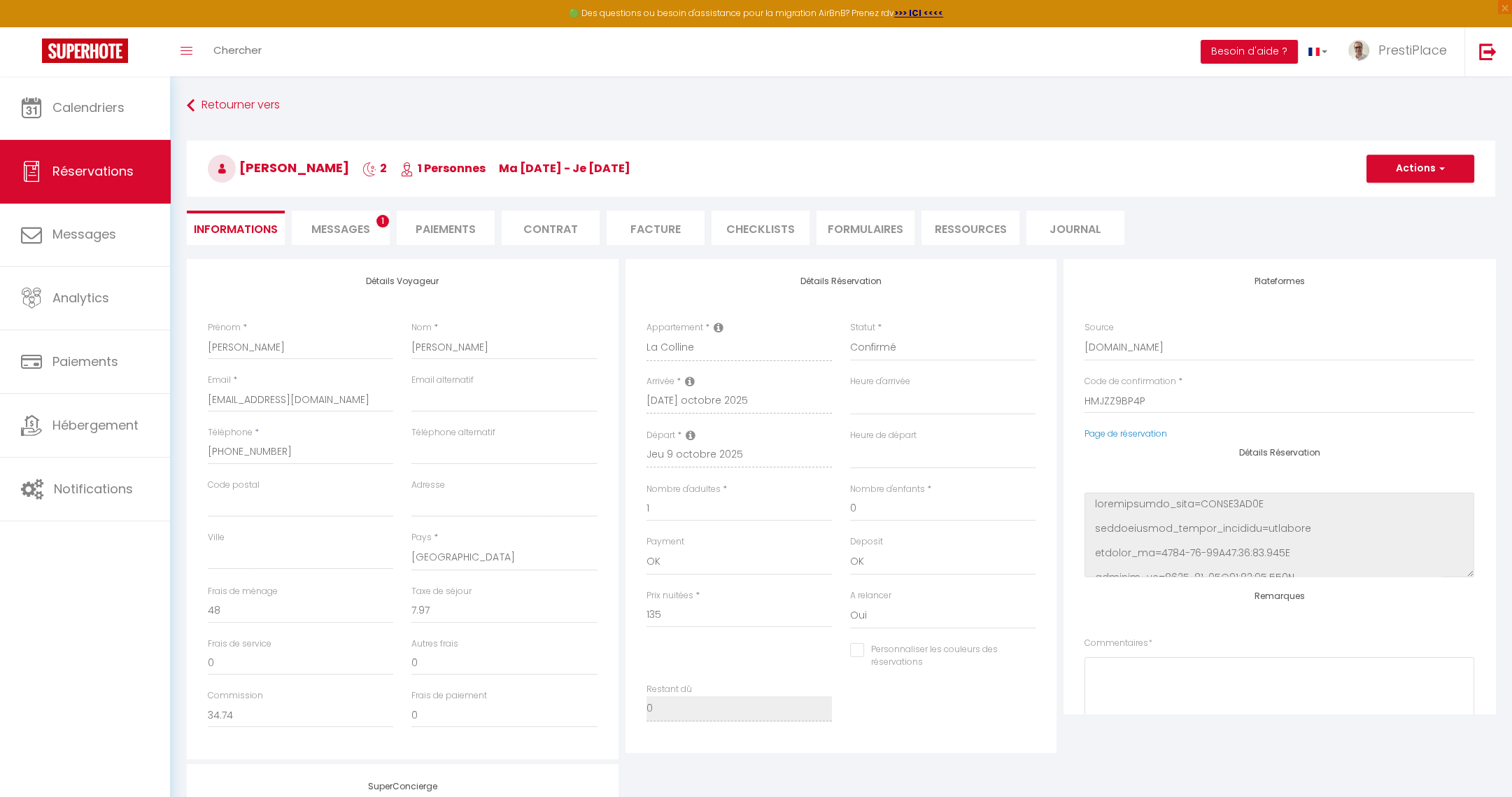
select select
checkbox input "false"
select select
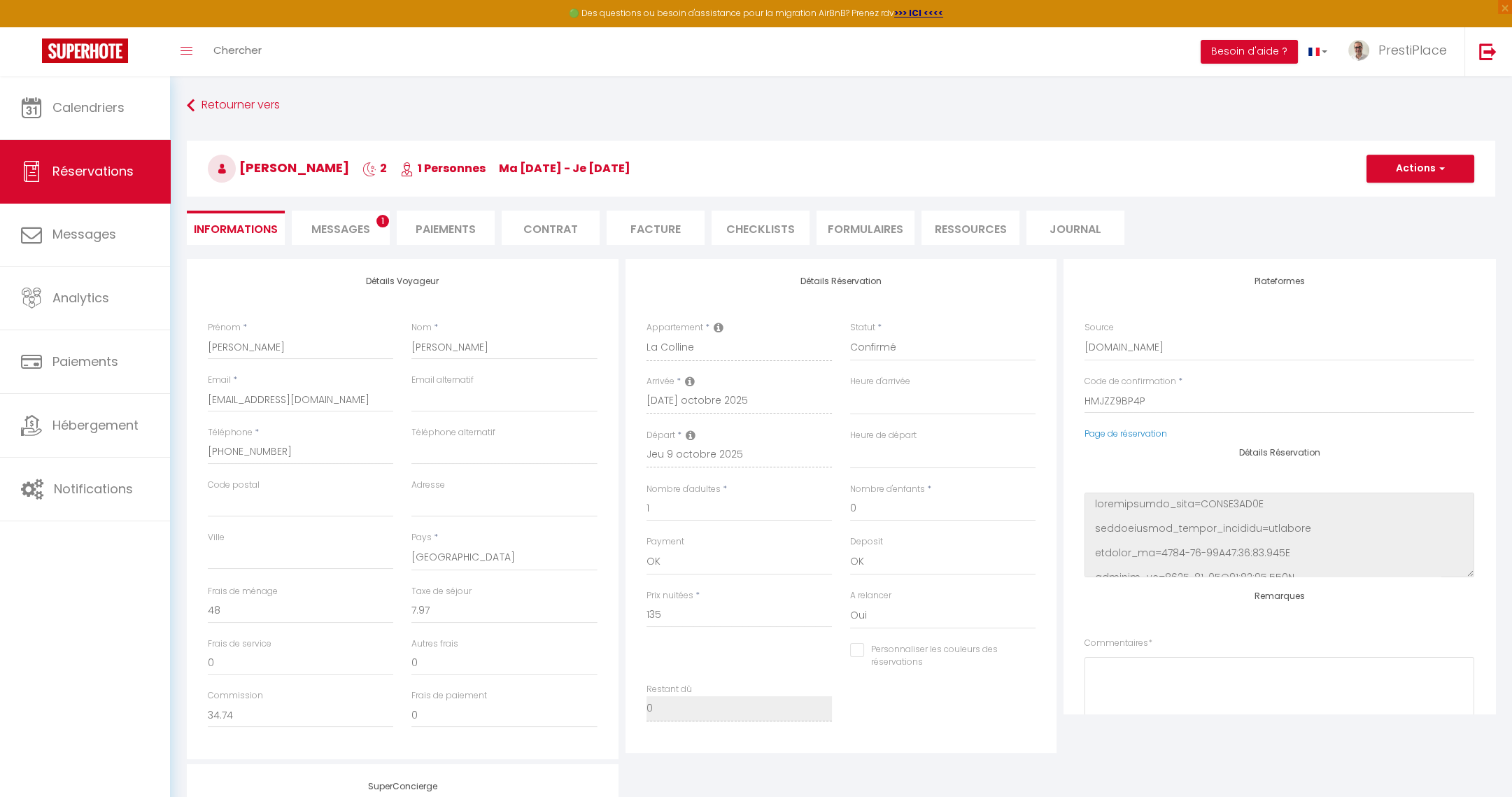
checkbox input "false"
select select
checkbox input "false"
select select
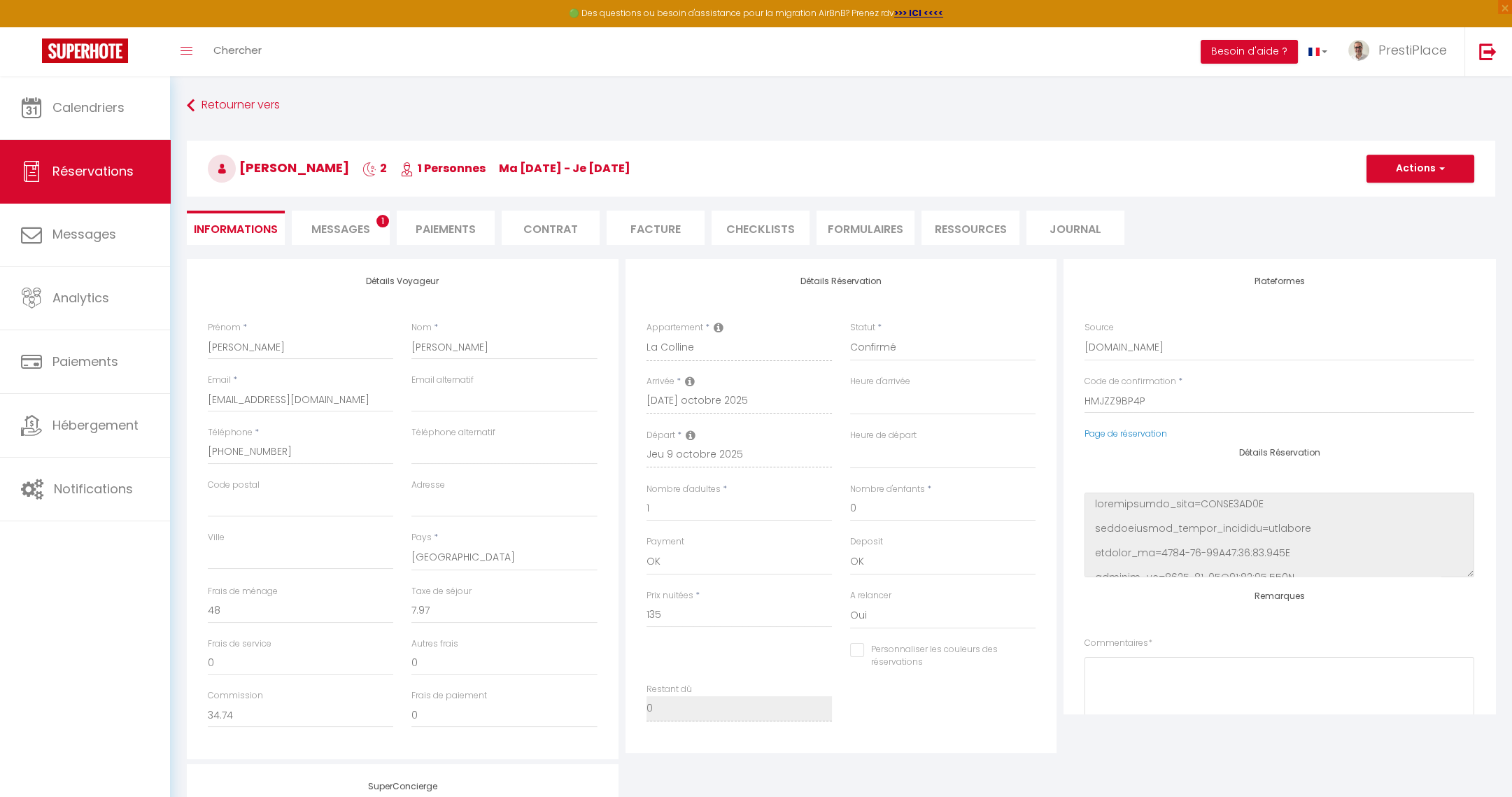
select select
checkbox input "false"
select select
checkbox input "false"
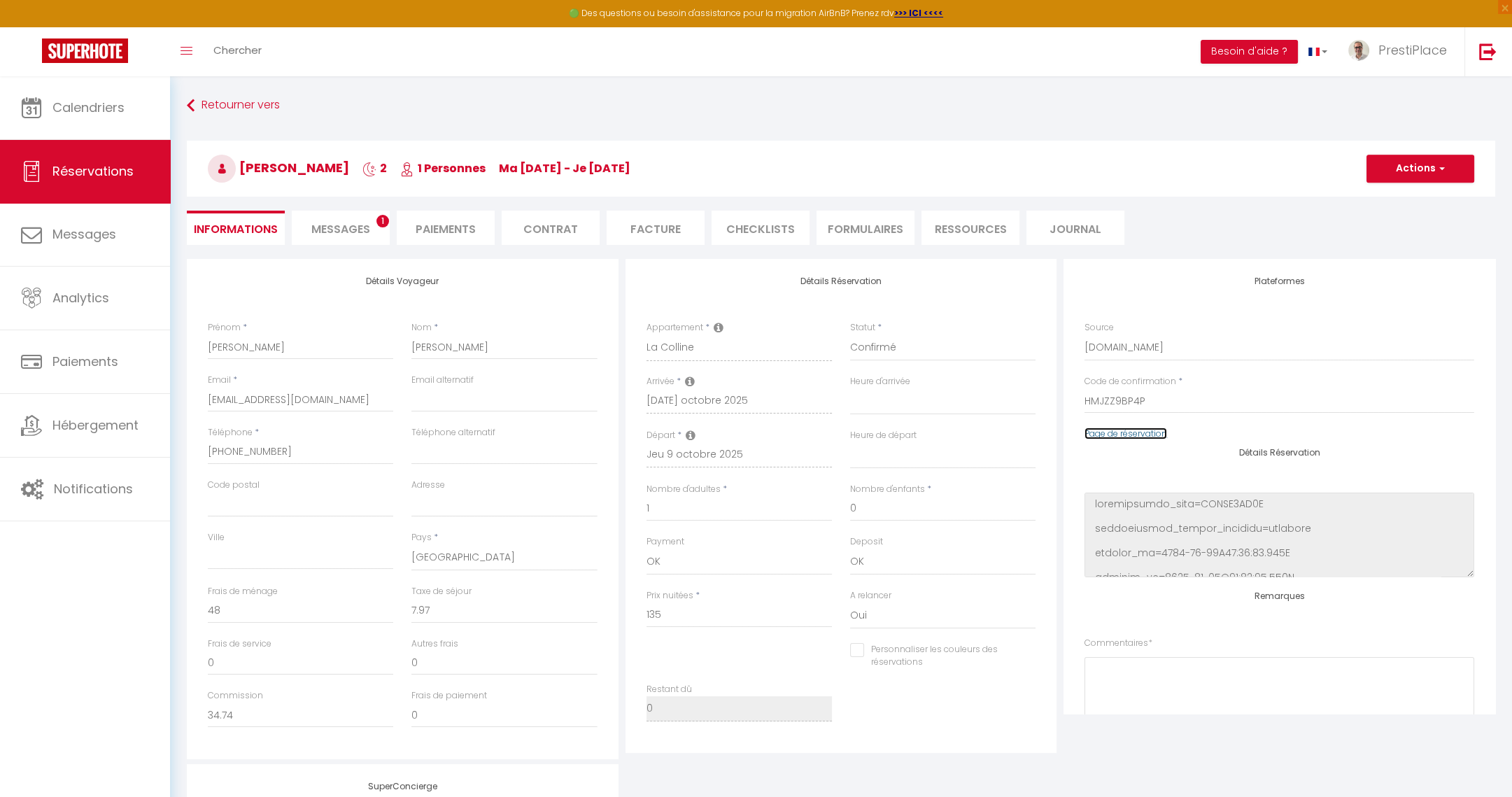
select select
checkbox input "false"
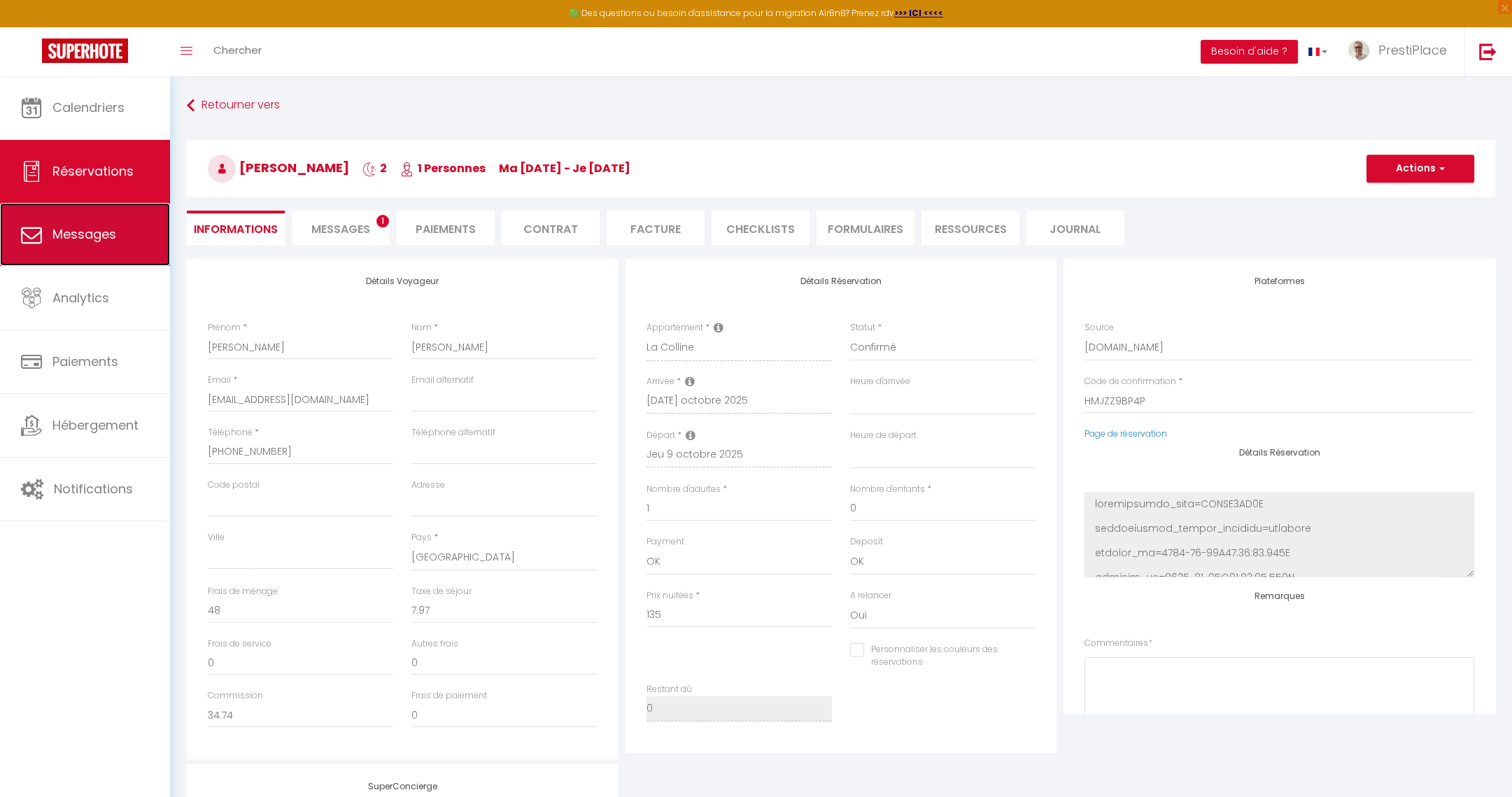
click at [109, 228] on span "Messages" at bounding box center [83, 235] width 64 height 18
select select "message"
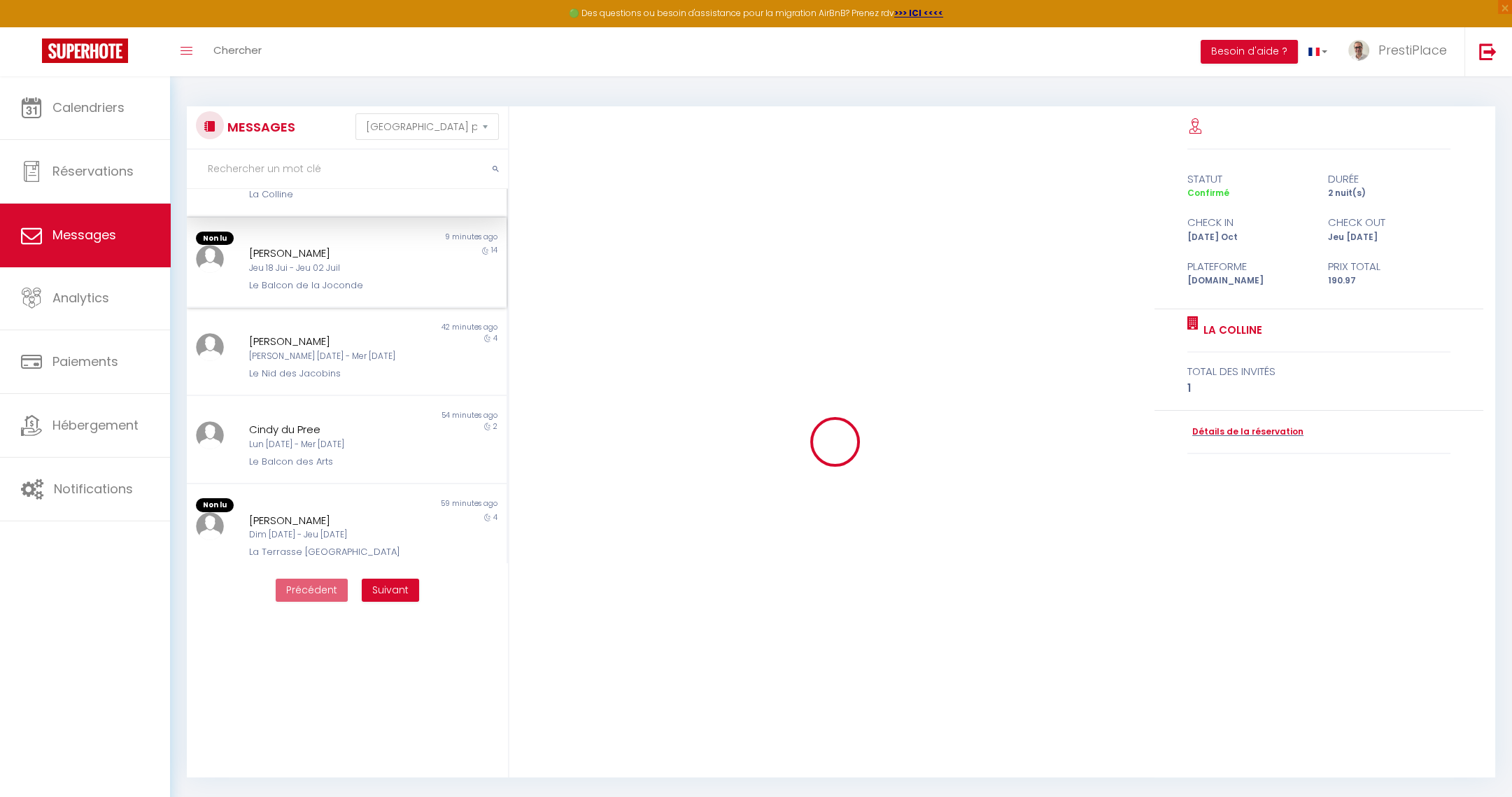
scroll to position [104, 0]
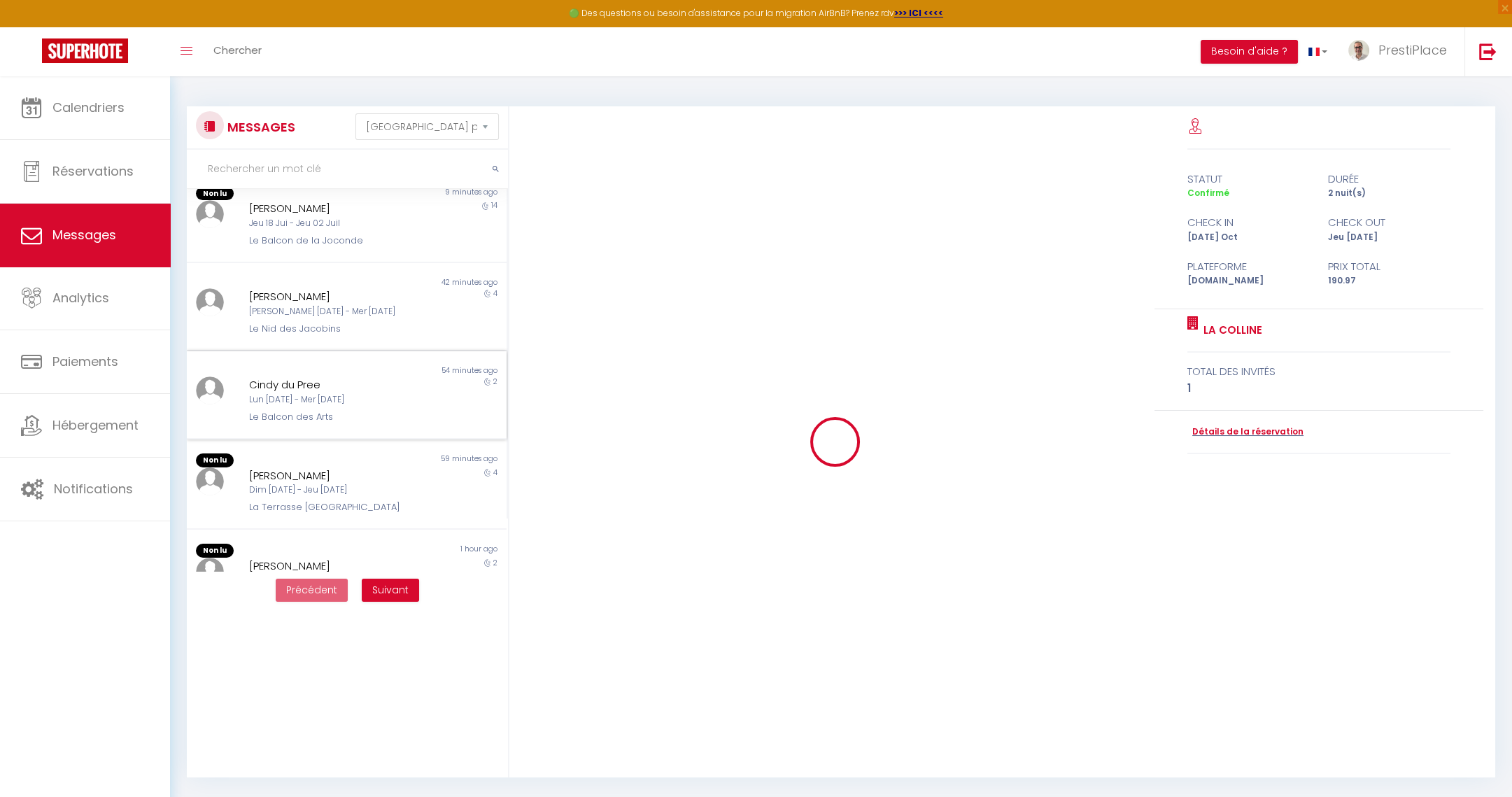
click at [365, 365] on div "54 minutes ago" at bounding box center [426, 370] width 160 height 11
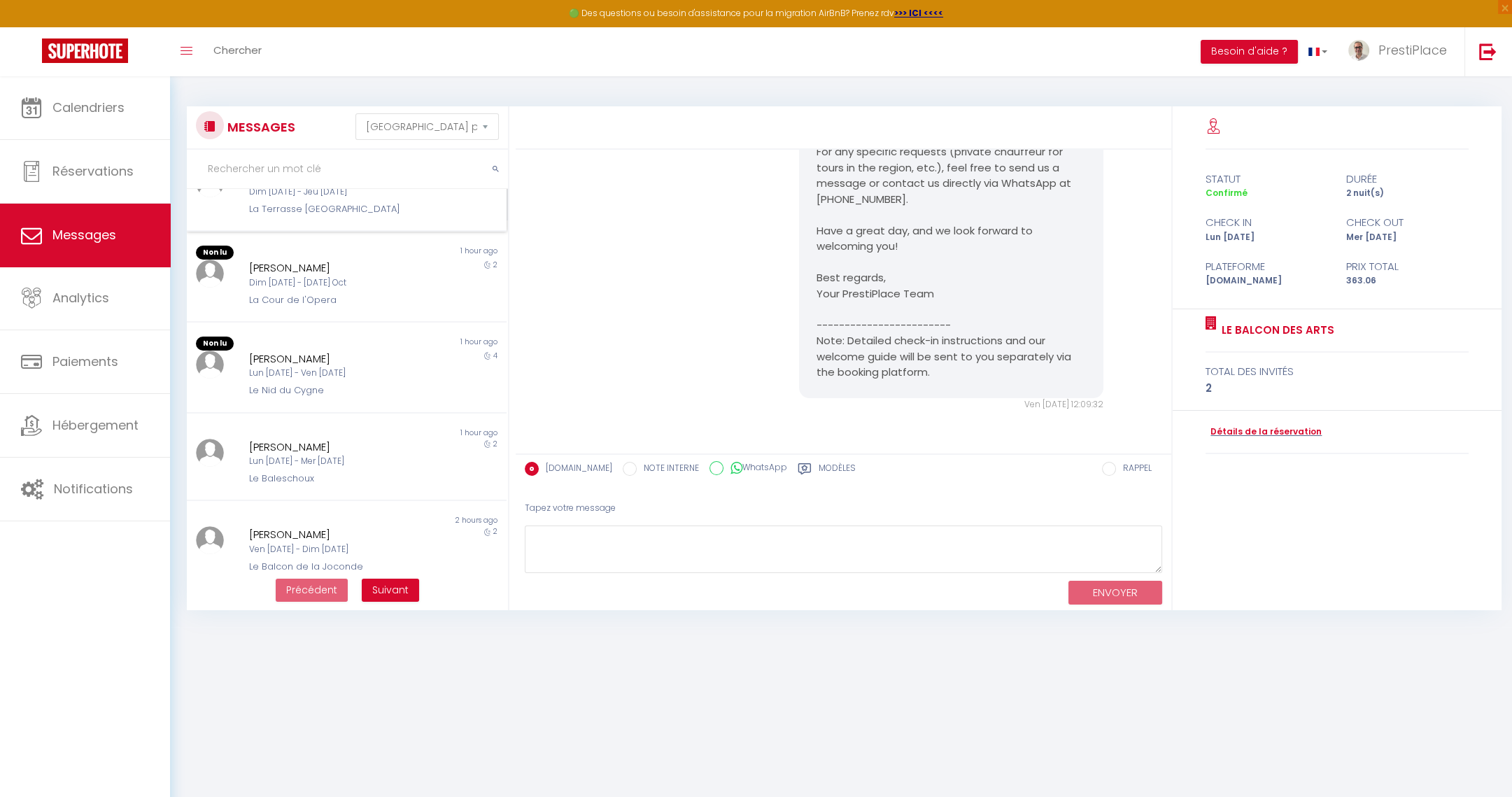
scroll to position [419, 0]
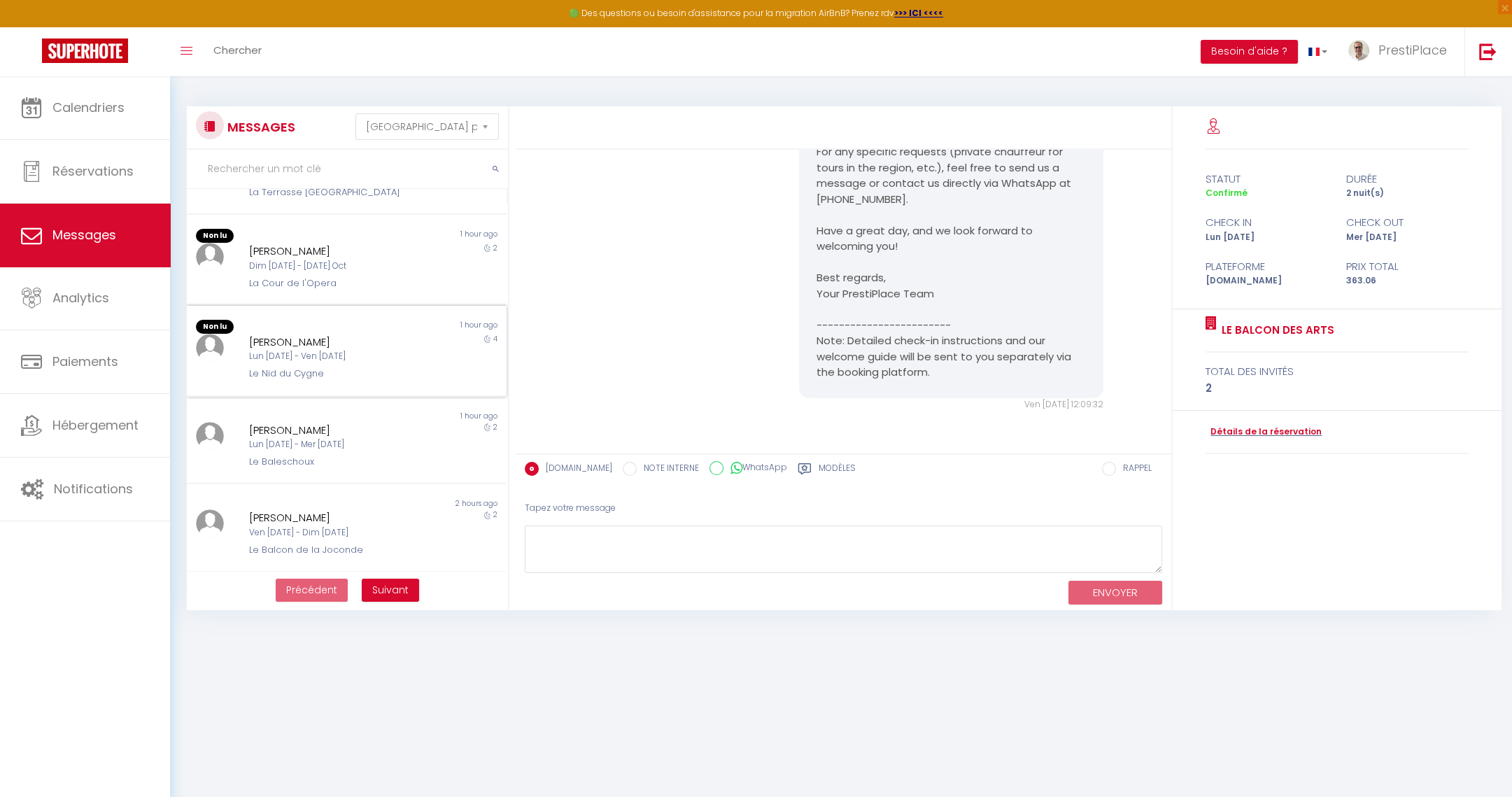
click at [340, 345] on div "[PERSON_NAME]" at bounding box center [333, 342] width 168 height 17
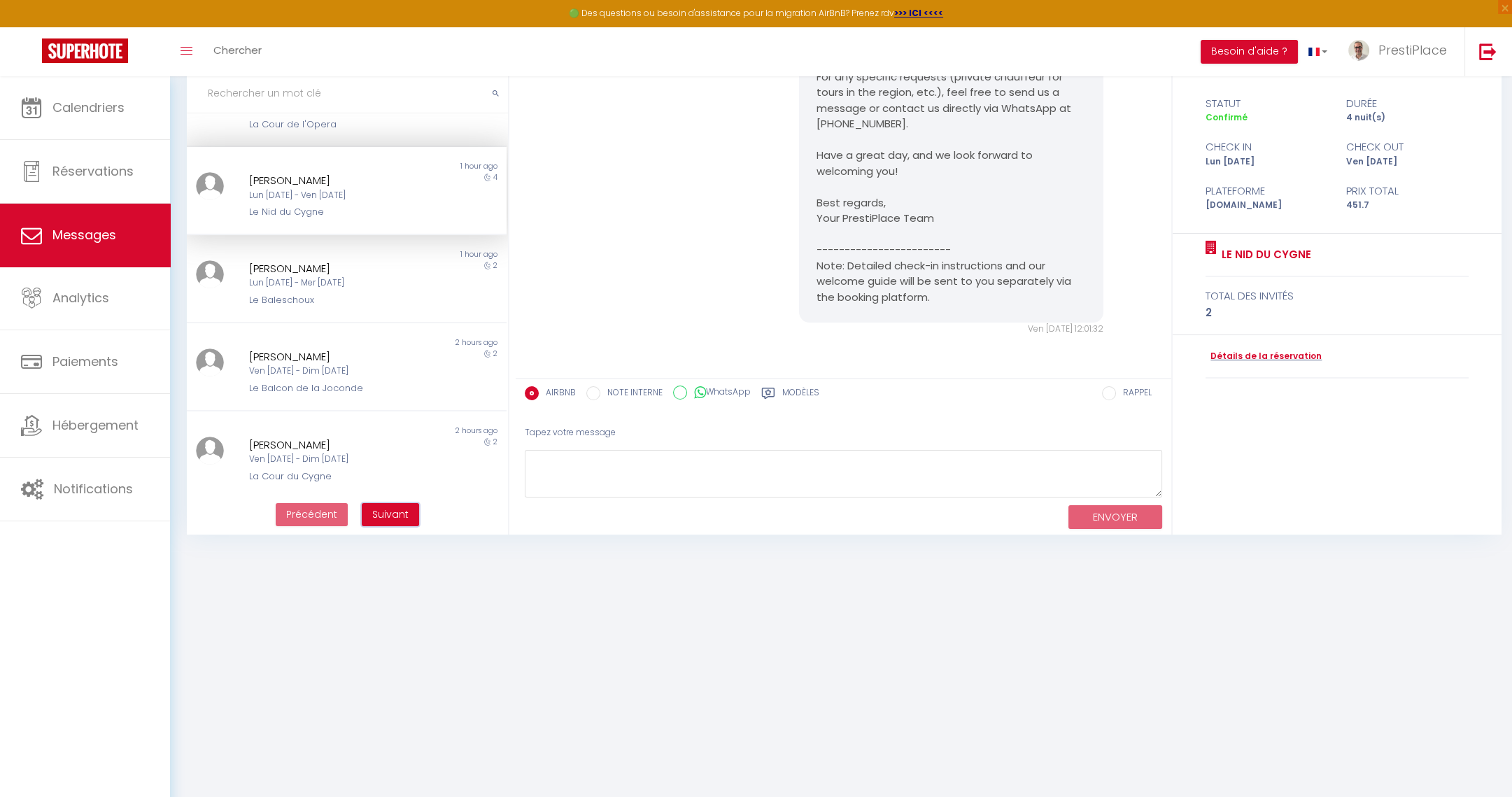
click at [382, 520] on button "Suivant" at bounding box center [391, 515] width 57 height 24
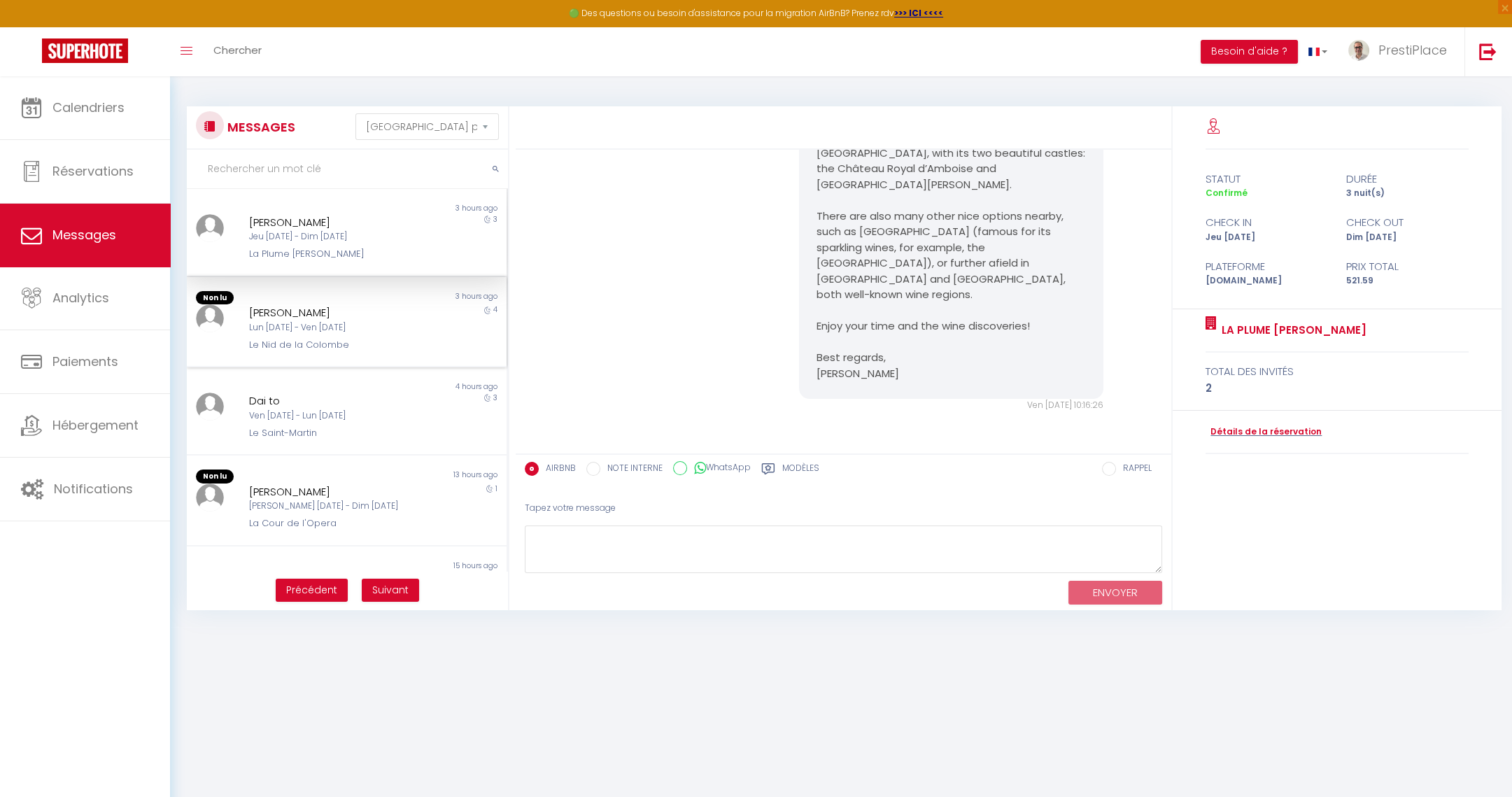
click at [354, 331] on div "Lun [DATE] - Ven [DATE]" at bounding box center [333, 328] width 168 height 14
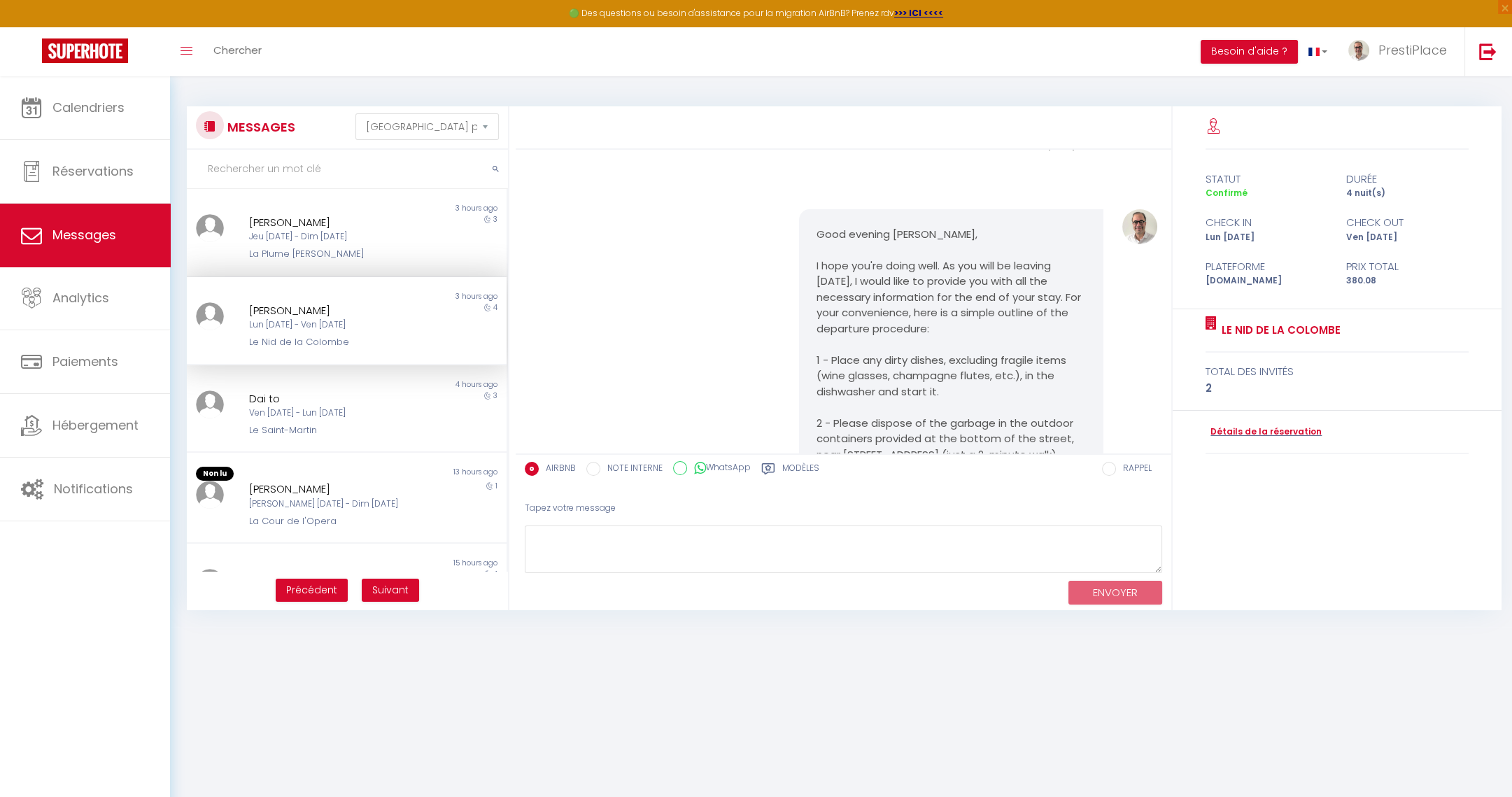
scroll to position [4410, 0]
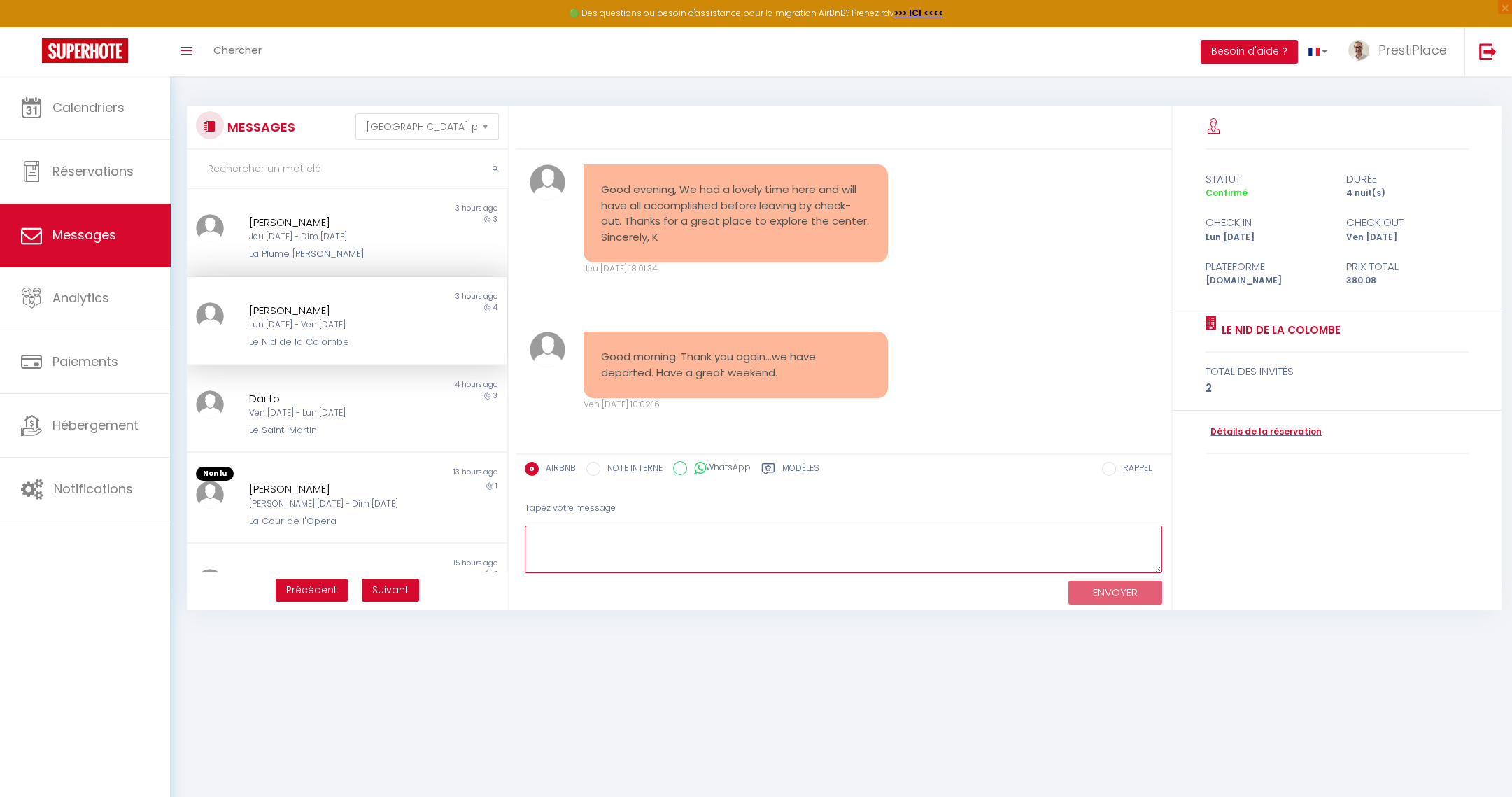
click at [637, 545] on textarea at bounding box center [844, 549] width 638 height 48
click at [781, 462] on div "Modèles" at bounding box center [790, 473] width 58 height 23
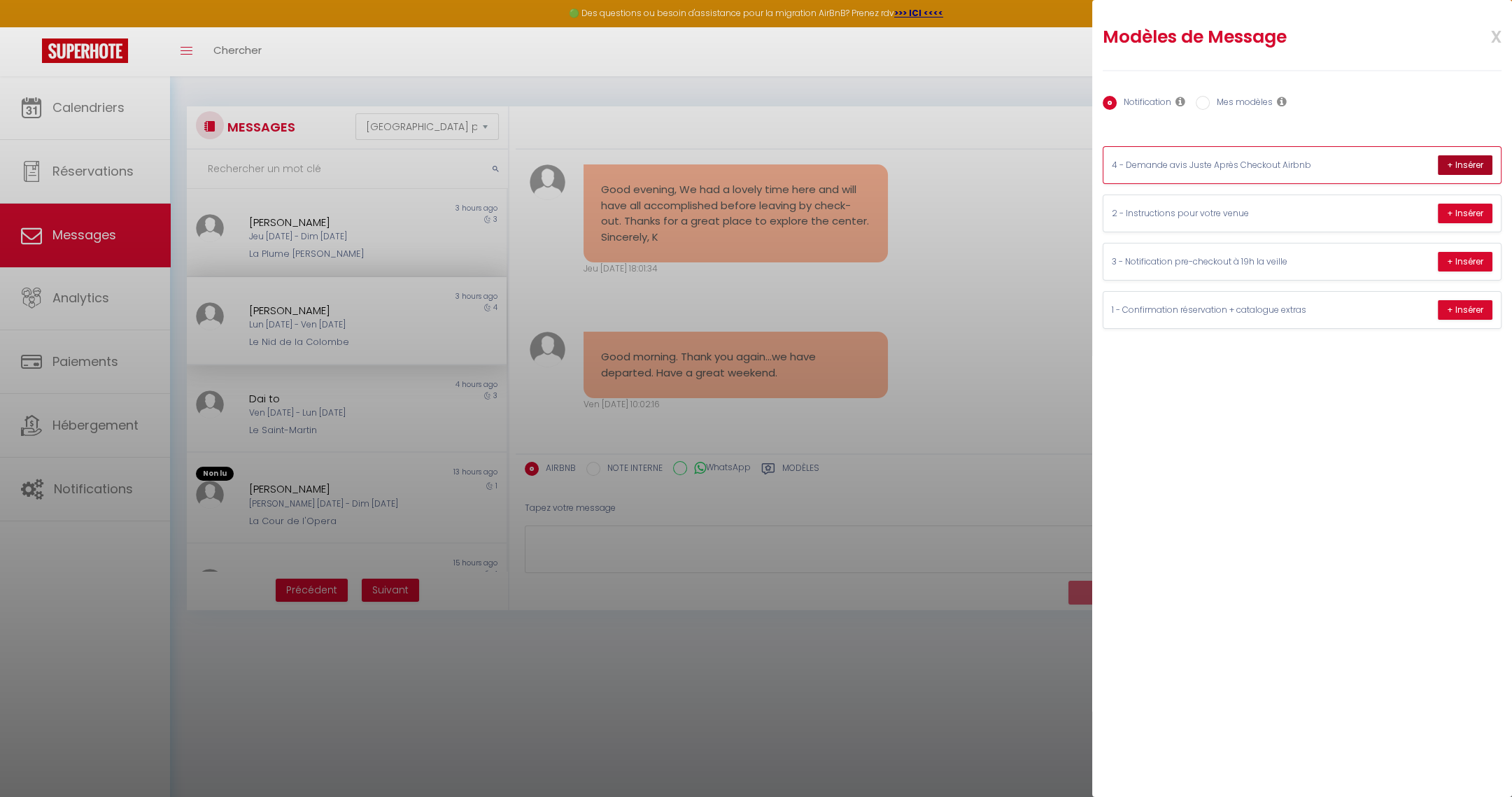
click at [1459, 162] on button "+ Insérer" at bounding box center [1465, 165] width 55 height 20
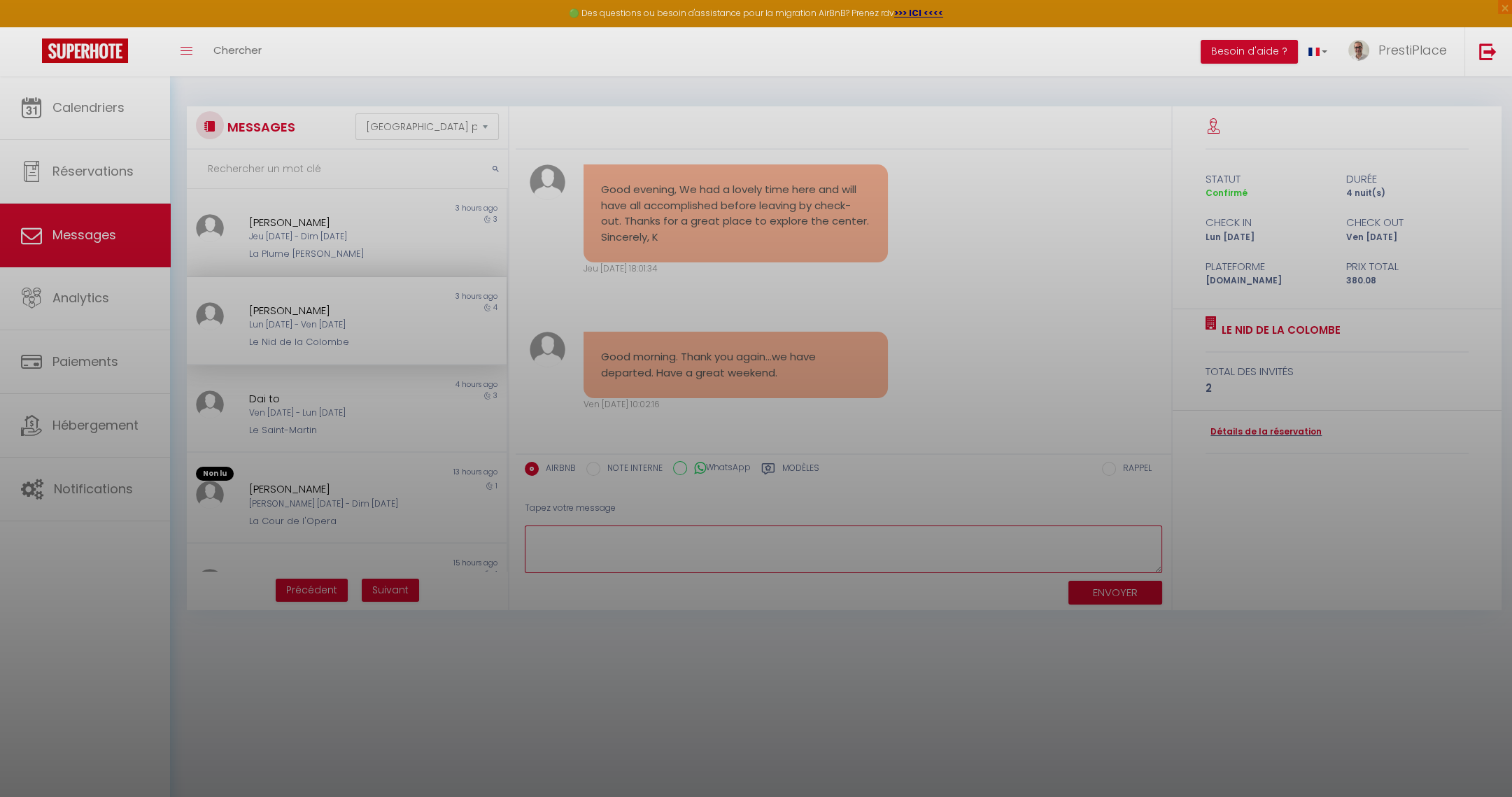
type textarea "Dear [PERSON_NAME], A big thank you for your trust and for taking such great ca…"
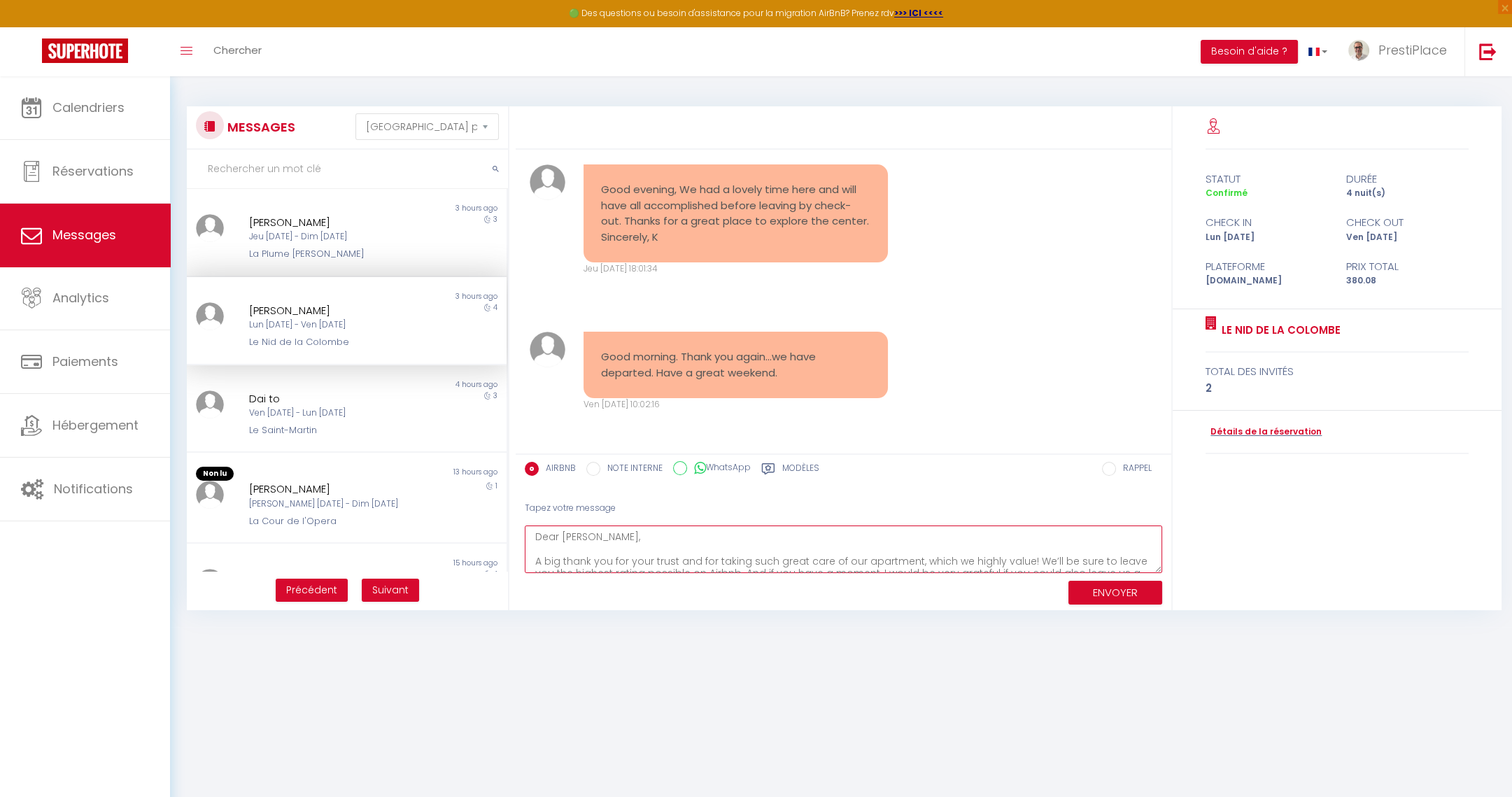
scroll to position [73, 0]
drag, startPoint x: 535, startPoint y: 535, endPoint x: 732, endPoint y: 614, distance: 212.2
click at [732, 614] on div "MESSAGES Trier par date de réservation [GEOGRAPHIC_DATA] par date de message No…" at bounding box center [841, 351] width 1342 height 551
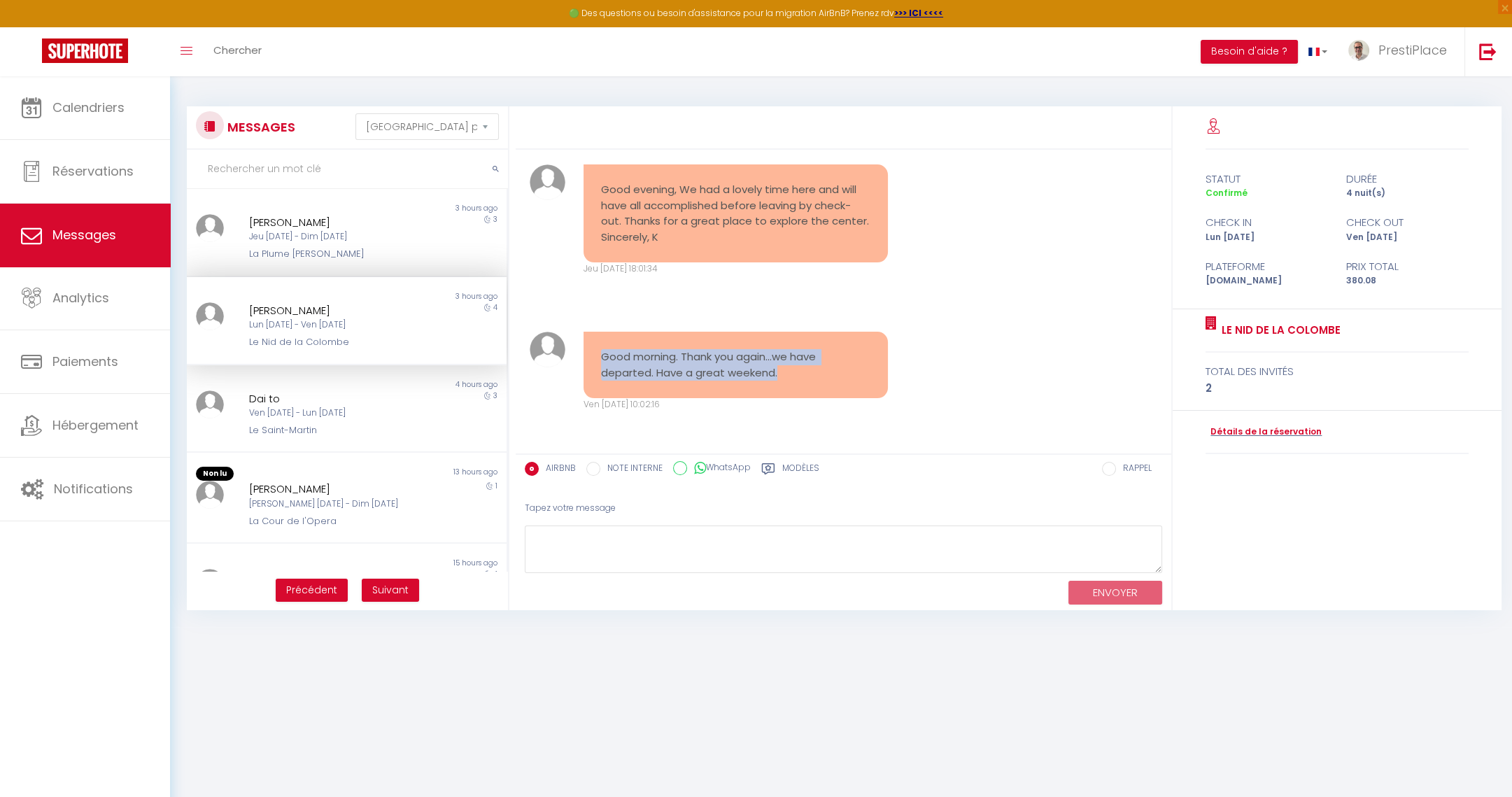
drag, startPoint x: 601, startPoint y: 357, endPoint x: 848, endPoint y: 378, distance: 247.9
click at [848, 378] on pre "Good morning. Thank you again...we have departed. Have a great weekend." at bounding box center [735, 365] width 270 height 31
copy pre "Good morning. Thank you again...we have departed. Have a great weekend."
click at [1248, 443] on div "Détails de la réservation" at bounding box center [1337, 433] width 263 height 43
click at [1254, 434] on link "Détails de la réservation" at bounding box center [1264, 433] width 116 height 14
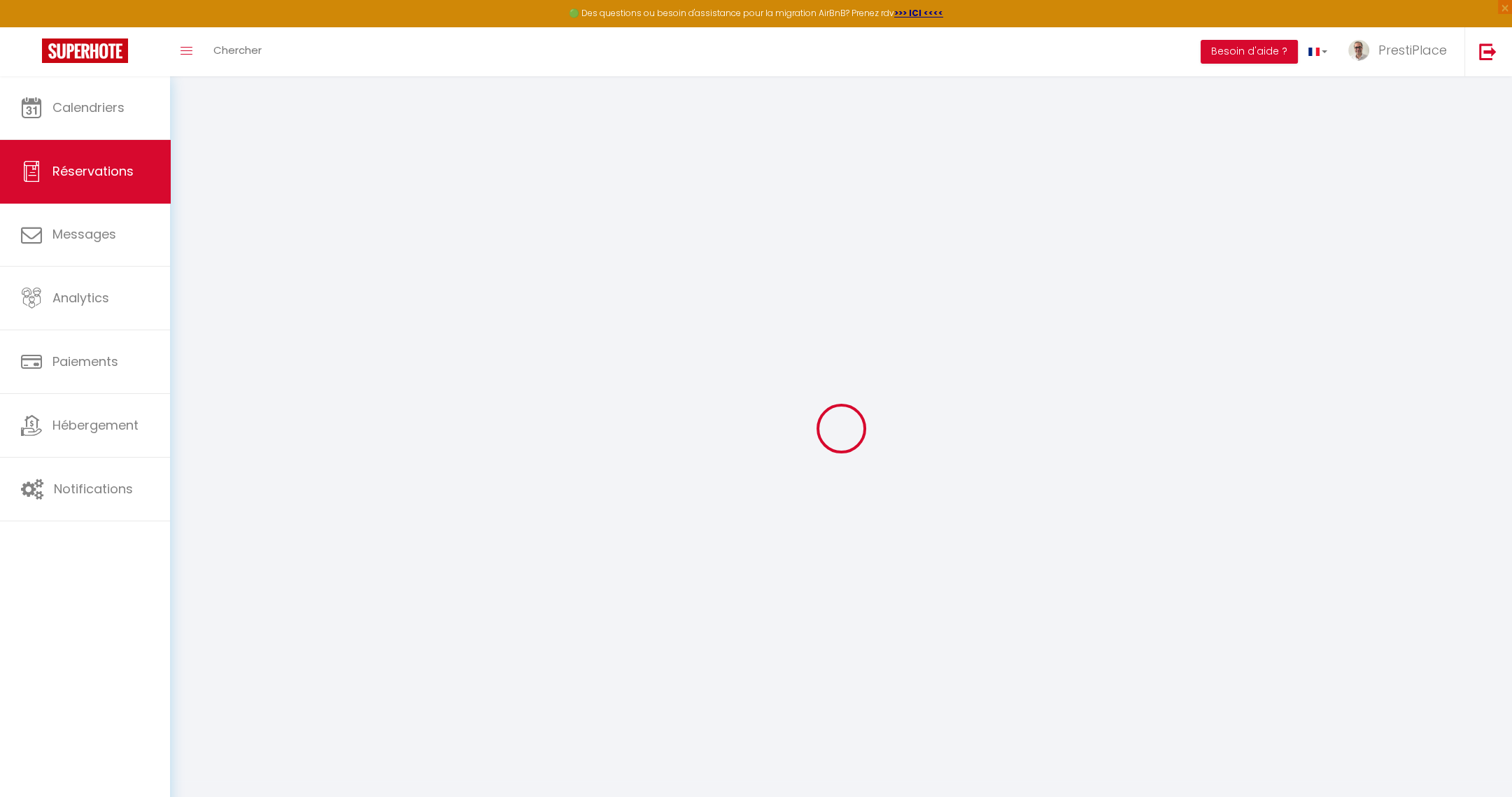
type input "[PERSON_NAME]"
type input "Galvin"
type input "[EMAIL_ADDRESS][DOMAIN_NAME]"
type input "[PHONE_NUMBER]"
select select "US"
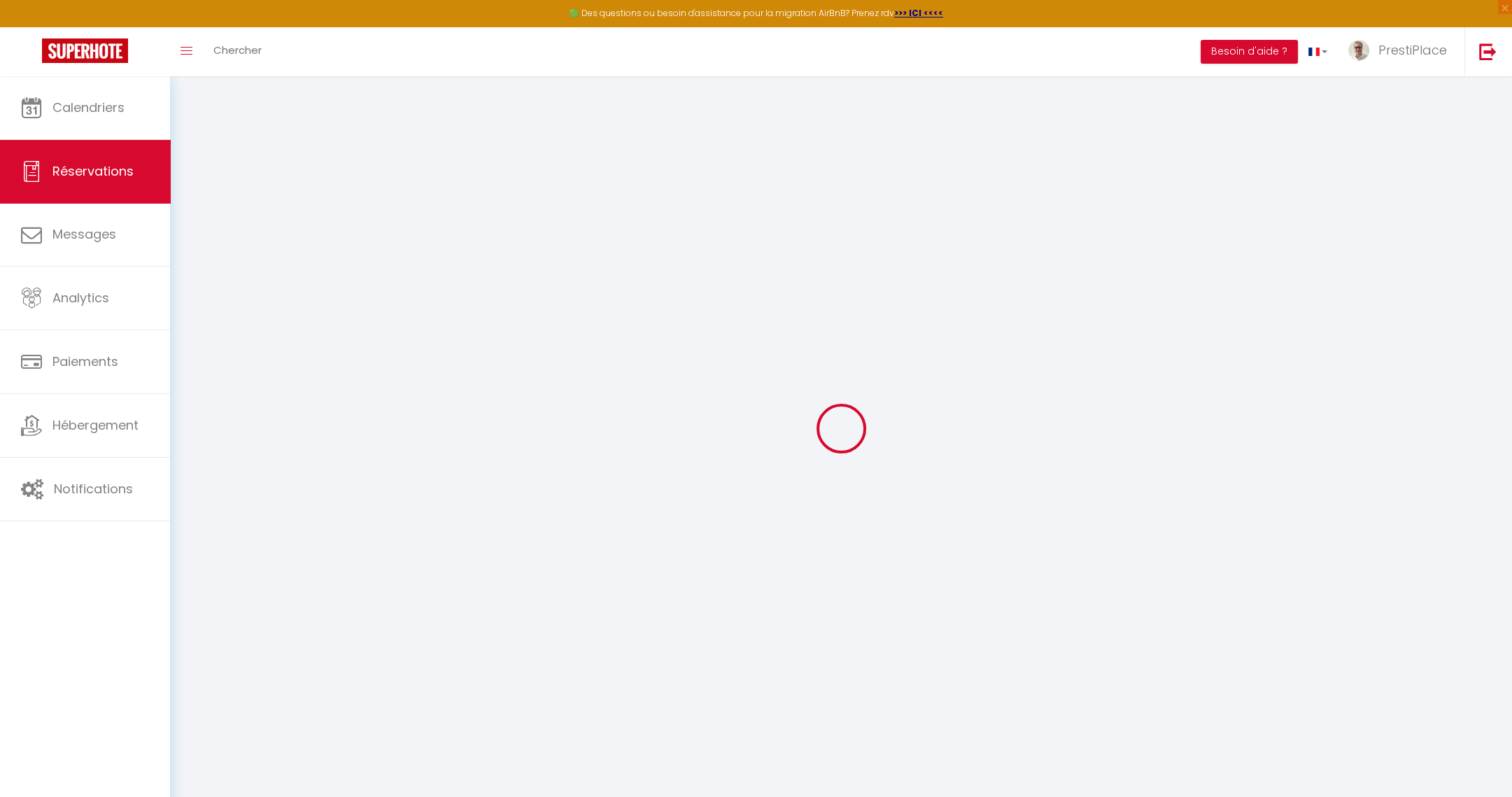
type input "65.88"
select select "77439"
select select "1"
select select
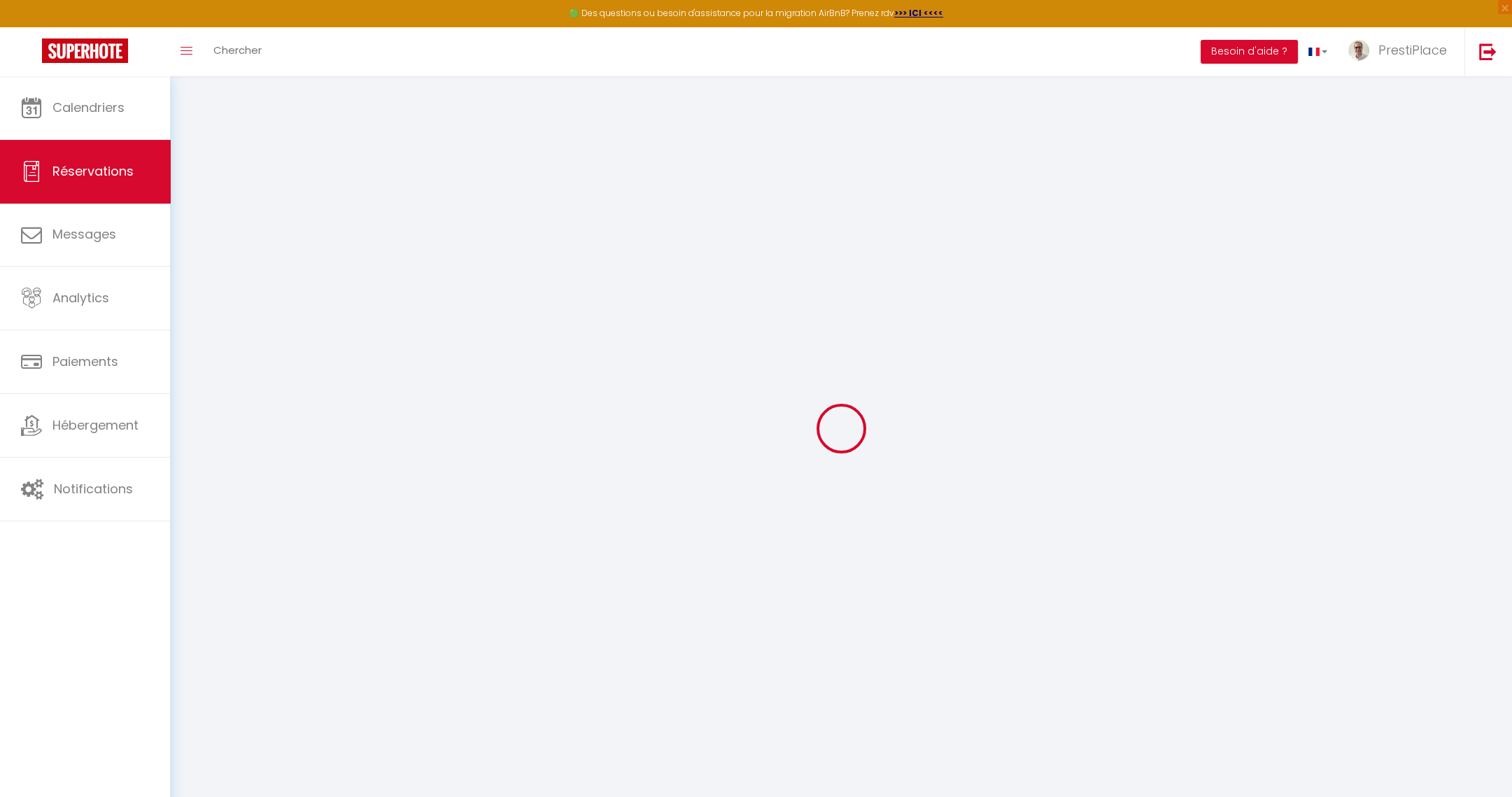
type input "2"
select select "12"
select select
type input "318"
checkbox input "false"
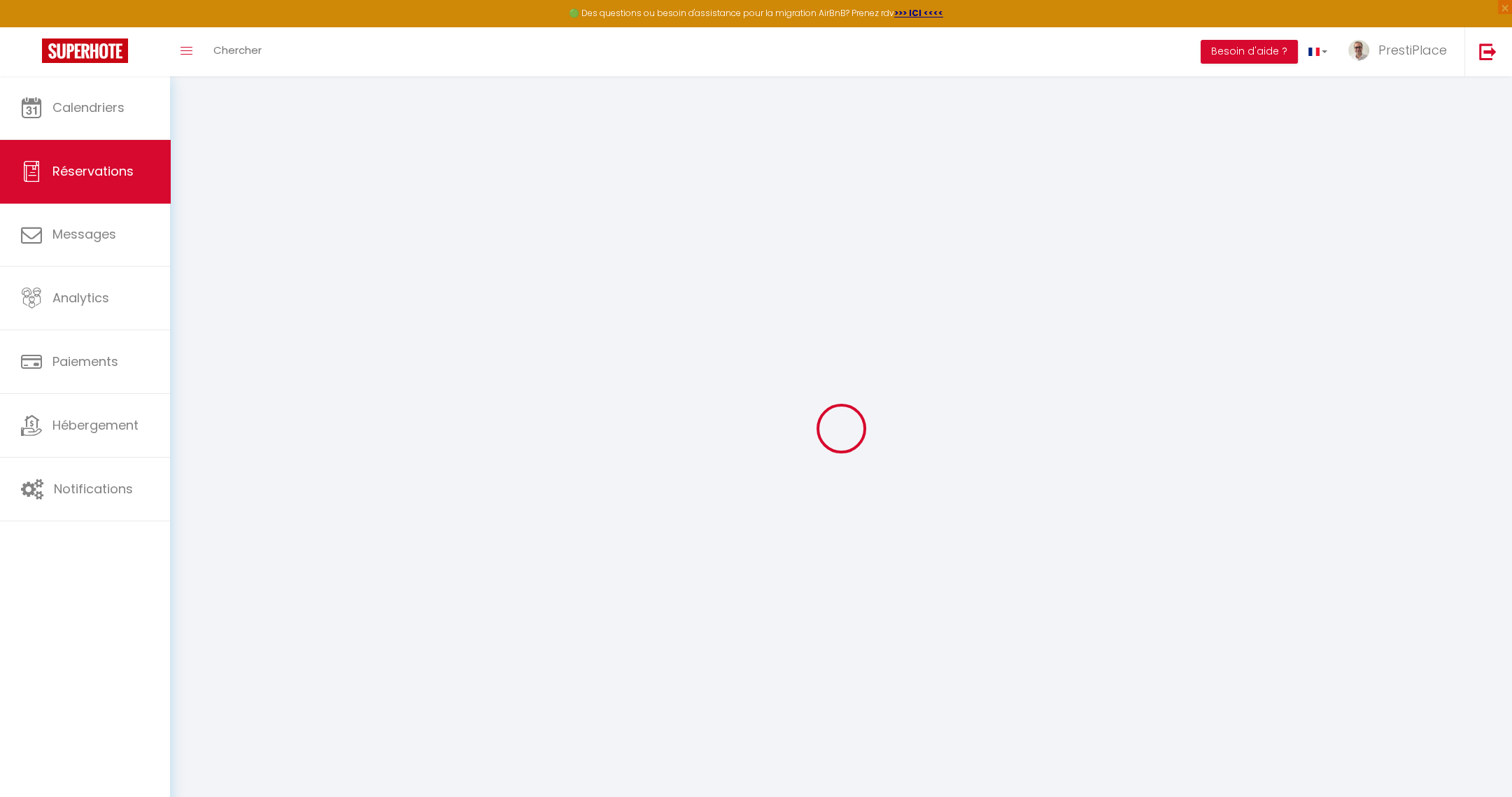
type input "0"
select select "1"
type input "0"
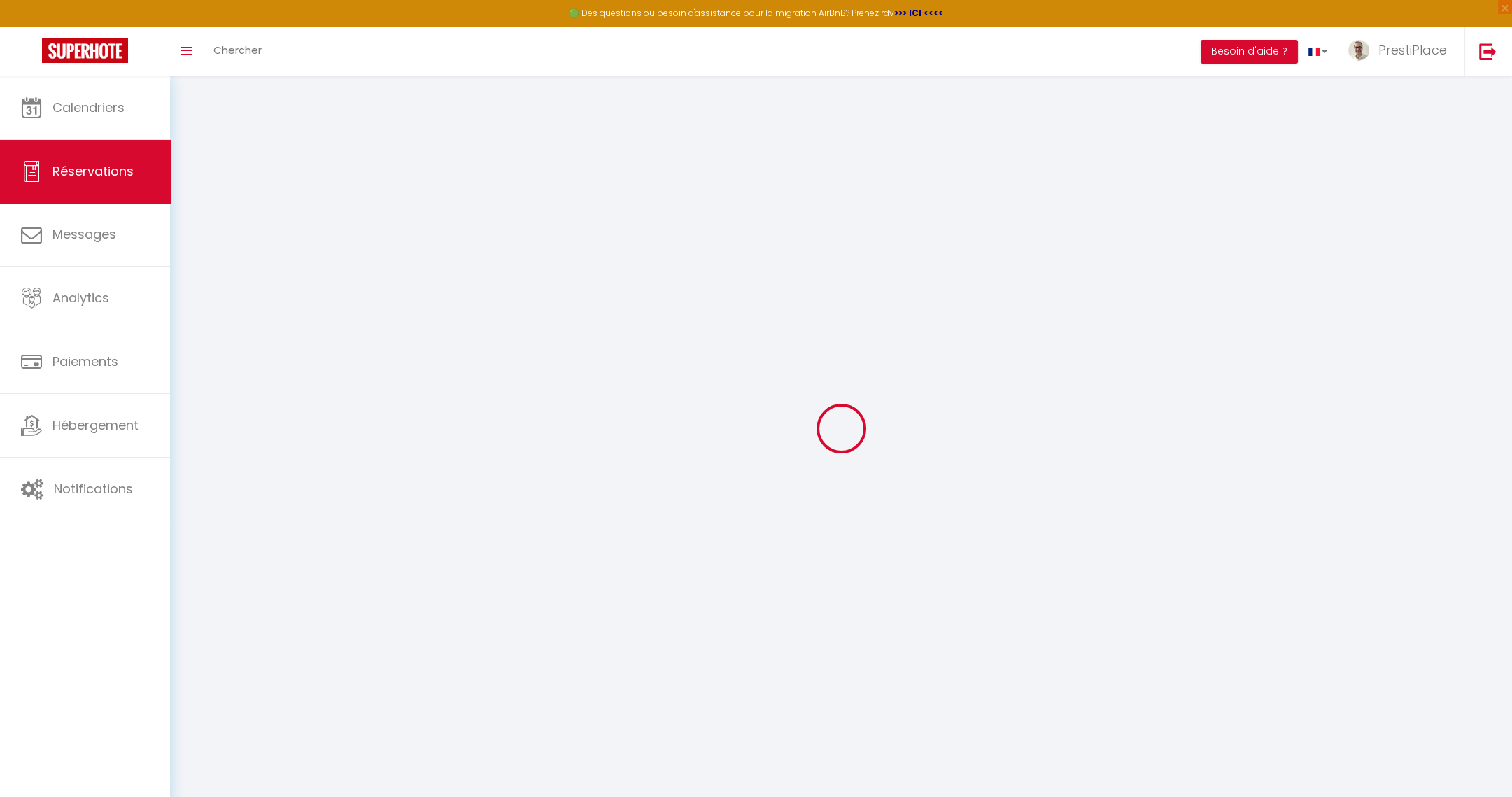
select select
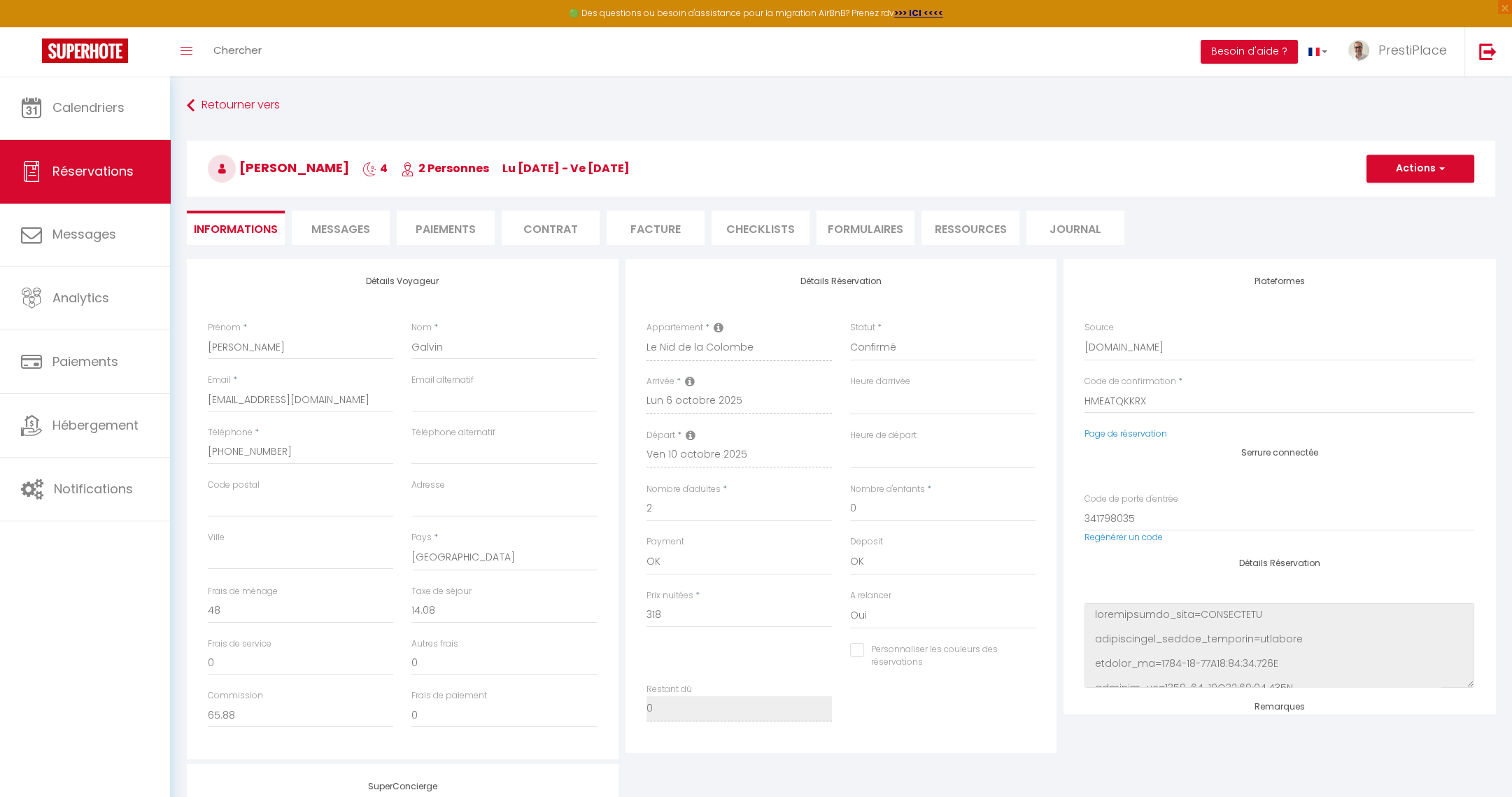
click at [341, 223] on span "Messages" at bounding box center [340, 229] width 59 height 16
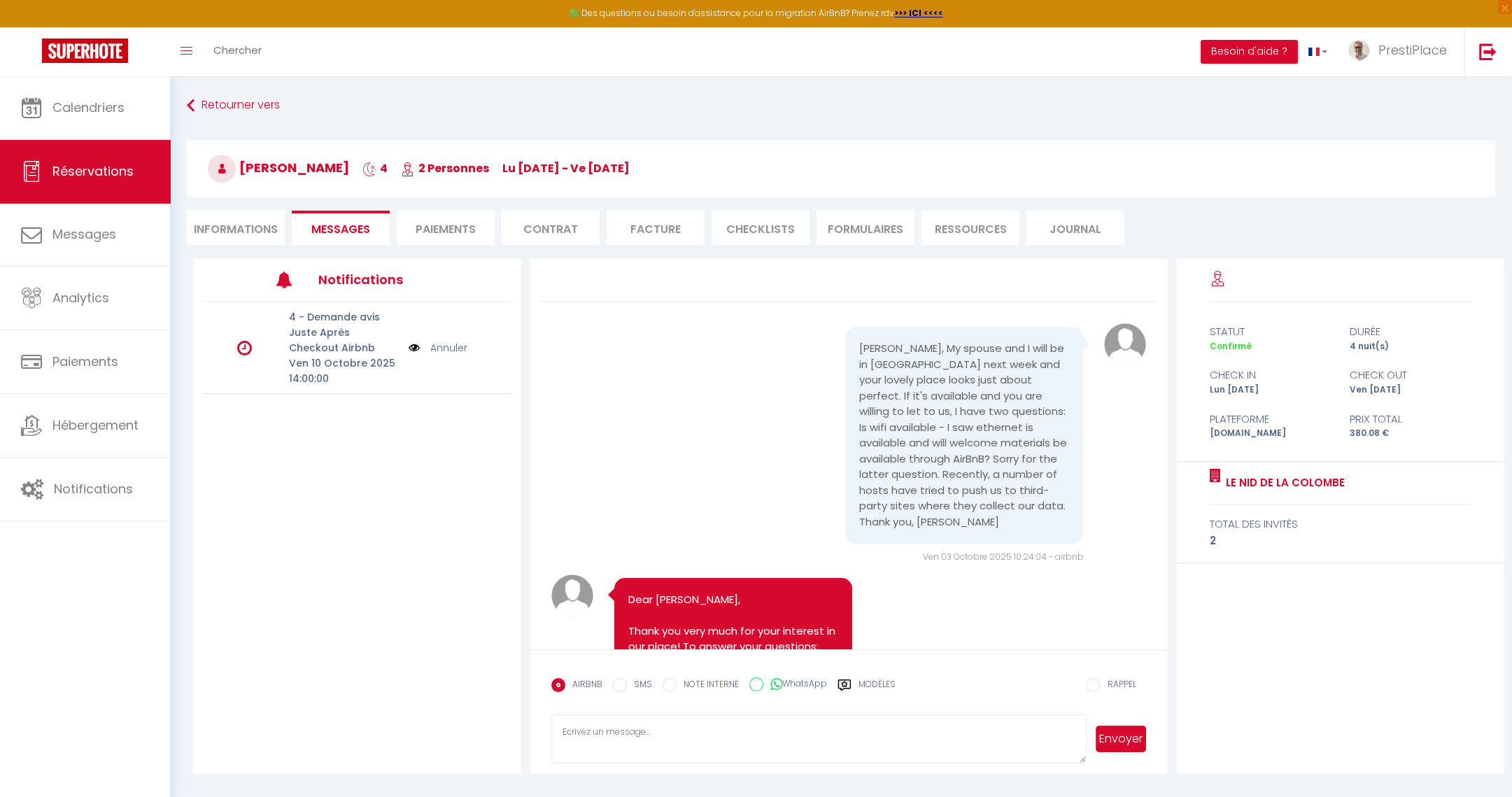
click at [447, 345] on link "Annuler" at bounding box center [449, 348] width 37 height 16
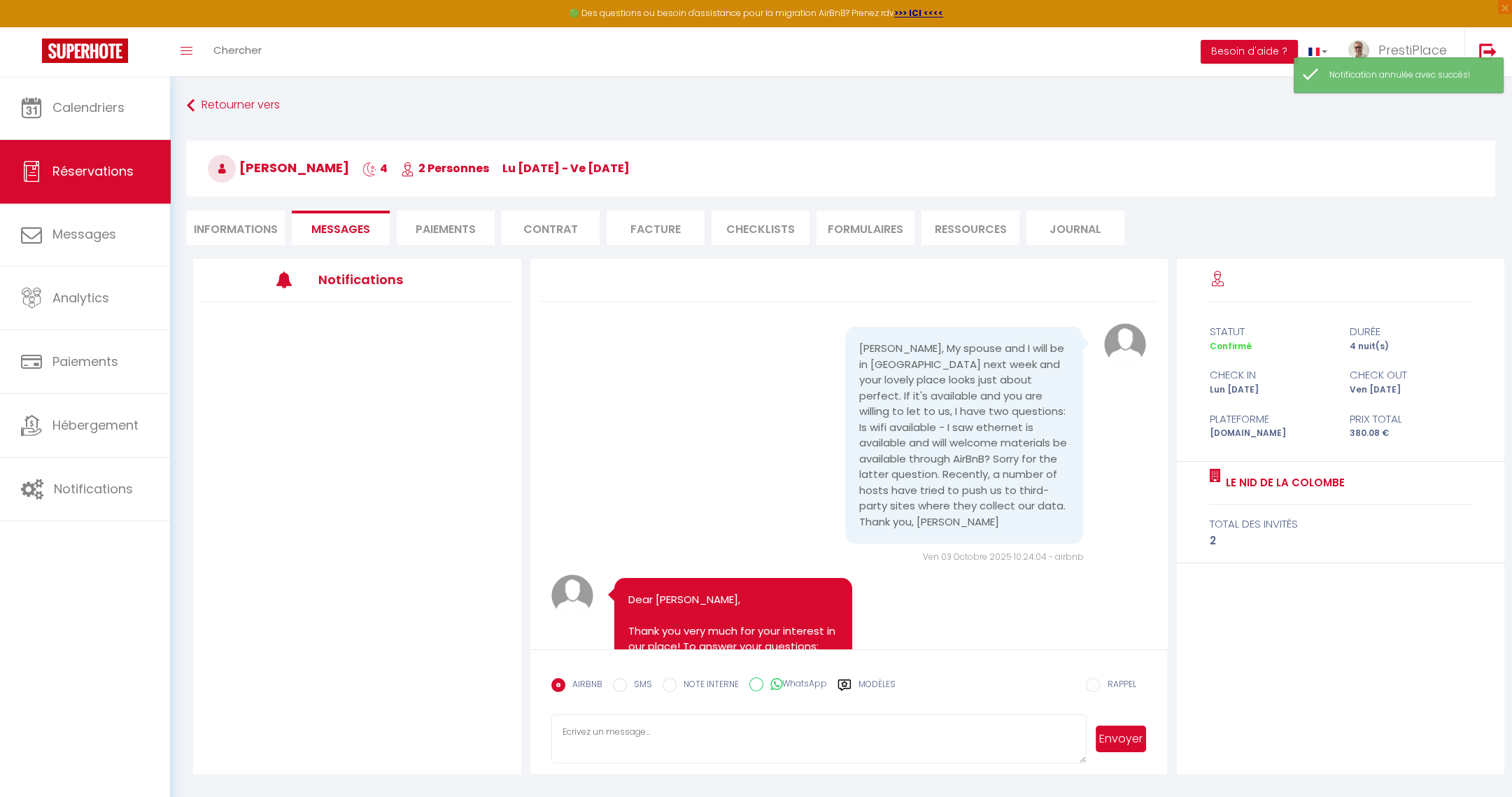
click at [221, 227] on li "Informations" at bounding box center [235, 228] width 98 height 34
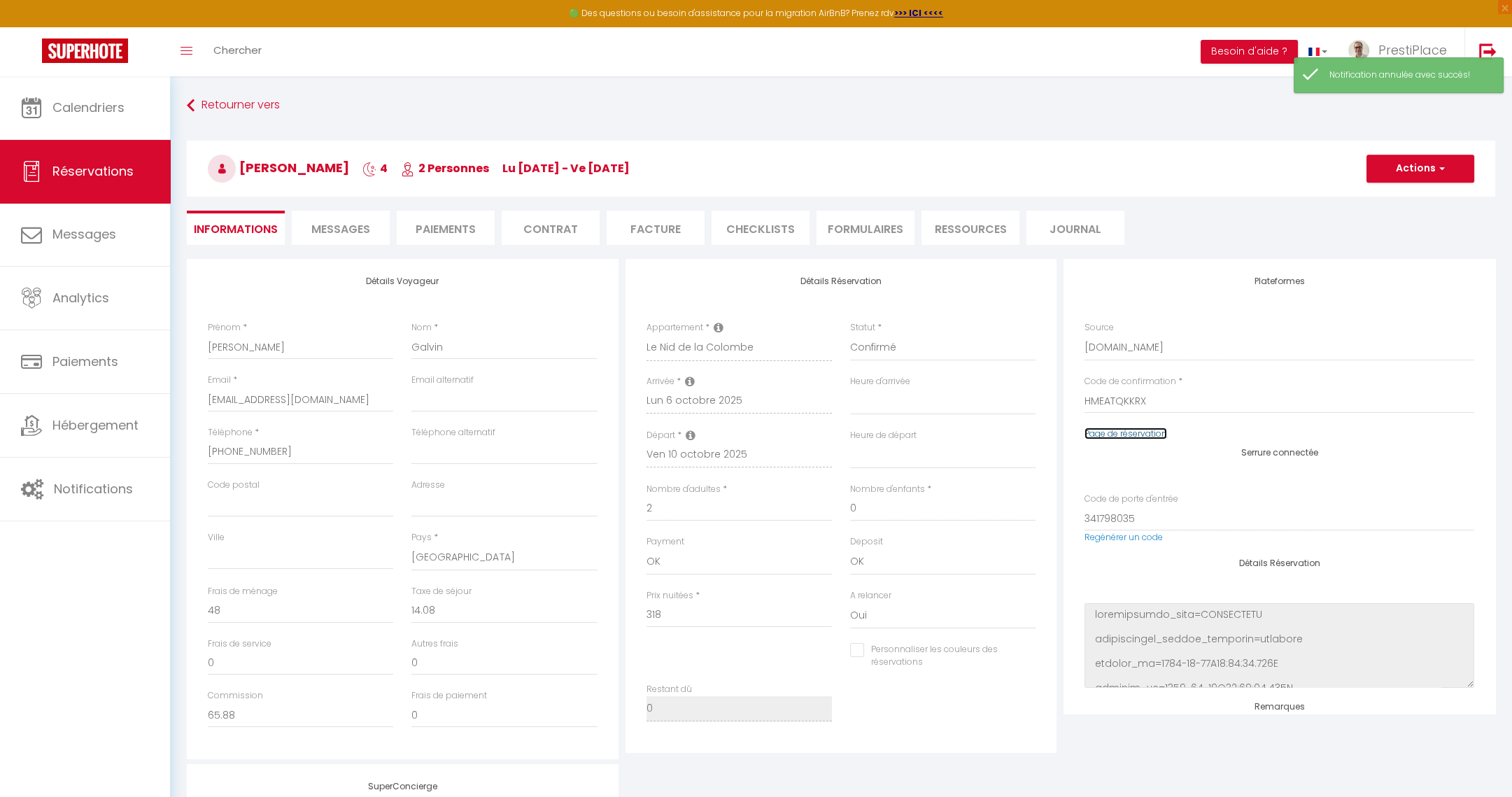
click at [1135, 434] on link "Page de réservation" at bounding box center [1125, 434] width 82 height 12
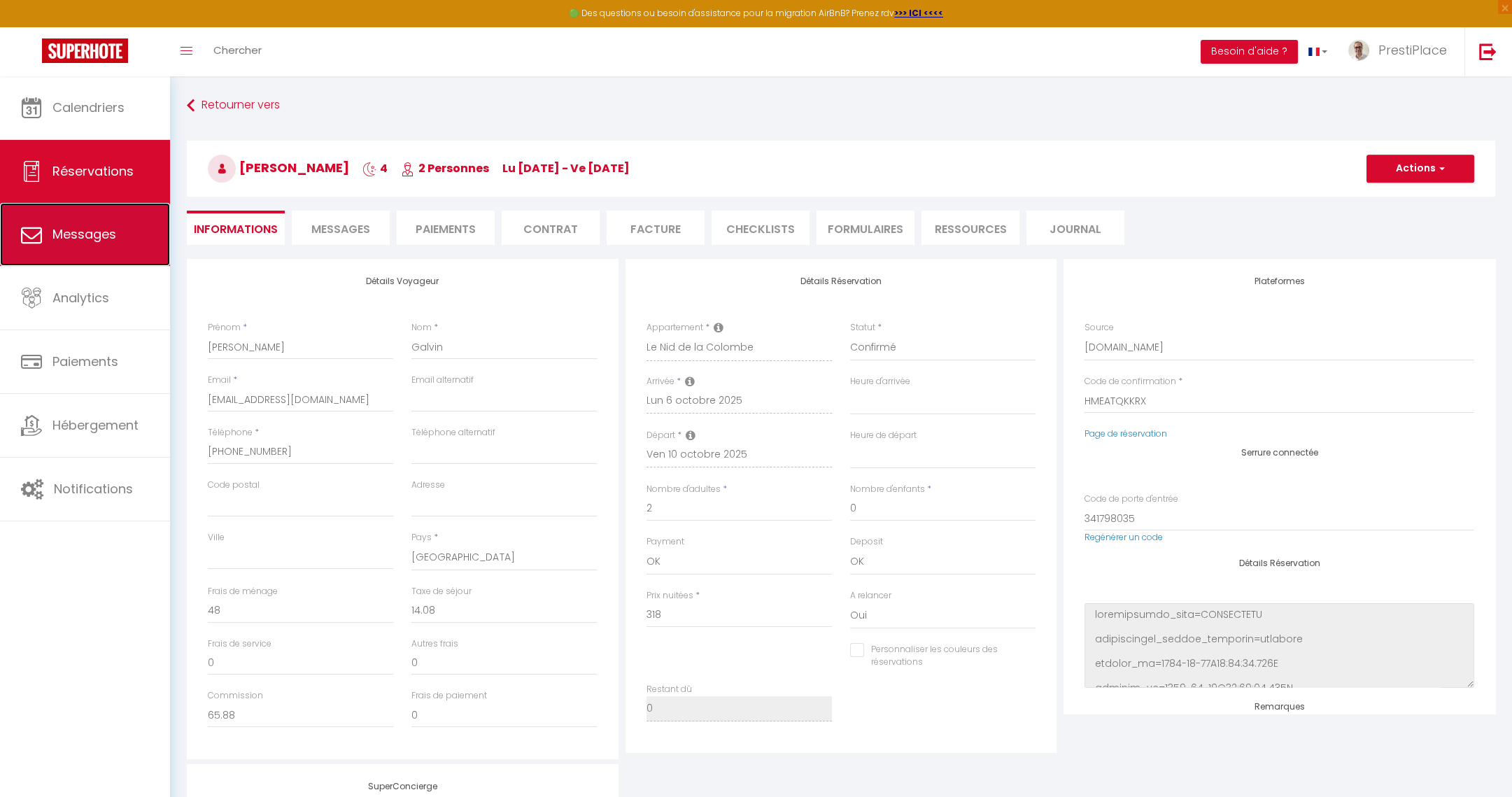
click at [99, 239] on span "Messages" at bounding box center [83, 235] width 64 height 18
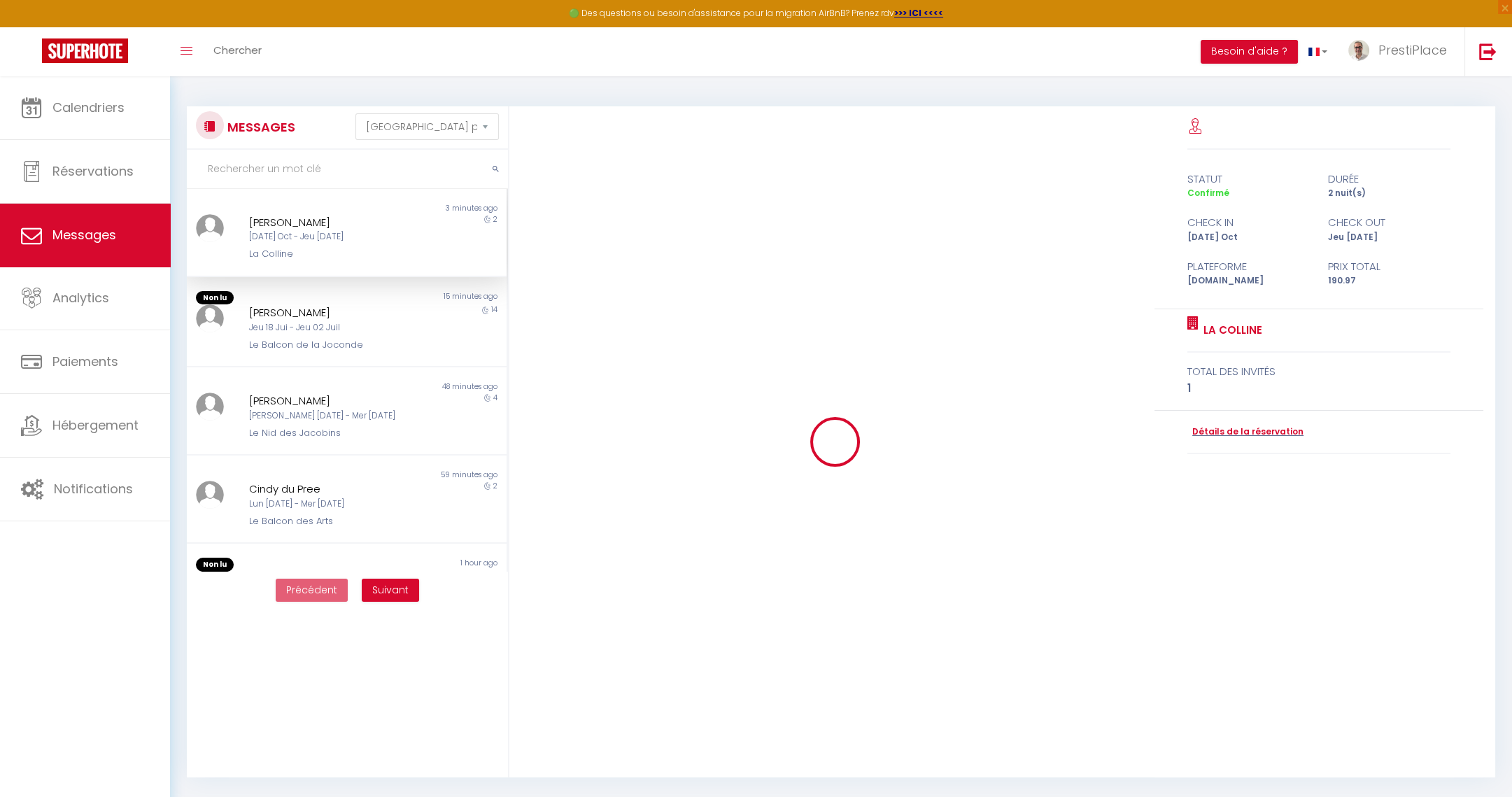
click at [339, 245] on div "[PERSON_NAME] [DATE] Oct - Jeu [DATE] La Colline" at bounding box center [334, 238] width 186 height 47
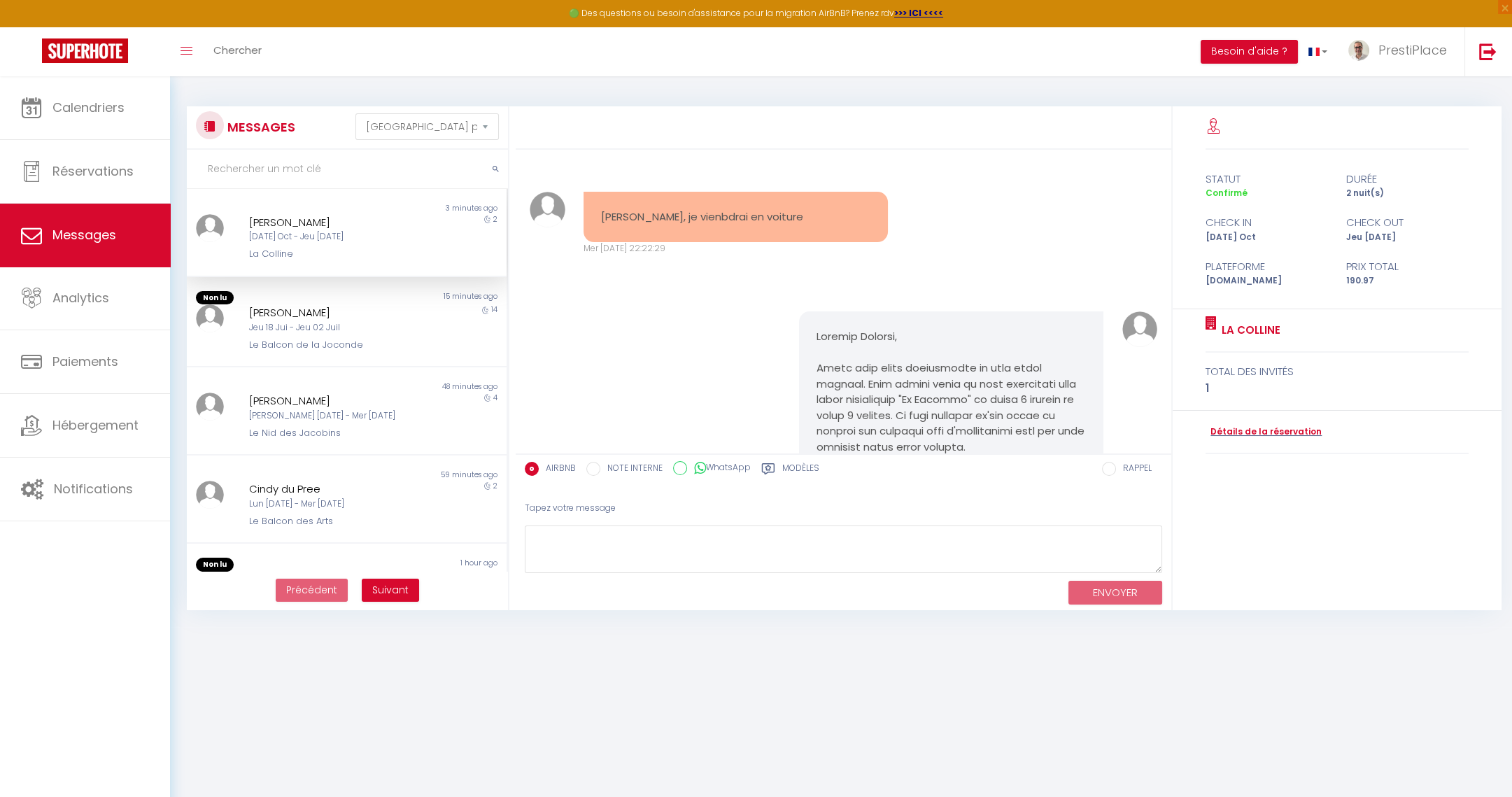
scroll to position [4437, 0]
